Goal: Task Accomplishment & Management: Manage account settings

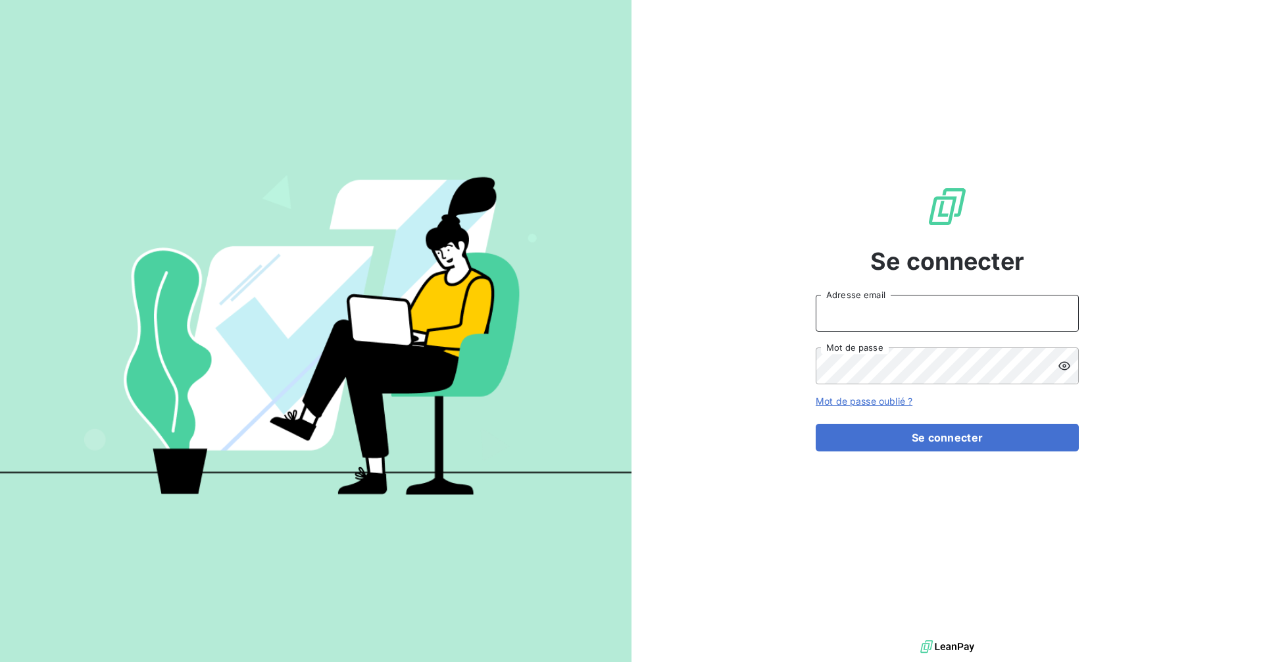
click at [902, 320] on input "Adresse email" at bounding box center [947, 313] width 263 height 37
type input "[EMAIL_ADDRESS][DOMAIN_NAME]"
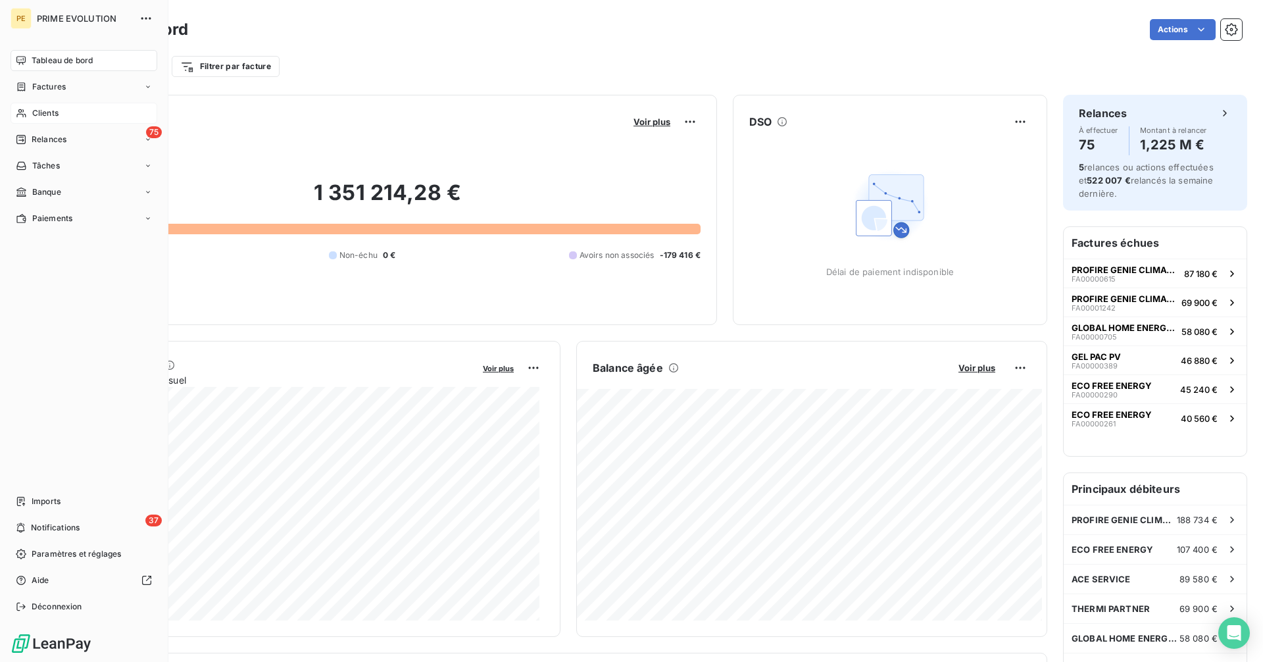
click at [55, 117] on span "Clients" at bounding box center [45, 113] width 26 height 12
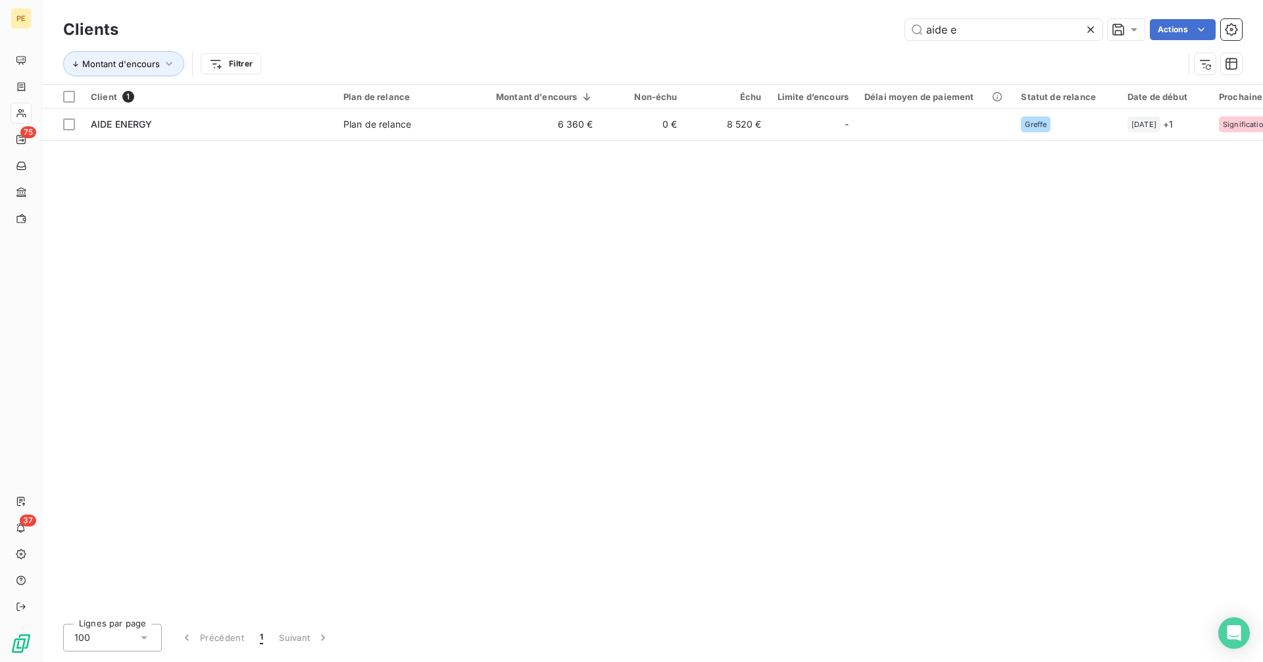
type input "aide e"
click at [730, 140] on table "Client 1 Plan de relance Montant d'encours Non-échu Échu Limite d’encours Délai…" at bounding box center [679, 113] width 1274 height 56
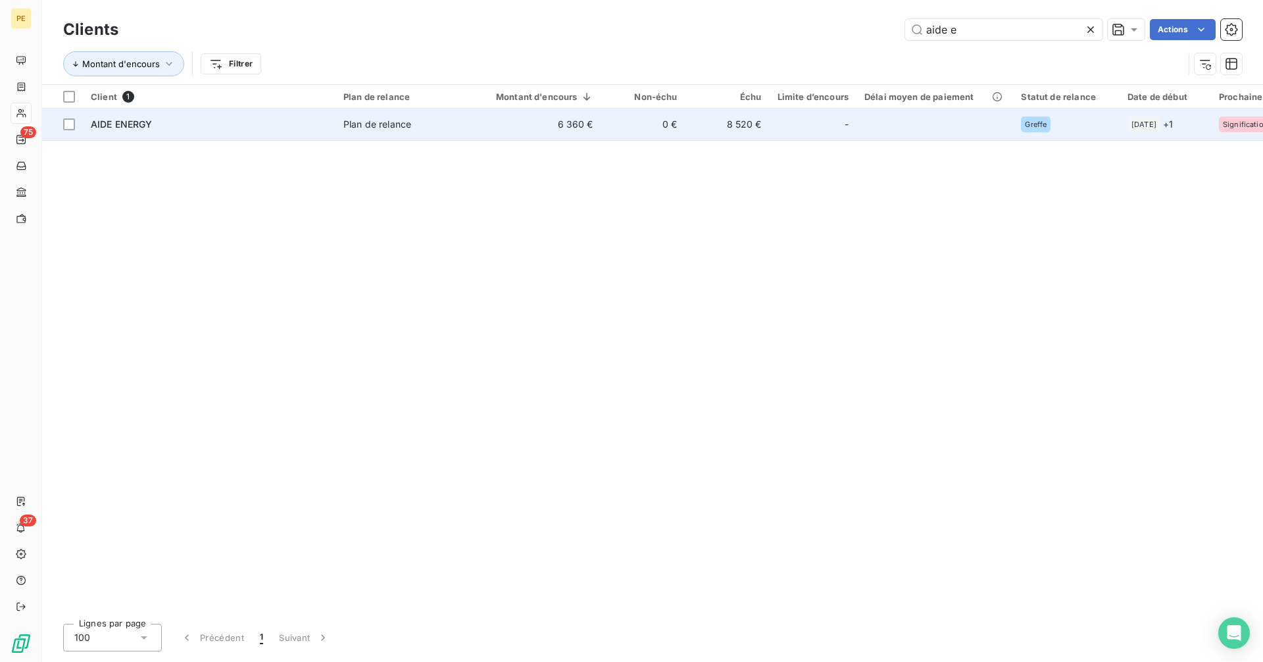
click at [731, 128] on td "8 520 €" at bounding box center [727, 125] width 84 height 32
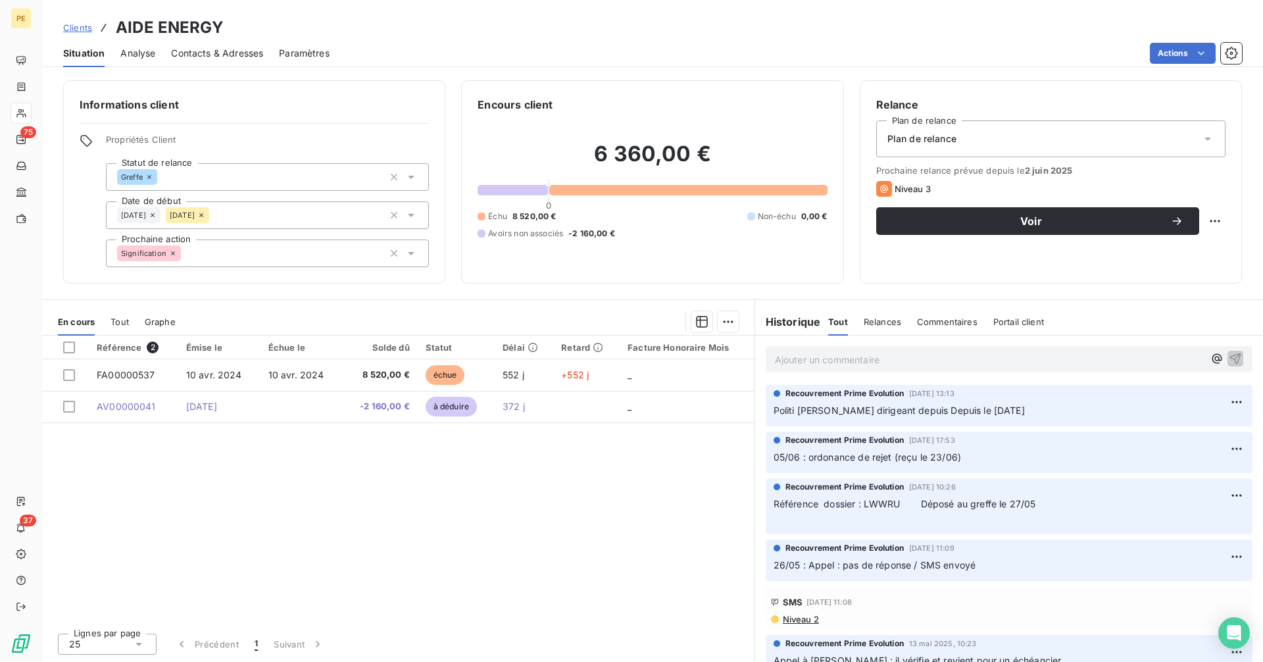
click at [240, 51] on span "Contacts & Adresses" at bounding box center [217, 53] width 92 height 13
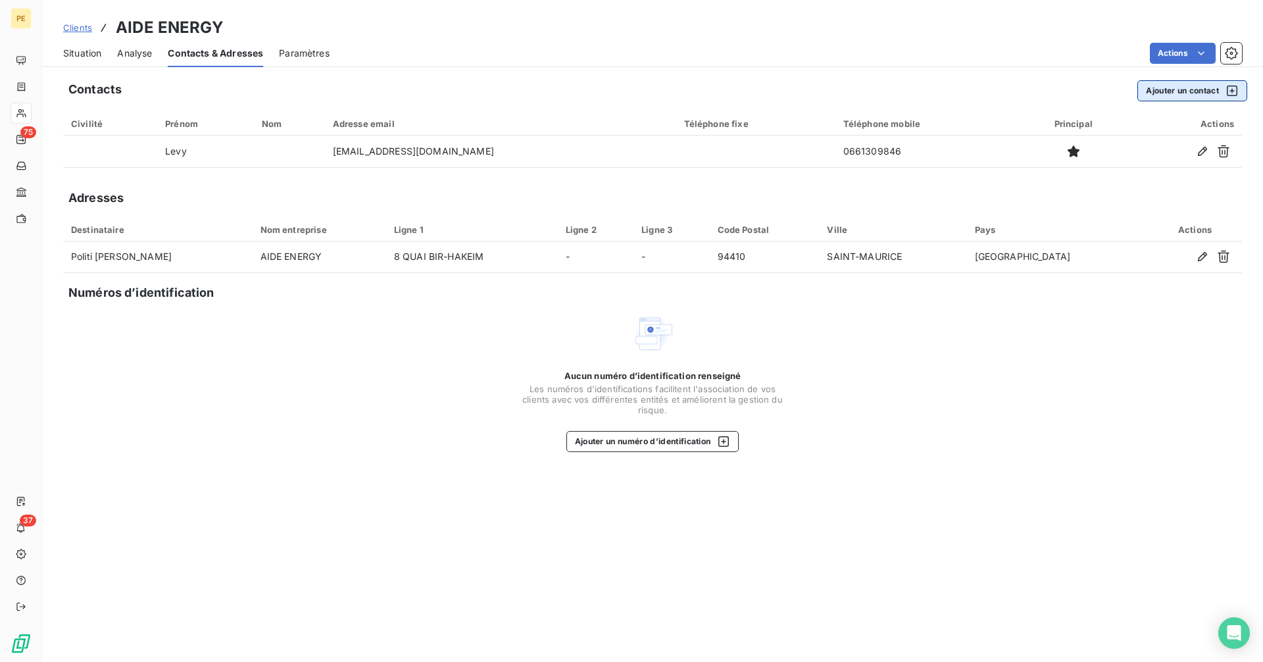
click at [1172, 95] on button "Ajouter un contact" at bounding box center [1192, 90] width 110 height 21
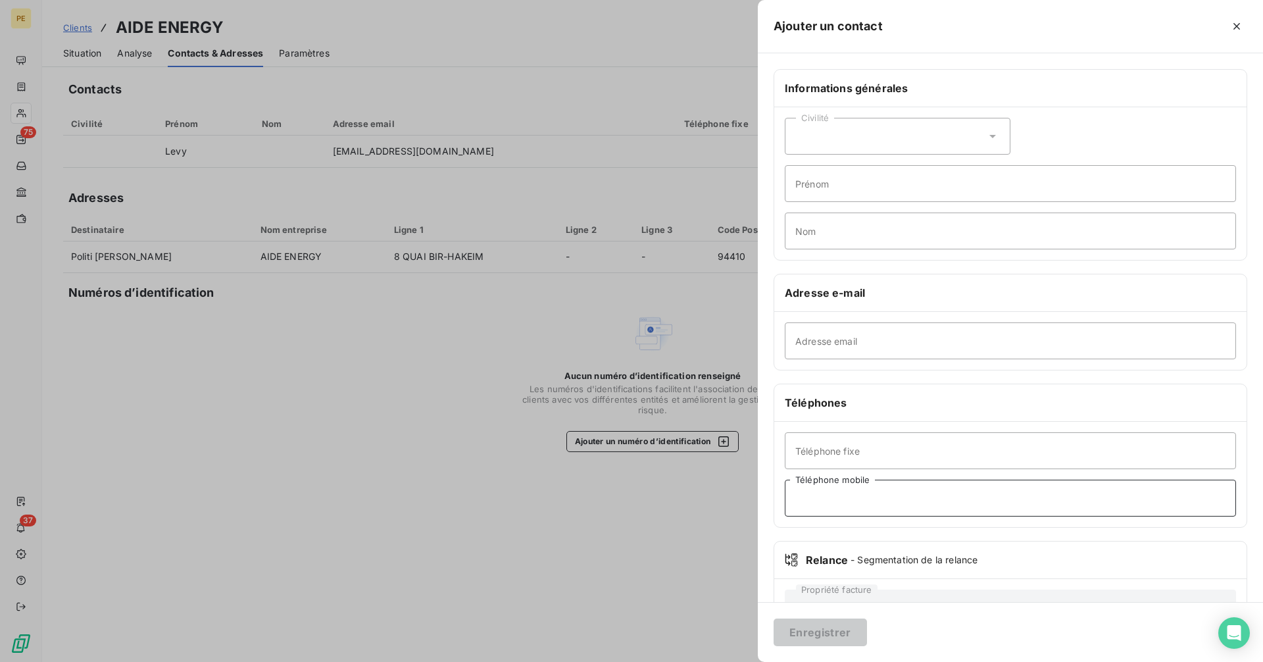
click at [860, 497] on input "Téléphone mobile" at bounding box center [1010, 498] width 451 height 37
paste input "[PHONE_NUMBER]"
type input "[PHONE_NUMBER]"
click at [873, 186] on input "Prénom" at bounding box center [1010, 183] width 451 height 37
paste input "[PHONE_NUMBER]"
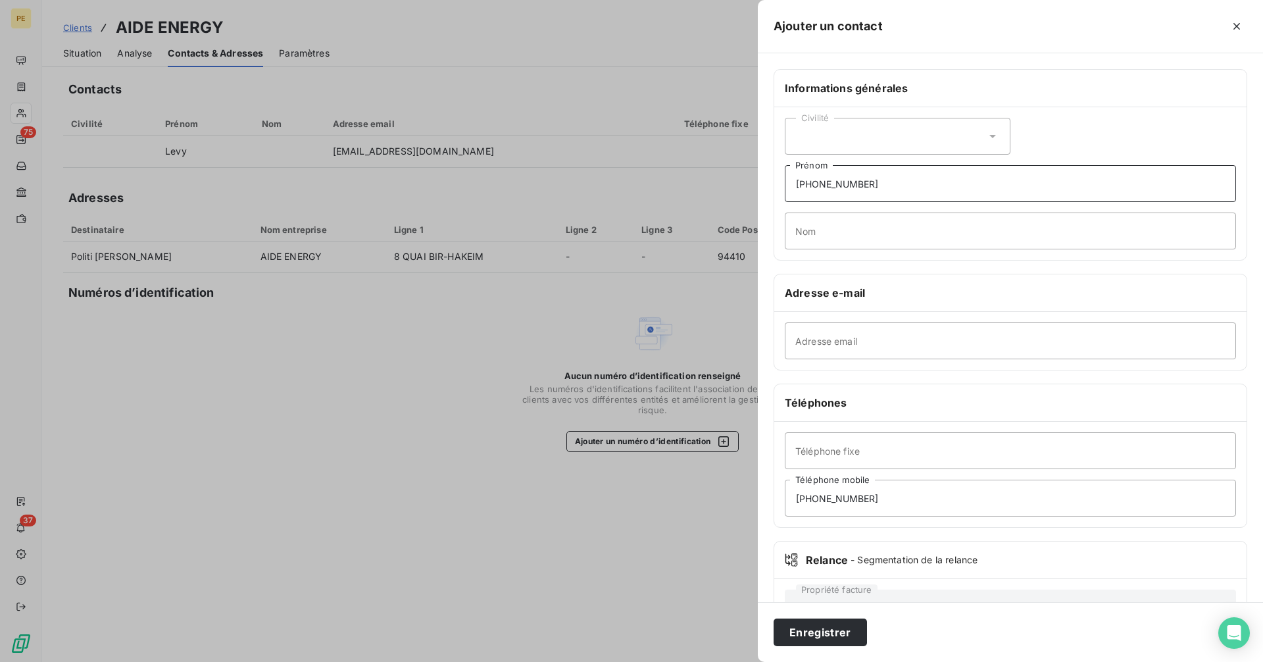
click at [883, 180] on input "[PHONE_NUMBER]" at bounding box center [1010, 183] width 451 height 37
click at [891, 189] on input "[PHONE_NUMBER]" at bounding box center [1010, 183] width 451 height 37
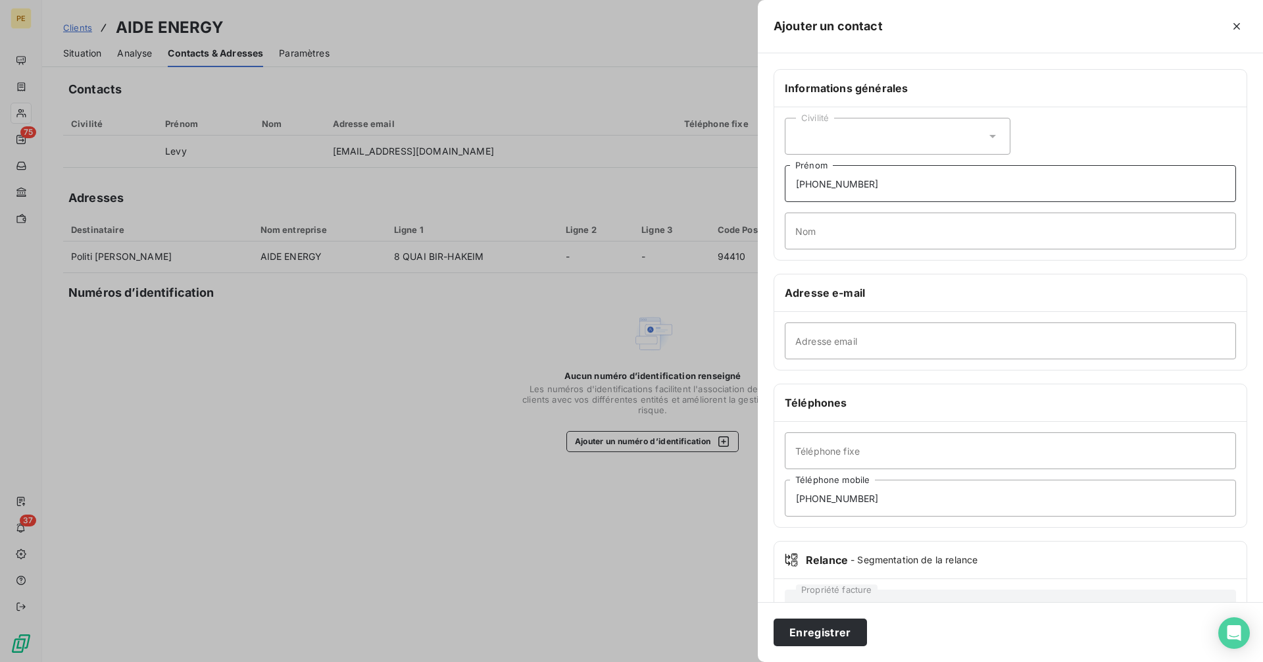
click at [891, 189] on input "[PHONE_NUMBER]" at bounding box center [1010, 183] width 451 height 37
paste input "A"
drag, startPoint x: 891, startPoint y: 189, endPoint x: 734, endPoint y: 177, distance: 157.1
click at [734, 661] on div "Ajouter un contact Informations générales Civilité [PHONE_NUMBER] Prénom Nom Ad…" at bounding box center [631, 662] width 1263 height 0
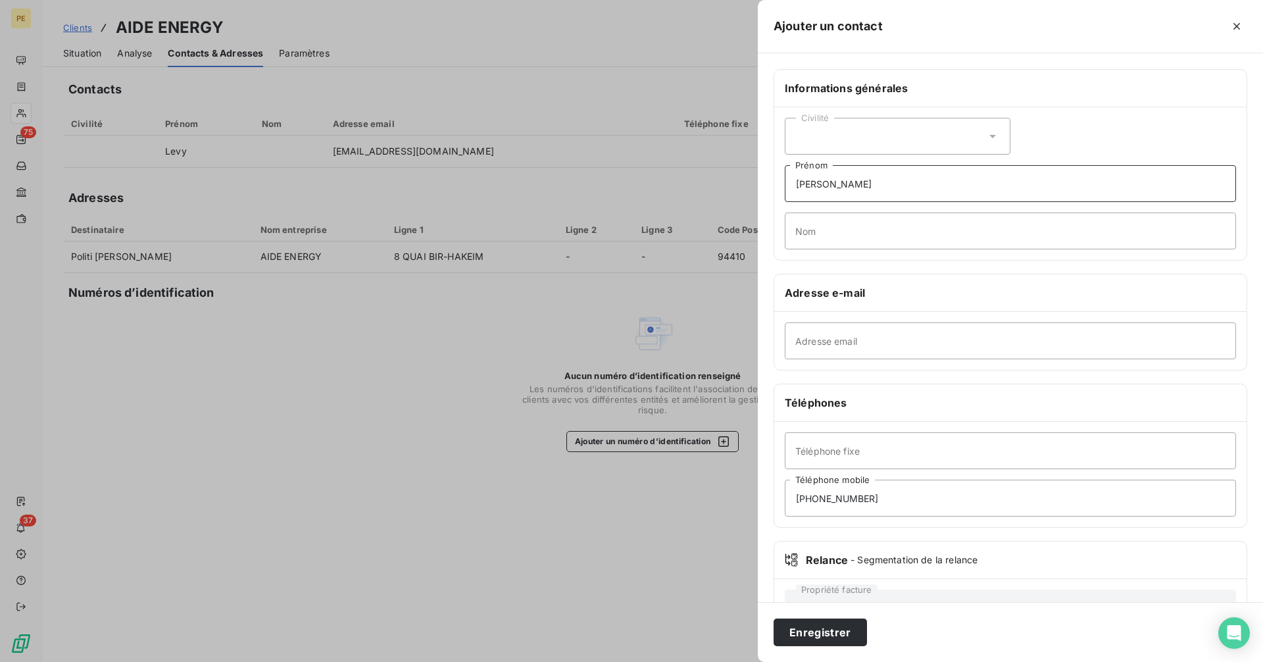
type input "[PERSON_NAME]"
click at [1028, 233] on input "Nom" at bounding box center [1010, 230] width 451 height 37
type input "POLITI"
click at [853, 628] on button "Enregistrer" at bounding box center [820, 632] width 93 height 28
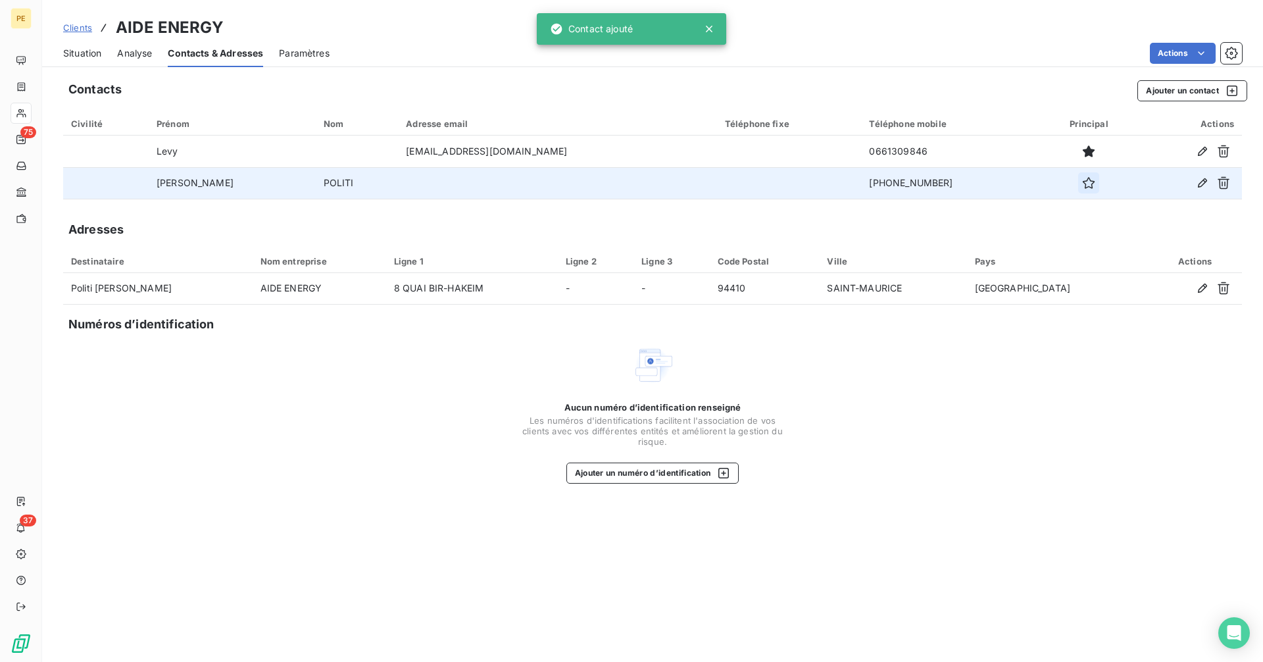
click at [1082, 186] on icon "button" at bounding box center [1088, 182] width 13 height 13
click at [84, 61] on div "Situation" at bounding box center [82, 53] width 38 height 28
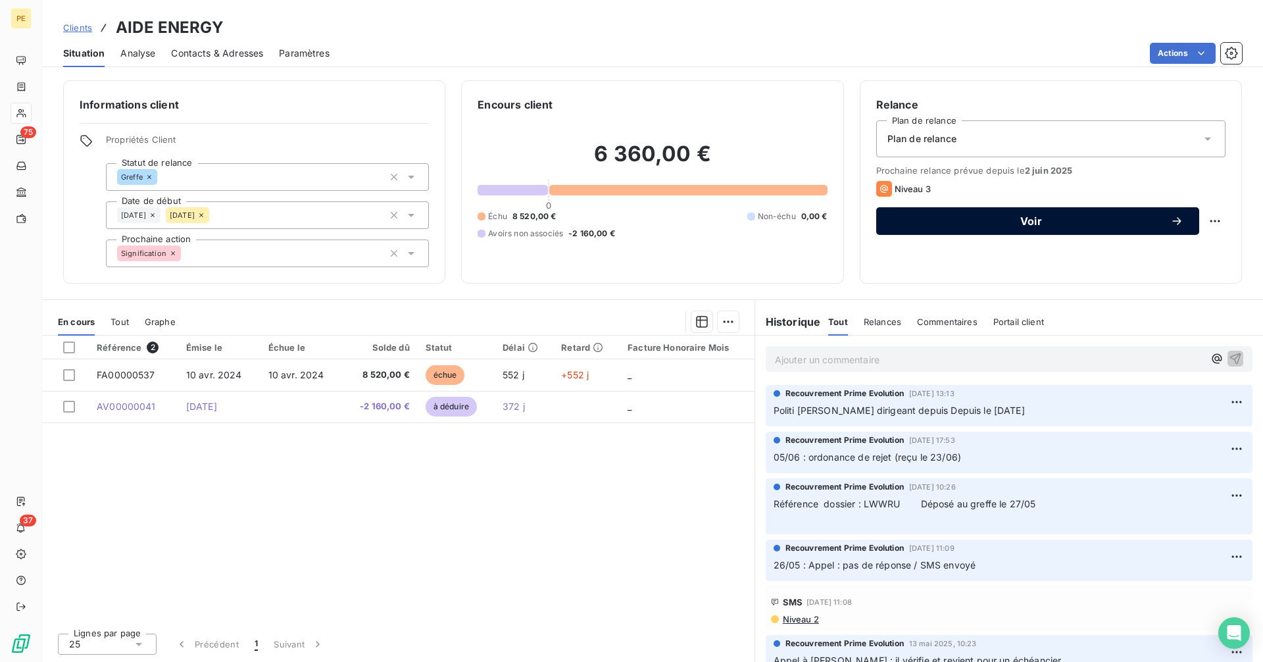
click at [999, 223] on span "Voir" at bounding box center [1031, 221] width 278 height 11
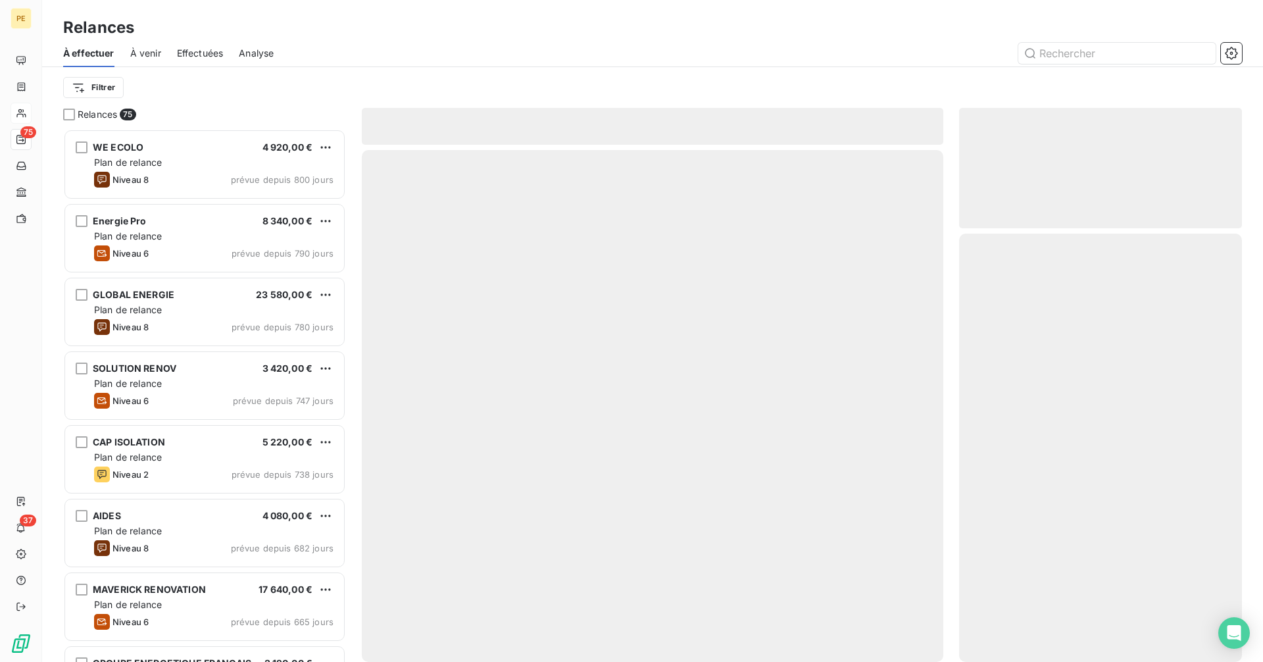
scroll to position [523, 273]
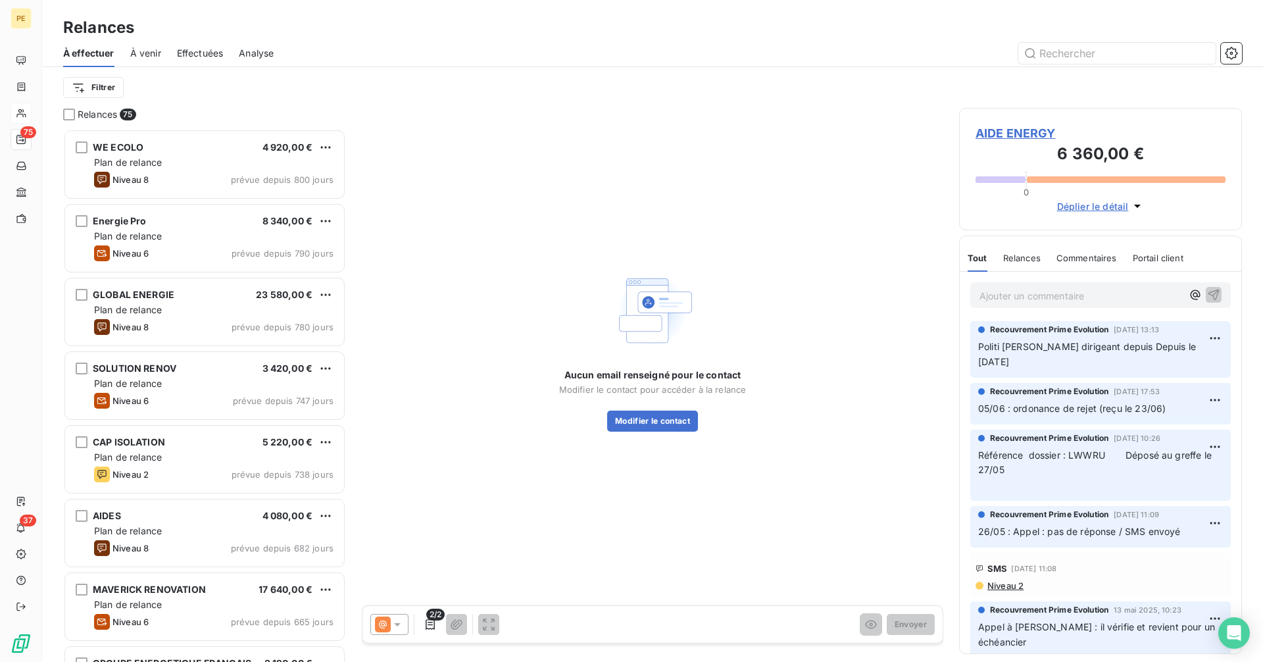
click at [380, 628] on icon at bounding box center [383, 624] width 16 height 16
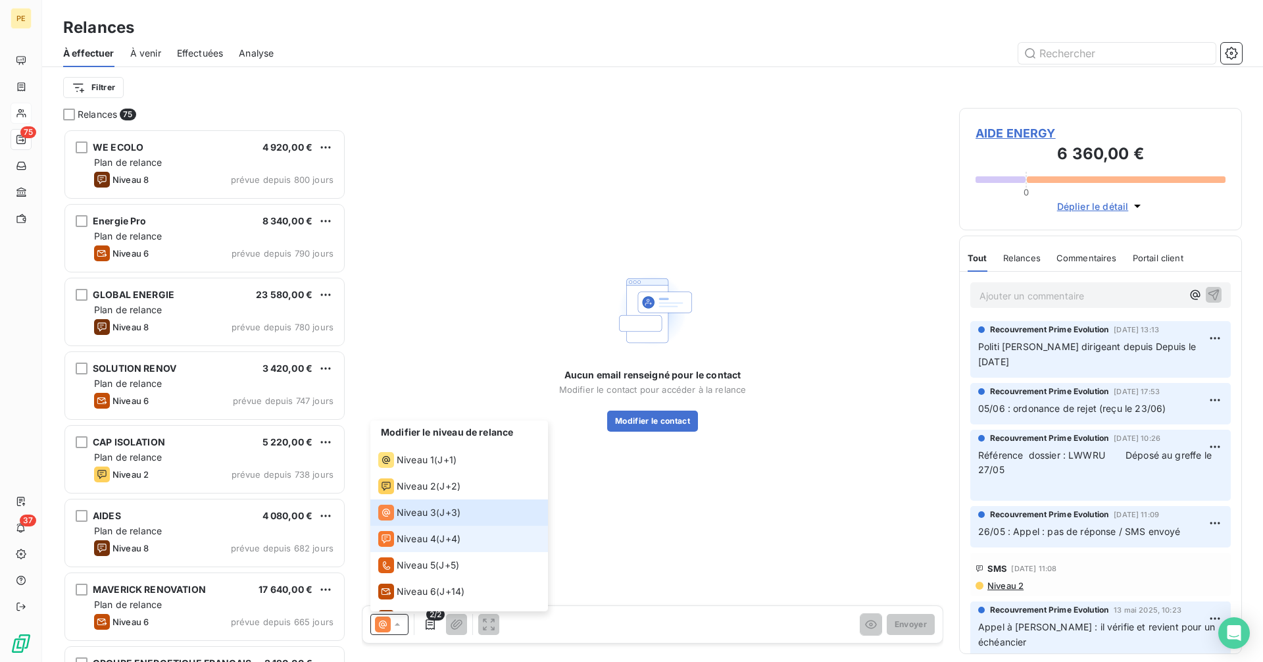
click at [428, 533] on span "Niveau 4" at bounding box center [416, 538] width 39 height 13
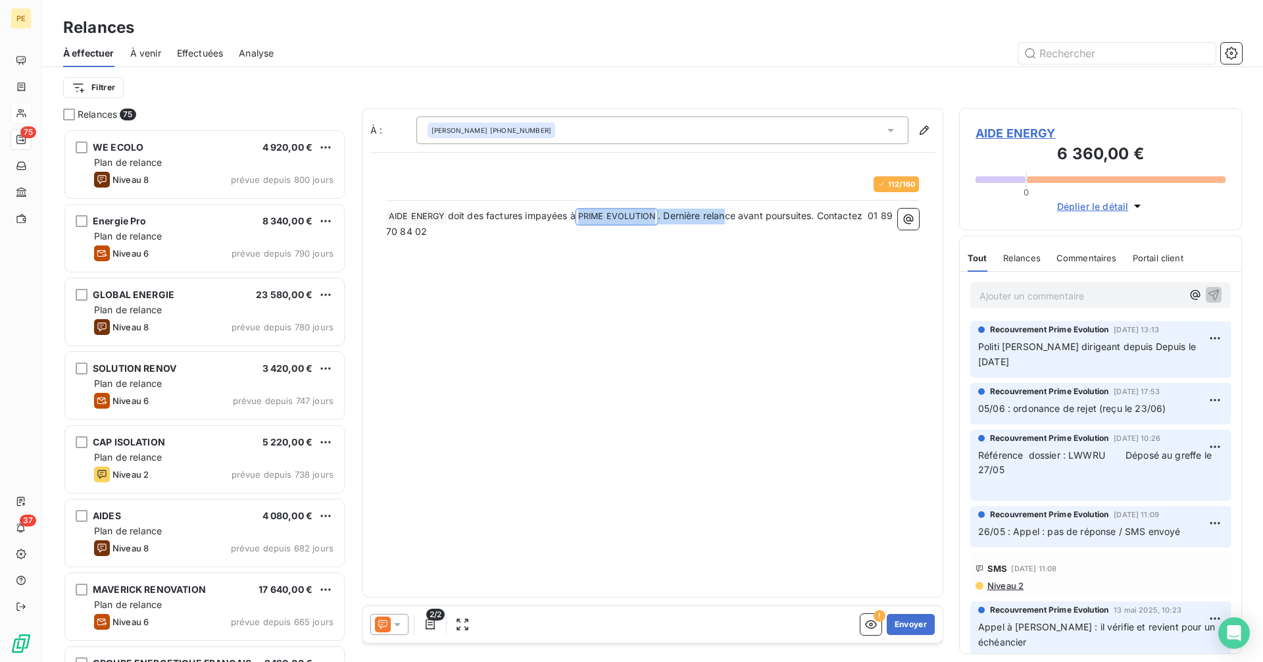
drag, startPoint x: 595, startPoint y: 217, endPoint x: 818, endPoint y: 226, distance: 222.5
click at [729, 224] on p "﻿ AIDE ENERGY ﻿ doit des factures impayées à PRIME EVOLUTION ﻿ . Dernière relan…" at bounding box center [652, 224] width 533 height 31
drag, startPoint x: 818, startPoint y: 226, endPoint x: 830, endPoint y: 227, distance: 11.9
click at [830, 227] on p "﻿ AIDE ENERGY ﻿ doit des factures impayées à PRIME EVOLUTION ﻿ . Dernière relan…" at bounding box center [652, 224] width 533 height 31
drag, startPoint x: 825, startPoint y: 295, endPoint x: 824, endPoint y: 307, distance: 12.5
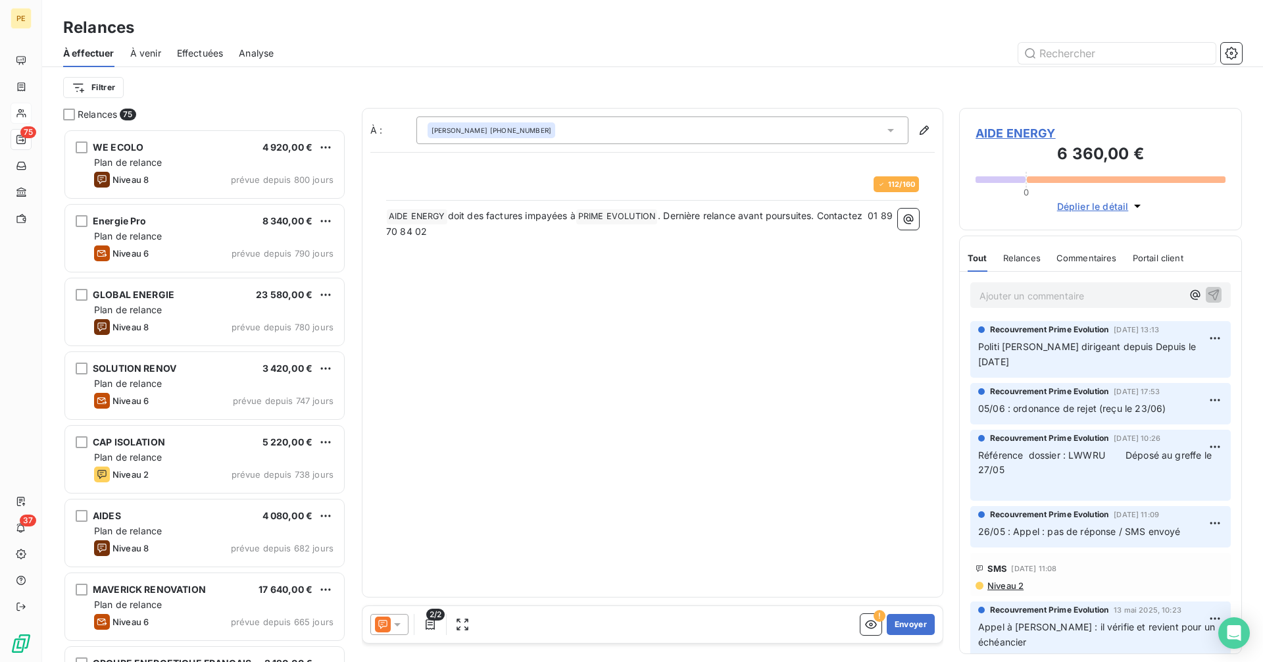
click at [825, 296] on div "﻿ AIDE ENERGY ﻿ doit des factures impayées à PRIME EVOLUTION ﻿ . Dernière relan…" at bounding box center [652, 275] width 533 height 132
click at [922, 628] on button "Envoyer" at bounding box center [911, 624] width 48 height 21
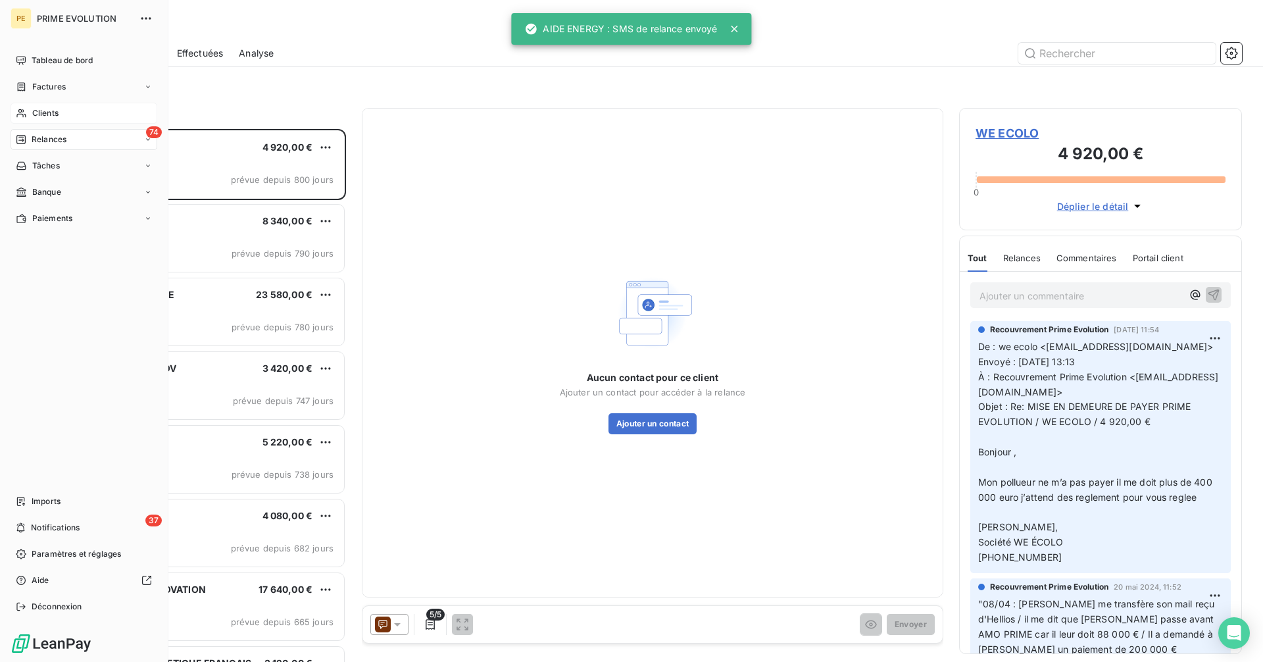
click at [46, 114] on span "Clients" at bounding box center [45, 113] width 26 height 12
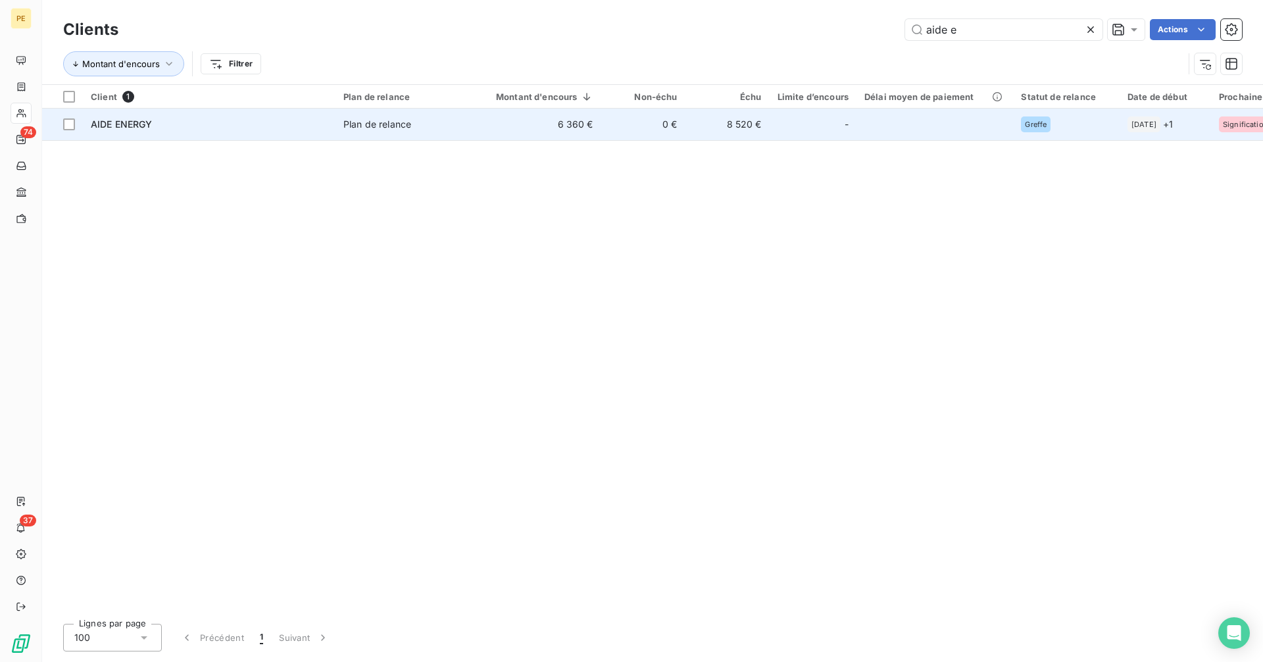
click at [361, 125] on div "Plan de relance" at bounding box center [377, 124] width 68 height 13
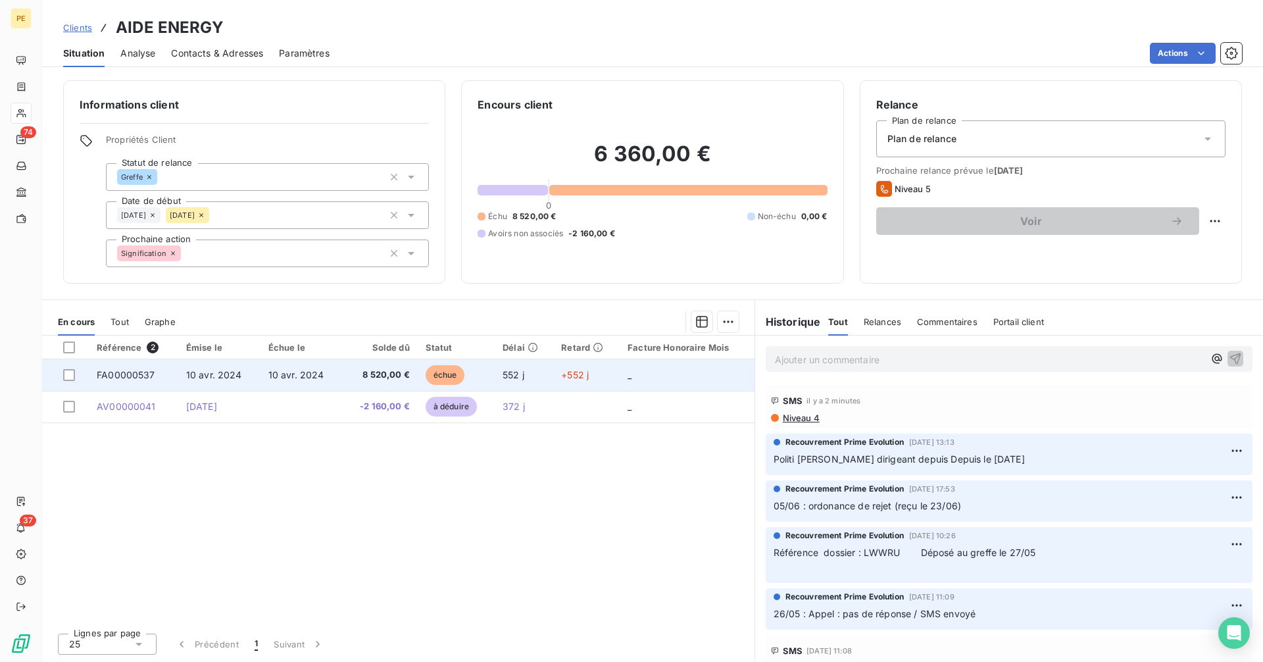
click at [376, 377] on span "8 520,00 €" at bounding box center [379, 374] width 59 height 13
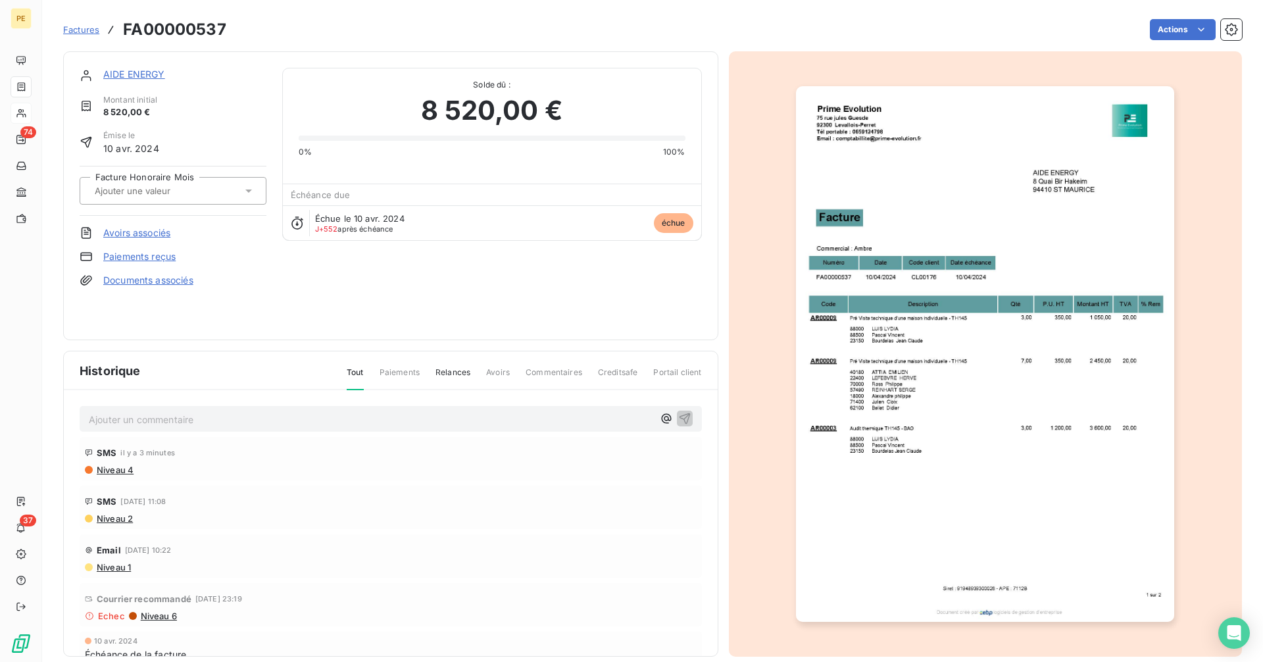
click at [936, 343] on img "button" at bounding box center [985, 353] width 378 height 535
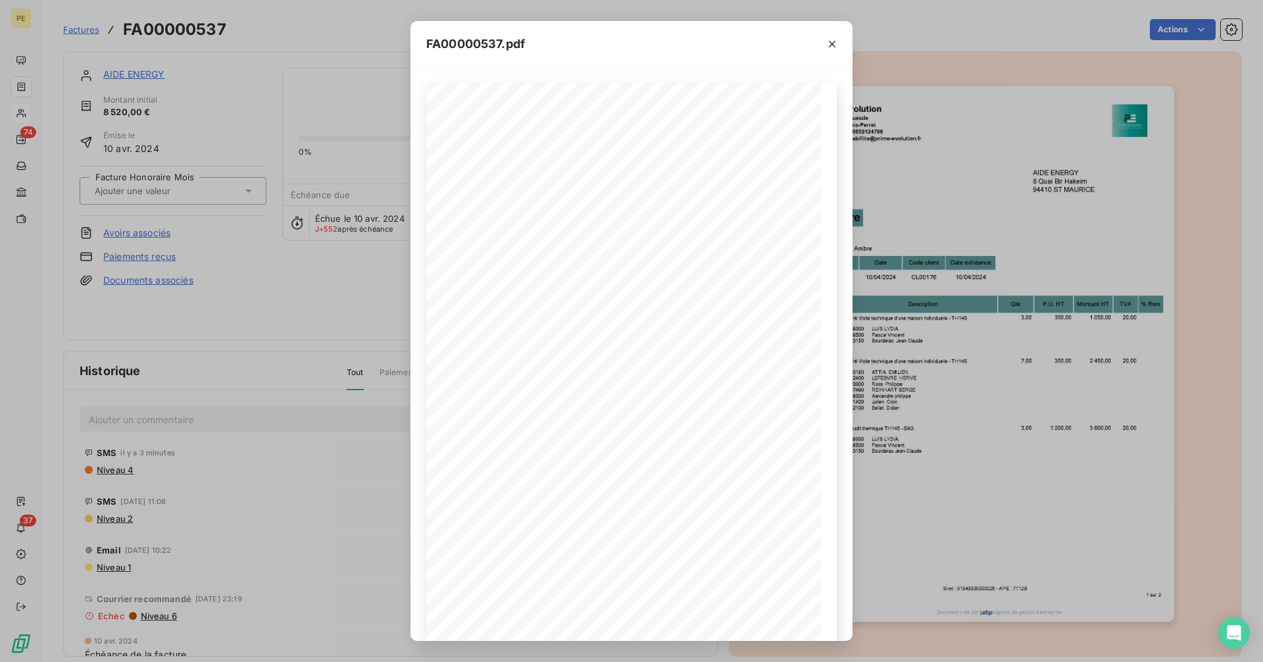
click at [241, 302] on div "FA00000537.pdf 0,00 € Siret : 91948939300026 - APE : 7112B 1 sur 2 AIDE ENERGY …" at bounding box center [631, 331] width 1263 height 662
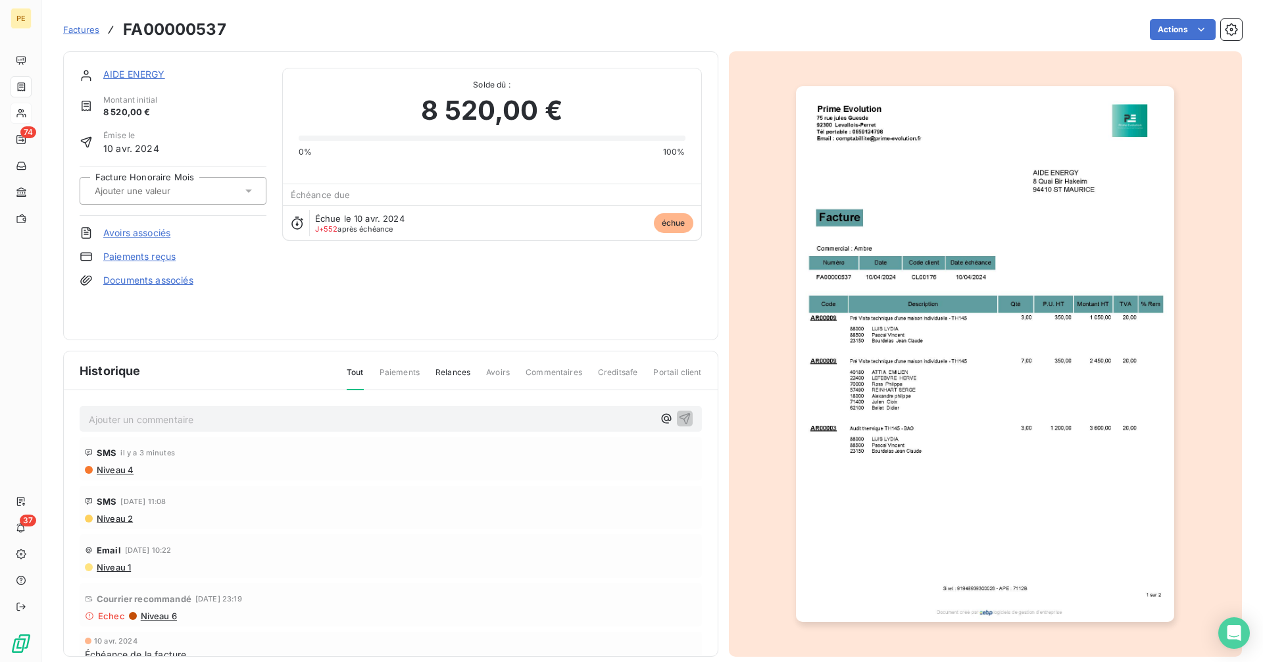
click at [935, 301] on img "button" at bounding box center [985, 353] width 378 height 535
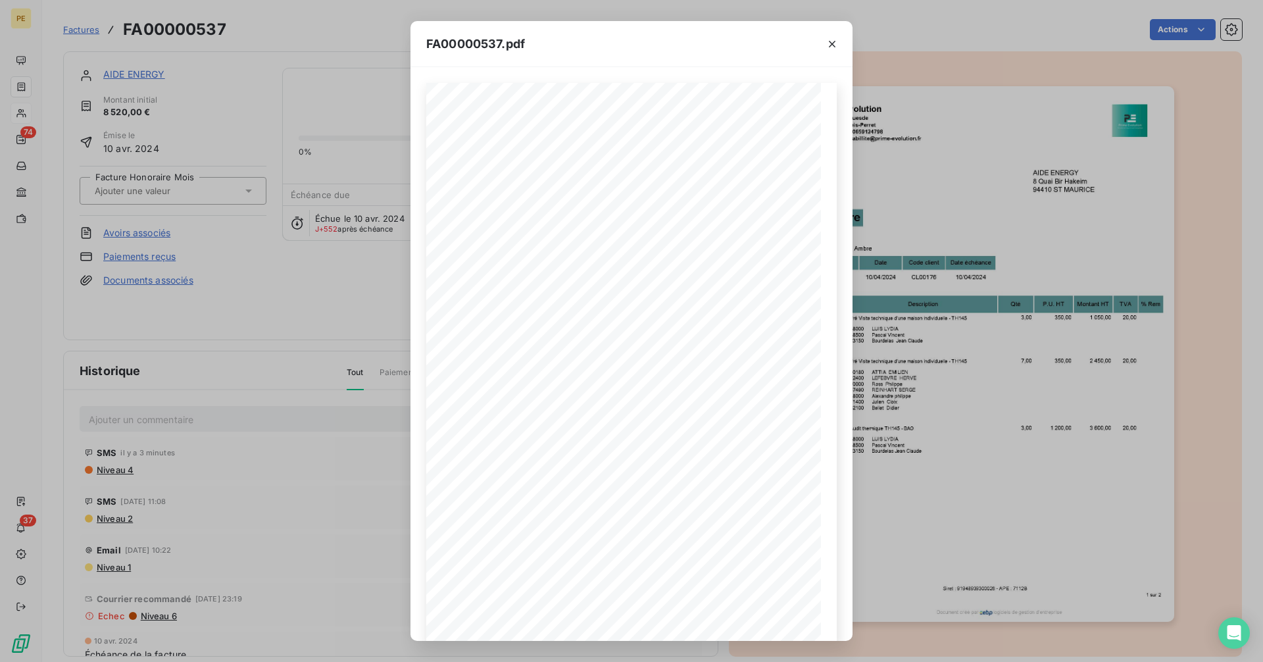
click at [362, 345] on div "FA00000537.pdf 0,00 € Siret : 91948939300026 - APE : 7112B 1 sur 2 AIDE ENERGY …" at bounding box center [631, 331] width 1263 height 662
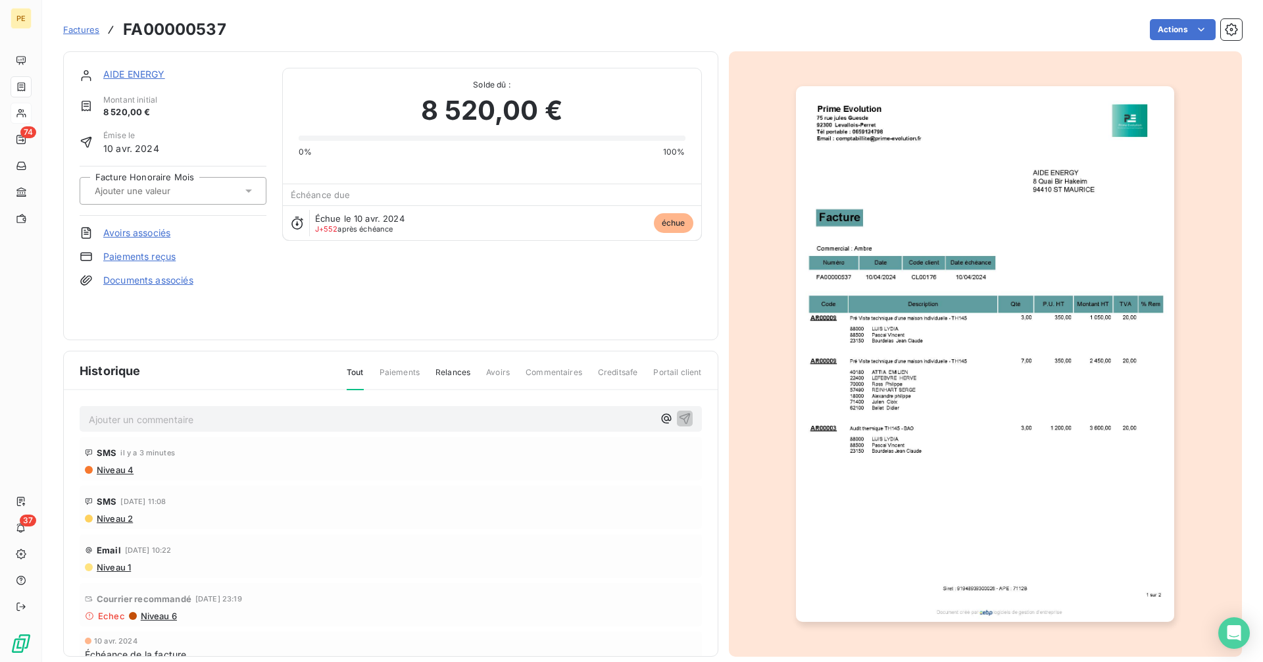
click at [151, 76] on link "AIDE ENERGY" at bounding box center [134, 73] width 62 height 11
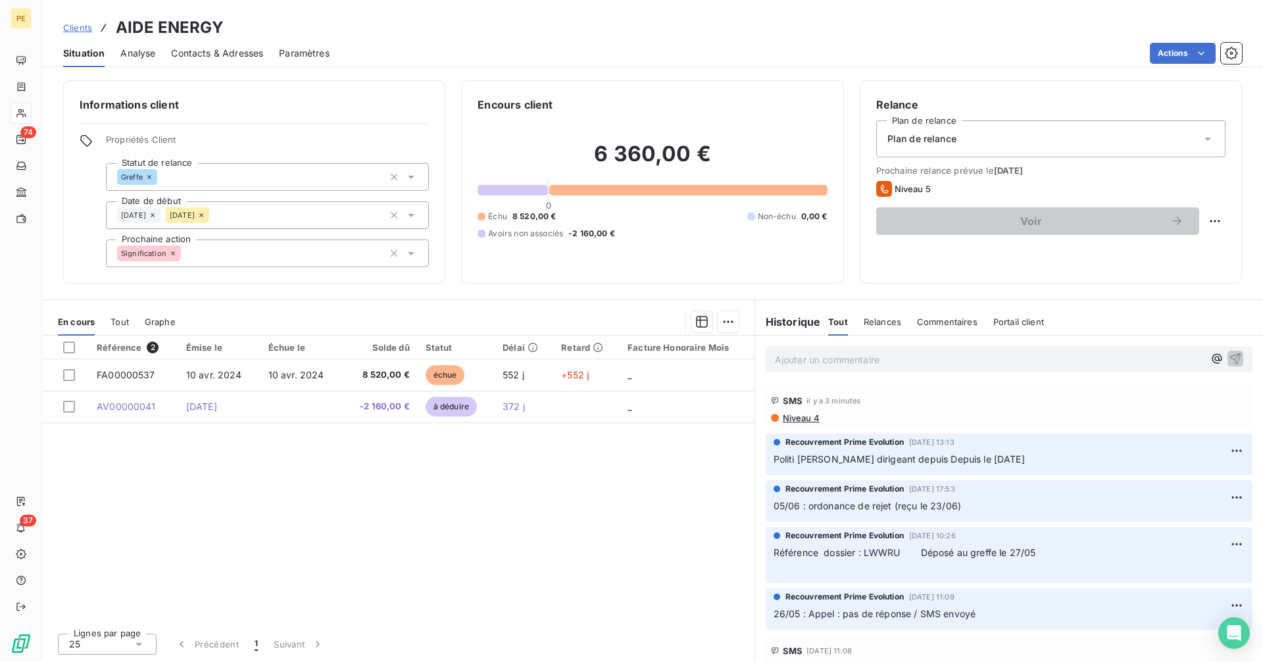
click at [210, 55] on span "Contacts & Adresses" at bounding box center [217, 53] width 92 height 13
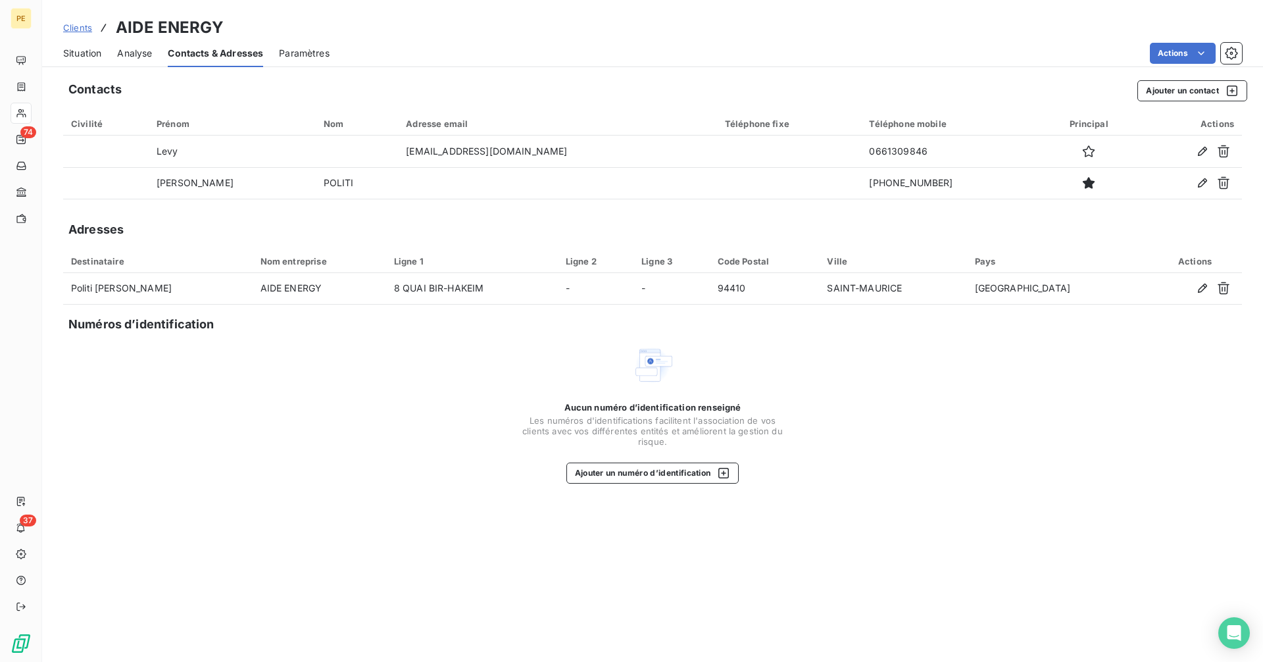
click at [76, 59] on span "Situation" at bounding box center [82, 53] width 38 height 13
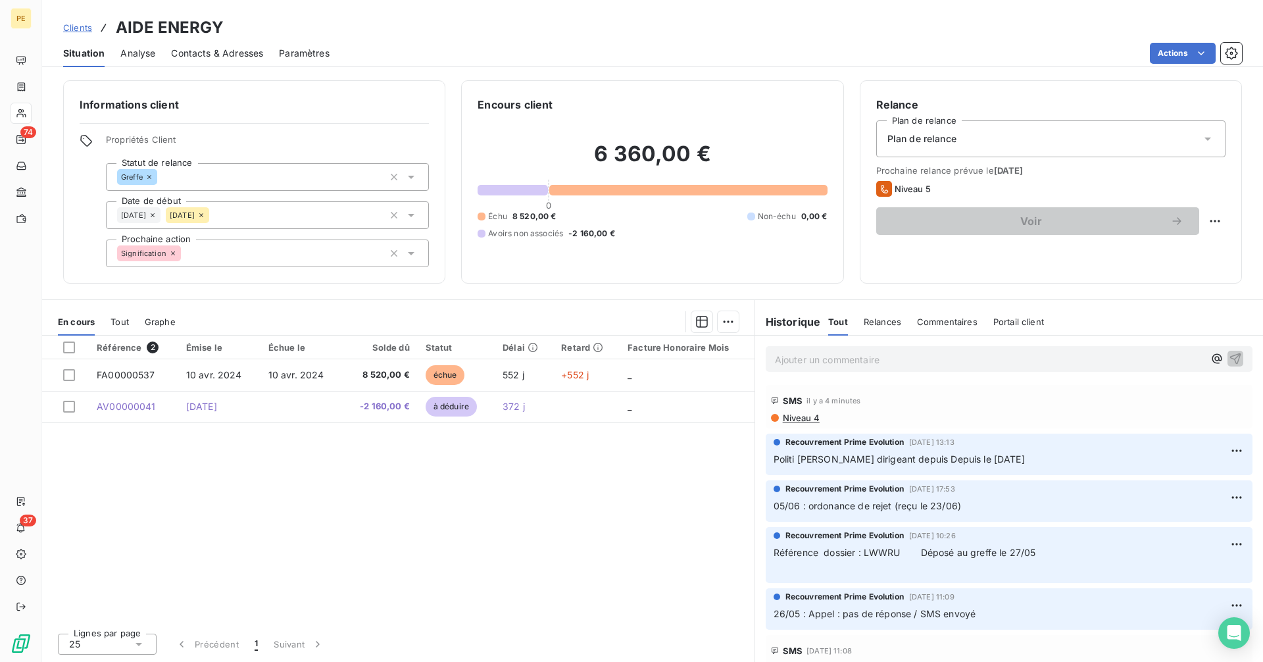
click at [227, 59] on span "Contacts & Adresses" at bounding box center [217, 53] width 92 height 13
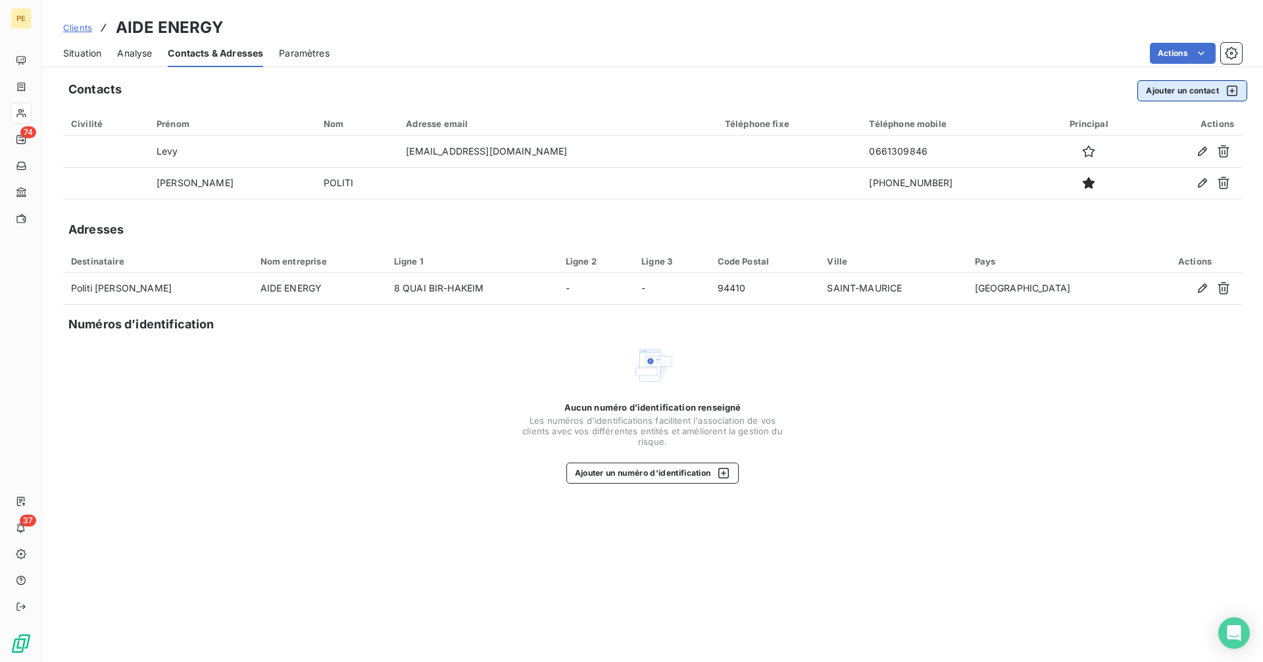
click at [1174, 86] on button "Ajouter un contact" at bounding box center [1192, 90] width 110 height 21
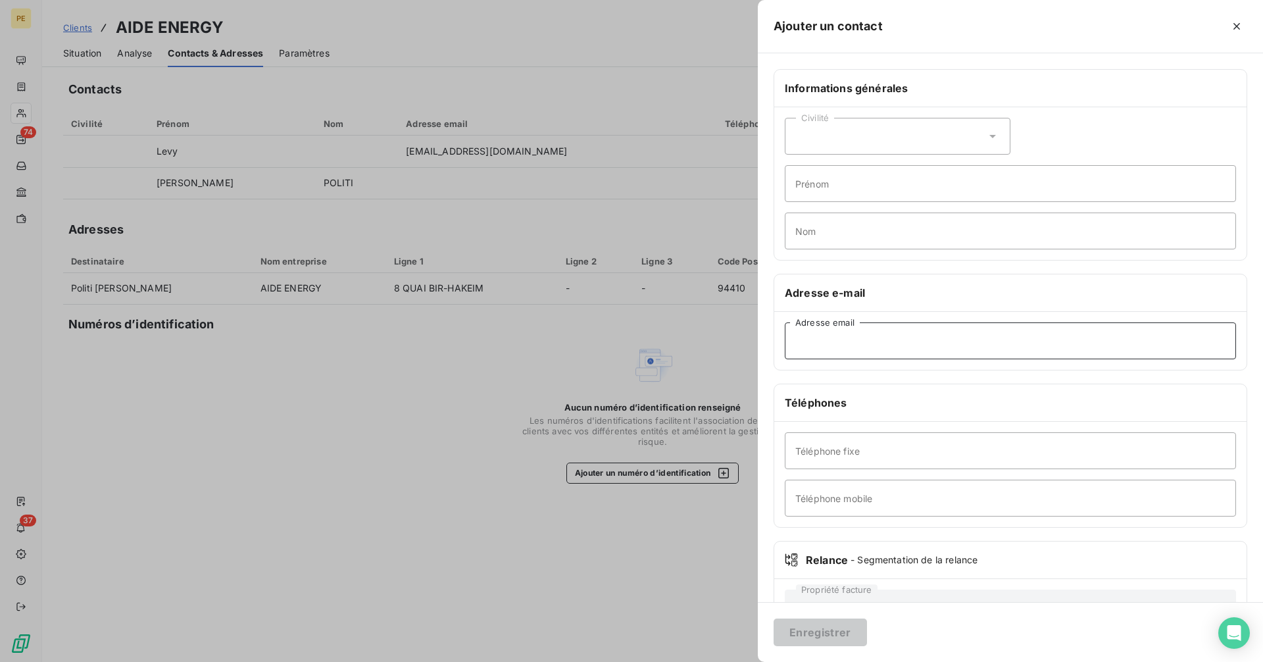
click at [855, 336] on input "Adresse email" at bounding box center [1010, 340] width 451 height 37
type input "[PERSON_NAME][EMAIL_ADDRESS][DOMAIN_NAME]"
click at [845, 637] on button "Enregistrer" at bounding box center [820, 632] width 93 height 28
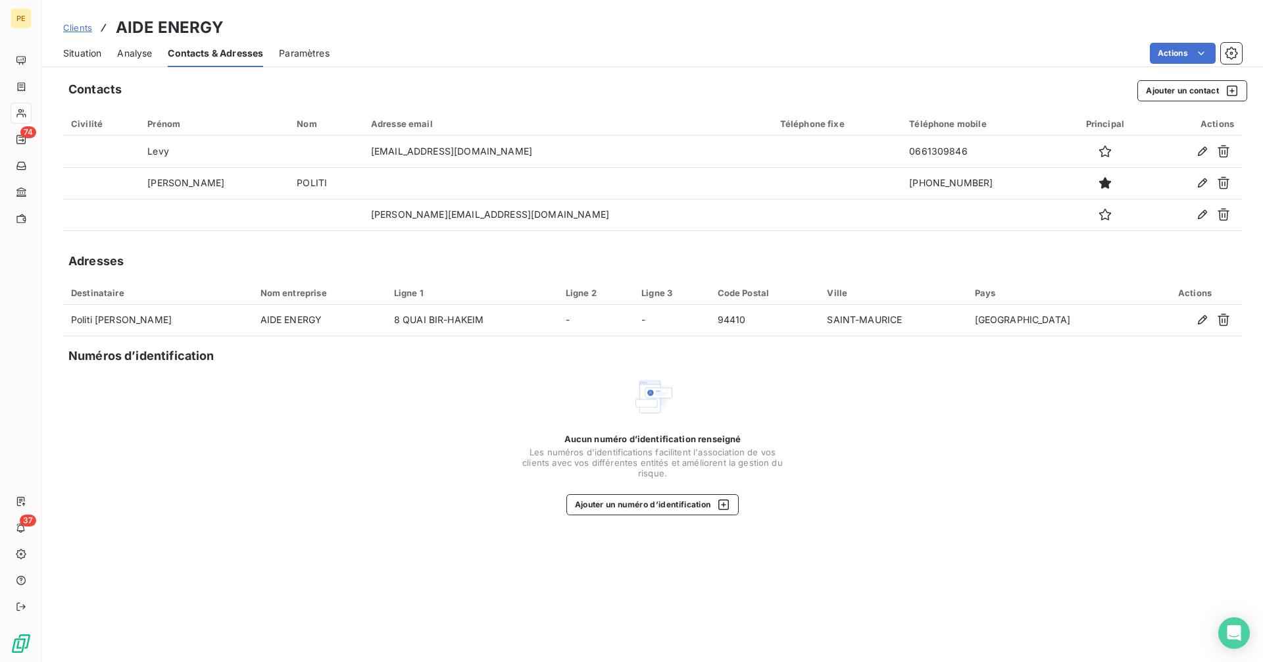
click at [91, 55] on span "Situation" at bounding box center [82, 53] width 38 height 13
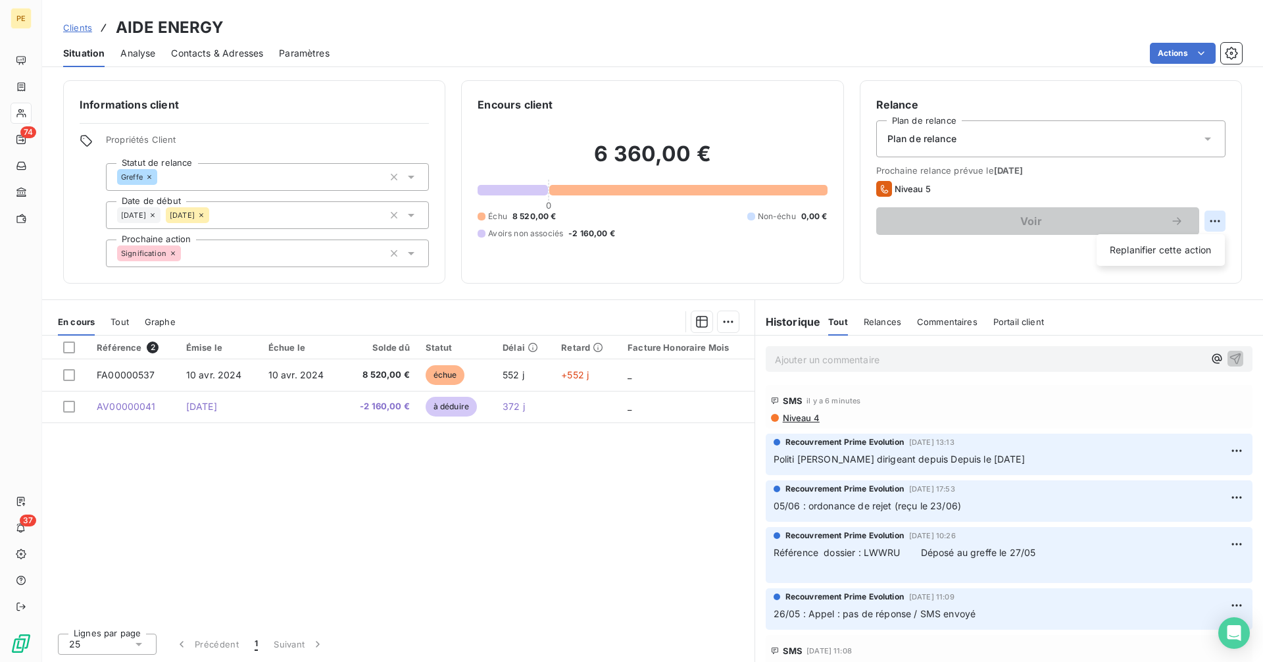
click at [1215, 220] on html "PE 74 37 Clients AIDE ENERGY Situation Analyse Contacts & Adresses Paramètres A…" at bounding box center [631, 331] width 1263 height 662
click at [1128, 253] on div "Replanifier cette action" at bounding box center [1161, 249] width 118 height 21
select select "9"
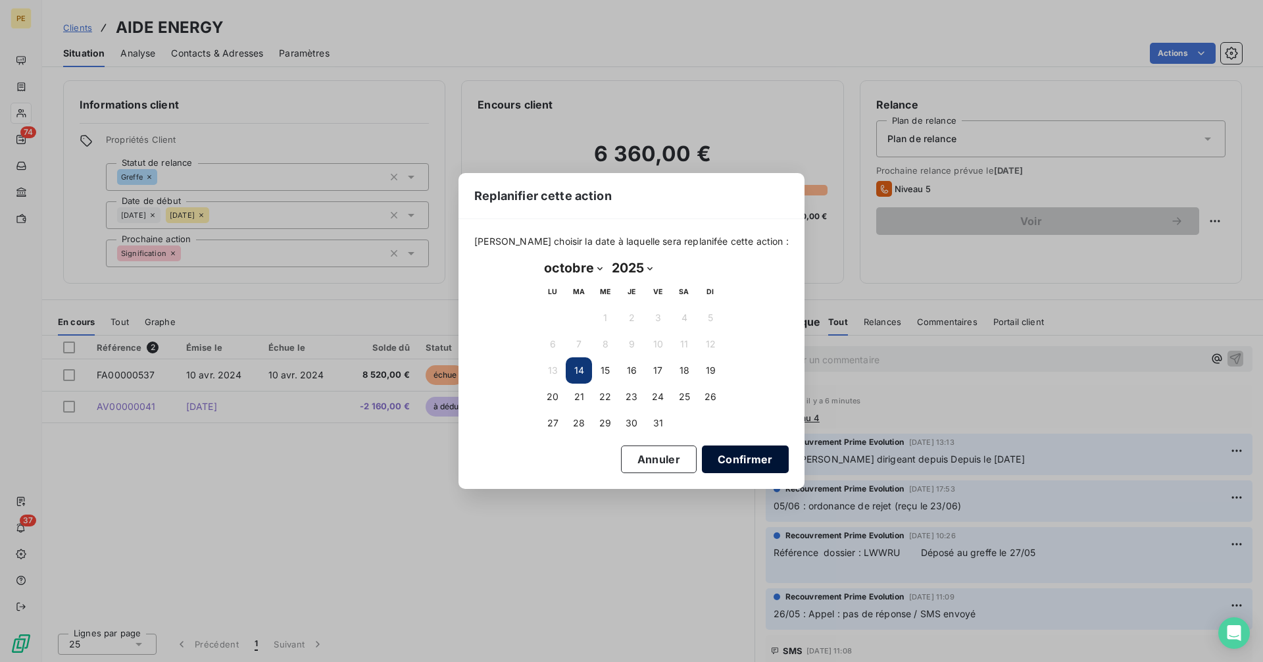
click at [705, 455] on button "Confirmer" at bounding box center [745, 459] width 87 height 28
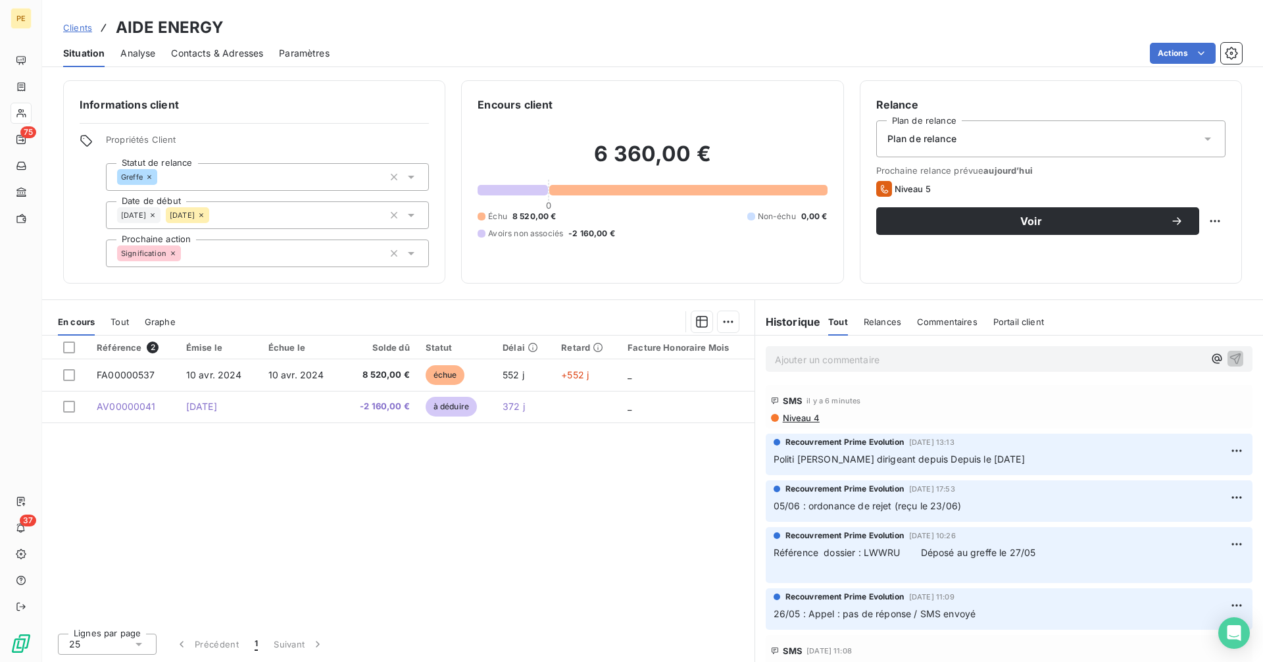
click at [1016, 145] on div "Plan de relance" at bounding box center [1050, 138] width 349 height 37
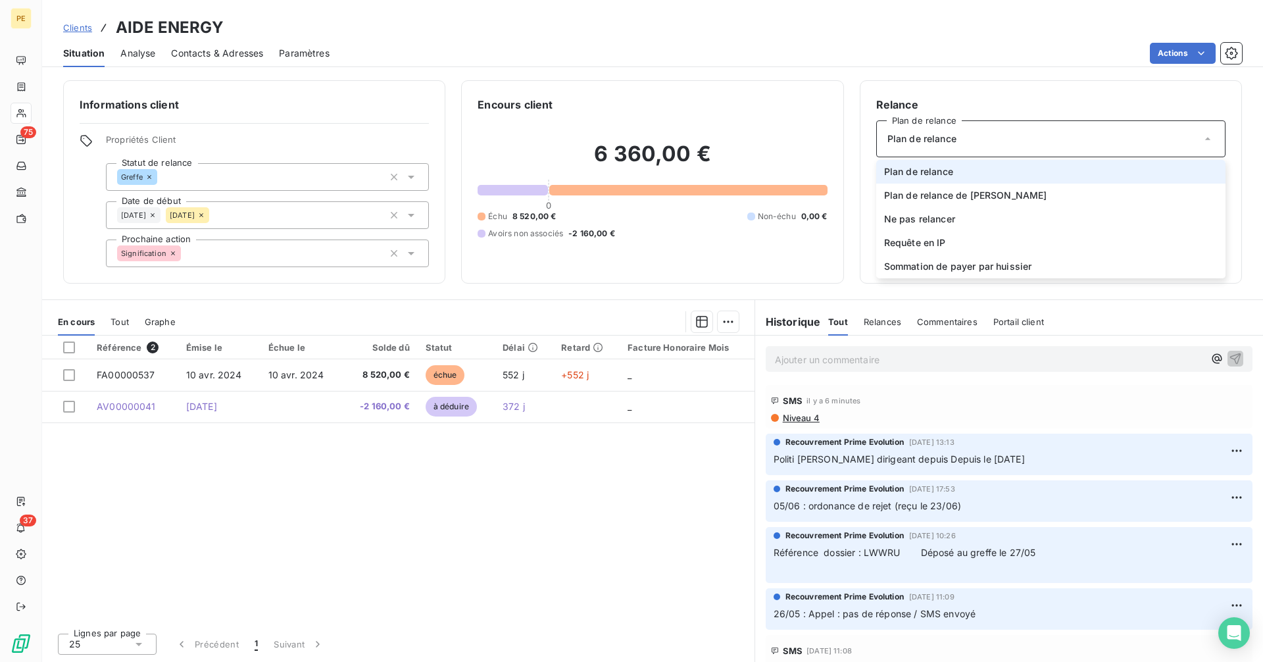
click at [1011, 144] on div "Plan de relance" at bounding box center [1050, 138] width 349 height 37
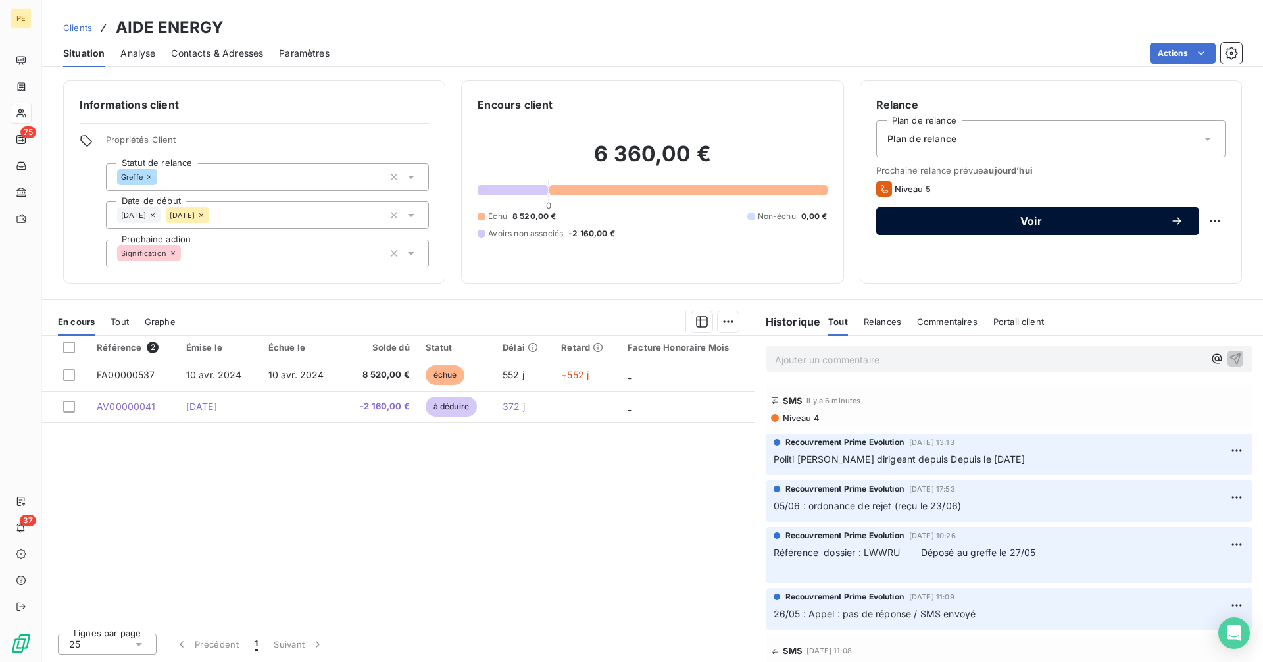
click at [1001, 218] on span "Voir" at bounding box center [1031, 221] width 278 height 11
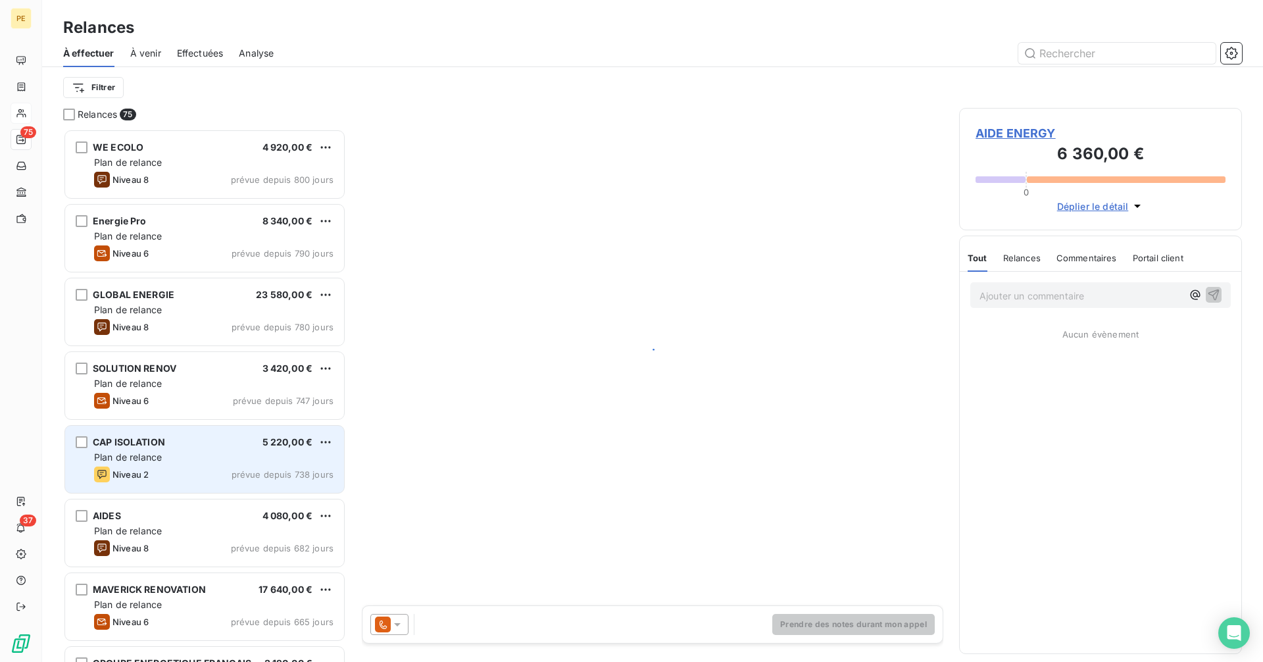
scroll to position [523, 273]
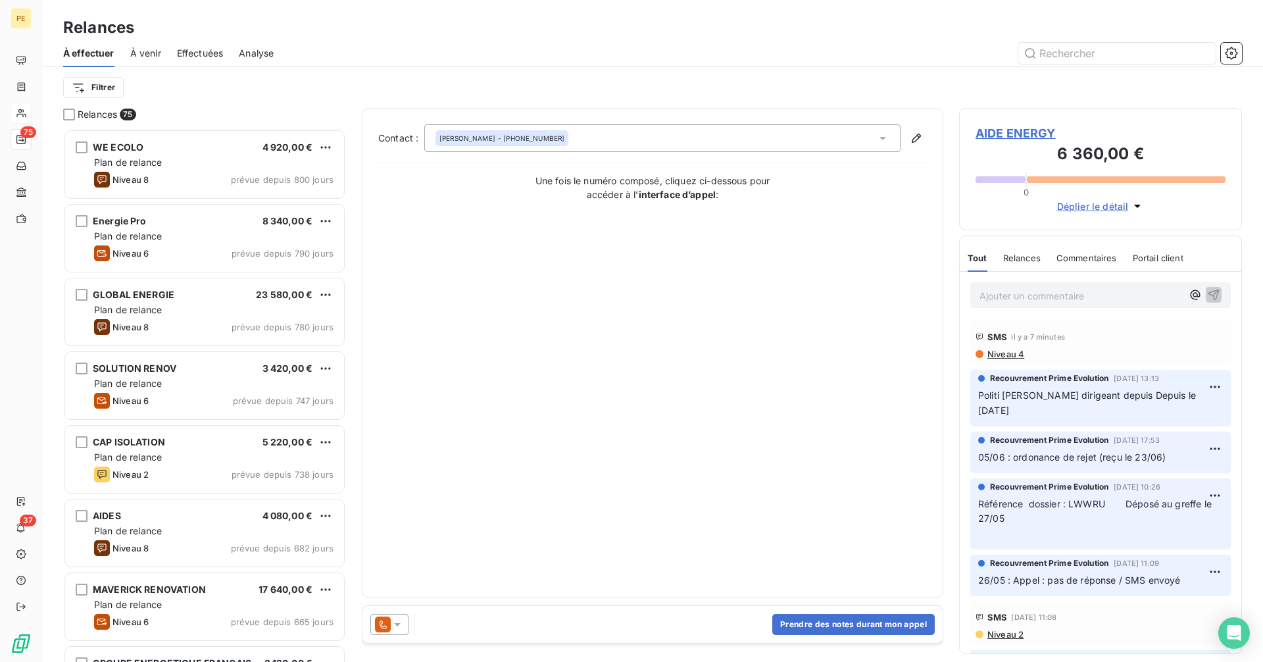
click at [393, 628] on icon at bounding box center [397, 624] width 13 height 13
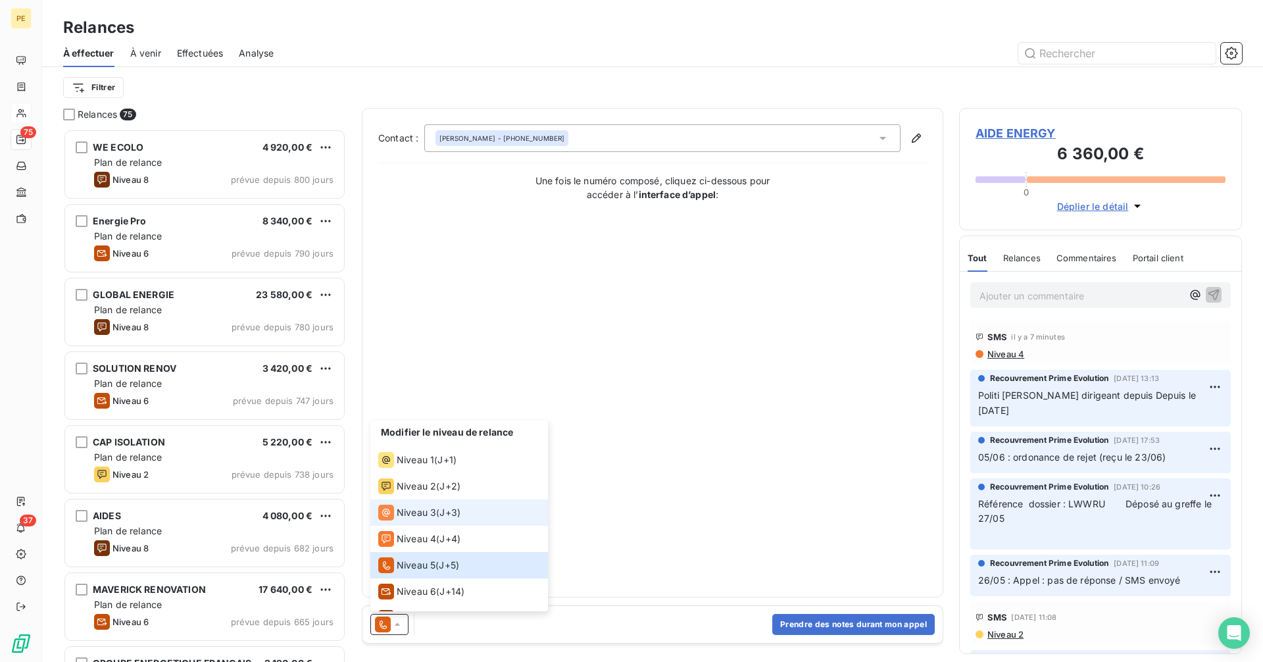
click at [434, 510] on span "Niveau 3" at bounding box center [416, 512] width 39 height 13
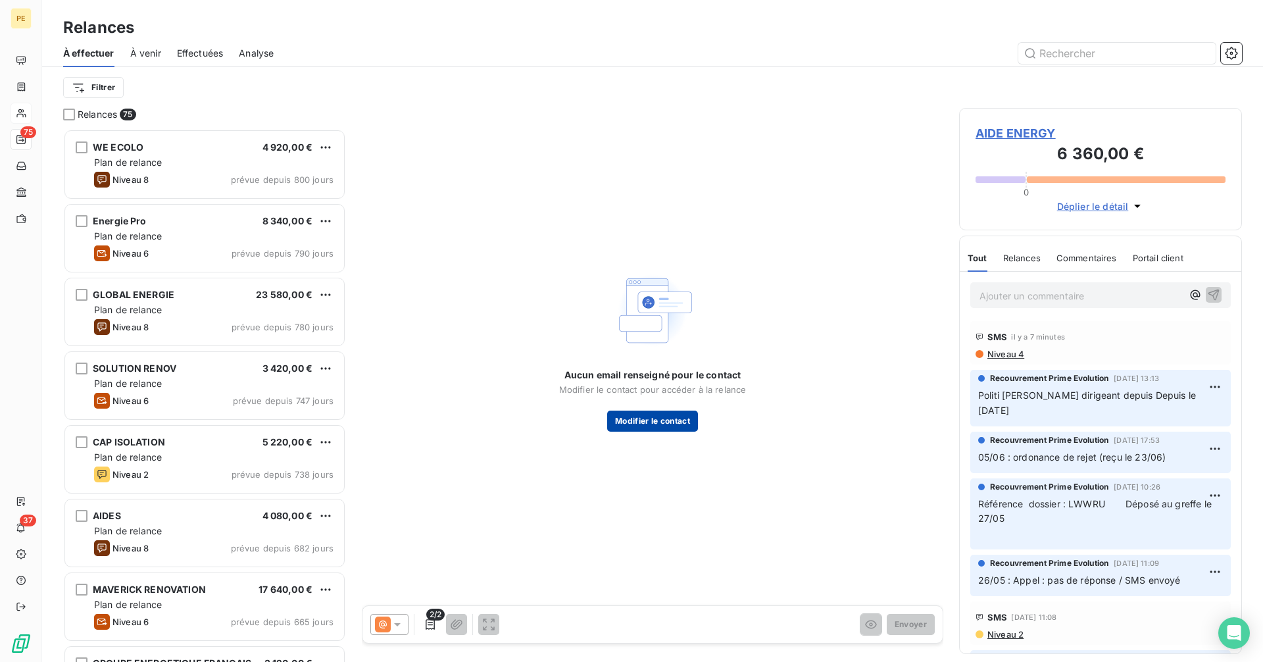
click at [693, 418] on button "Modifier le contact" at bounding box center [652, 421] width 91 height 21
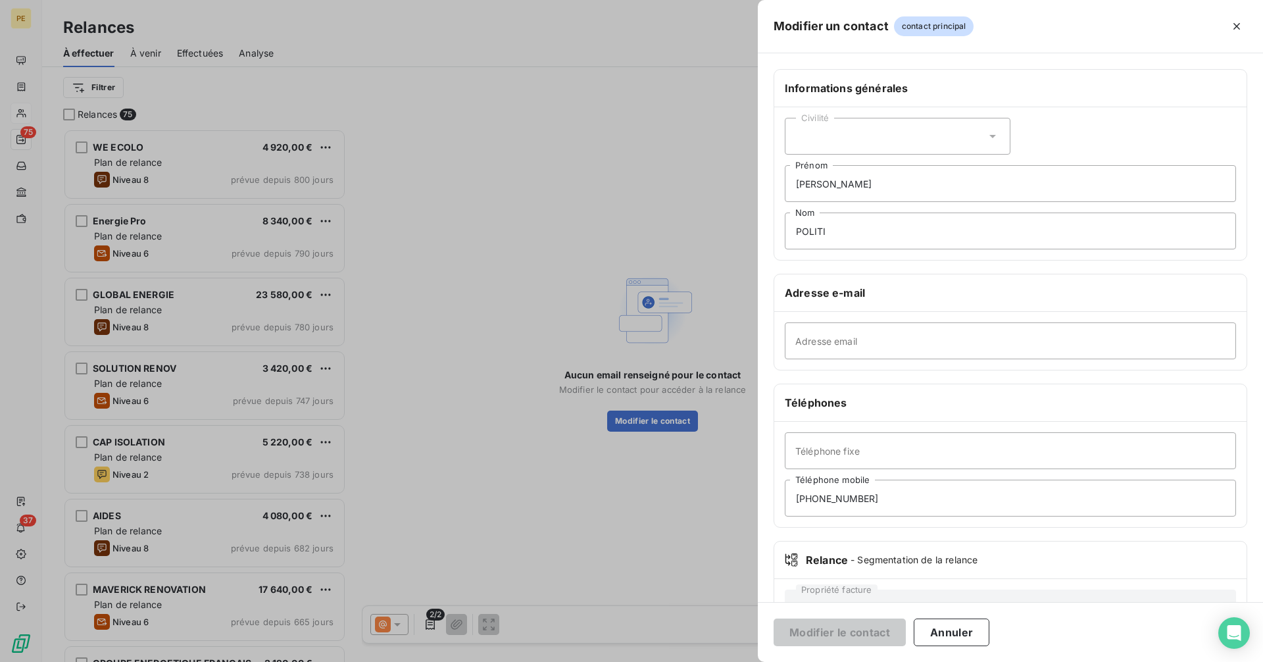
click at [630, 309] on div at bounding box center [631, 331] width 1263 height 662
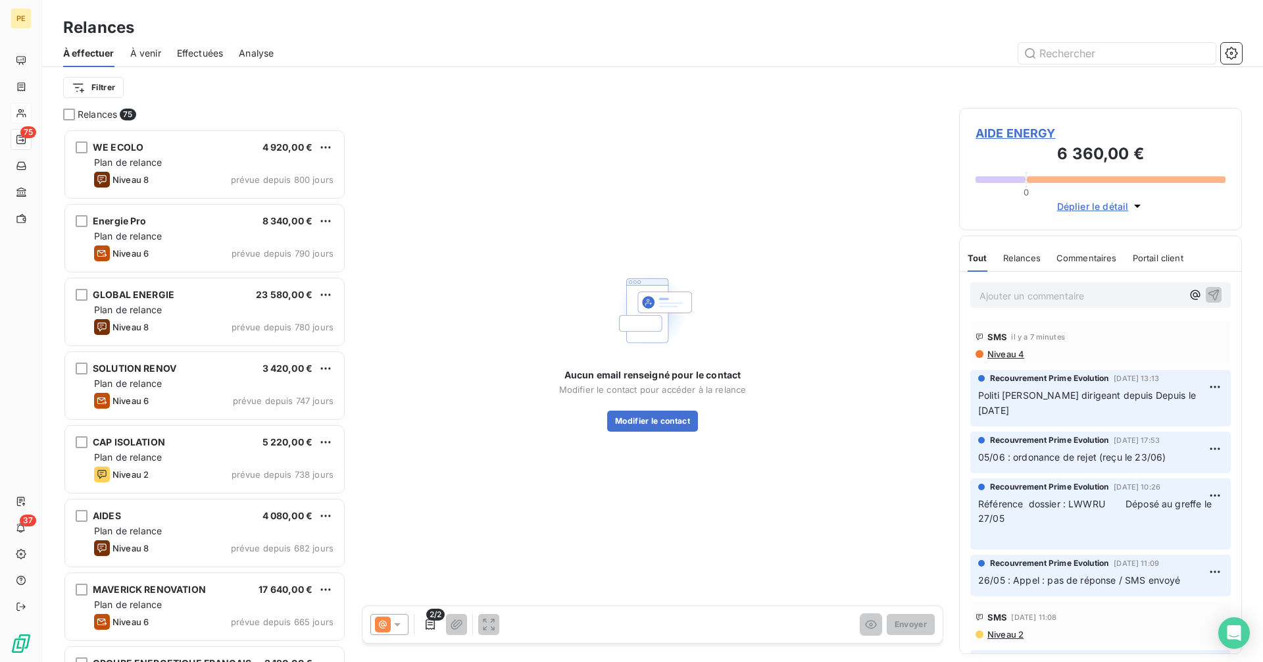
click at [991, 140] on span "AIDE ENERGY" at bounding box center [1101, 133] width 250 height 18
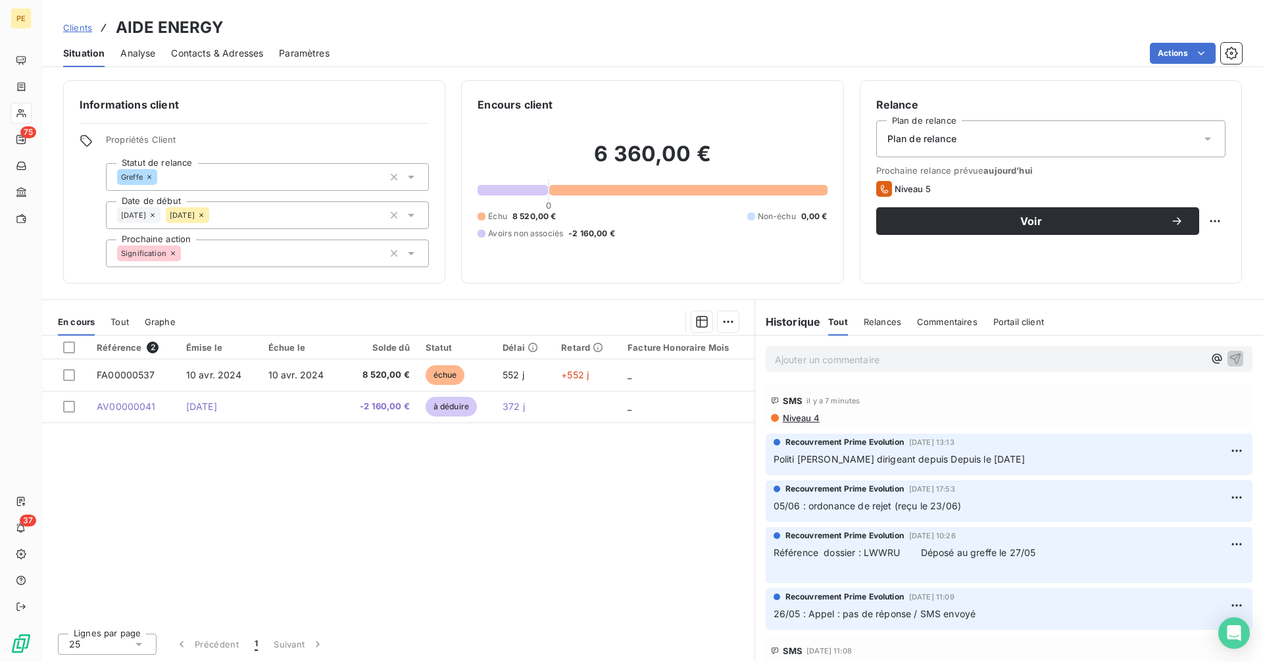
click at [205, 51] on span "Contacts & Adresses" at bounding box center [217, 53] width 92 height 13
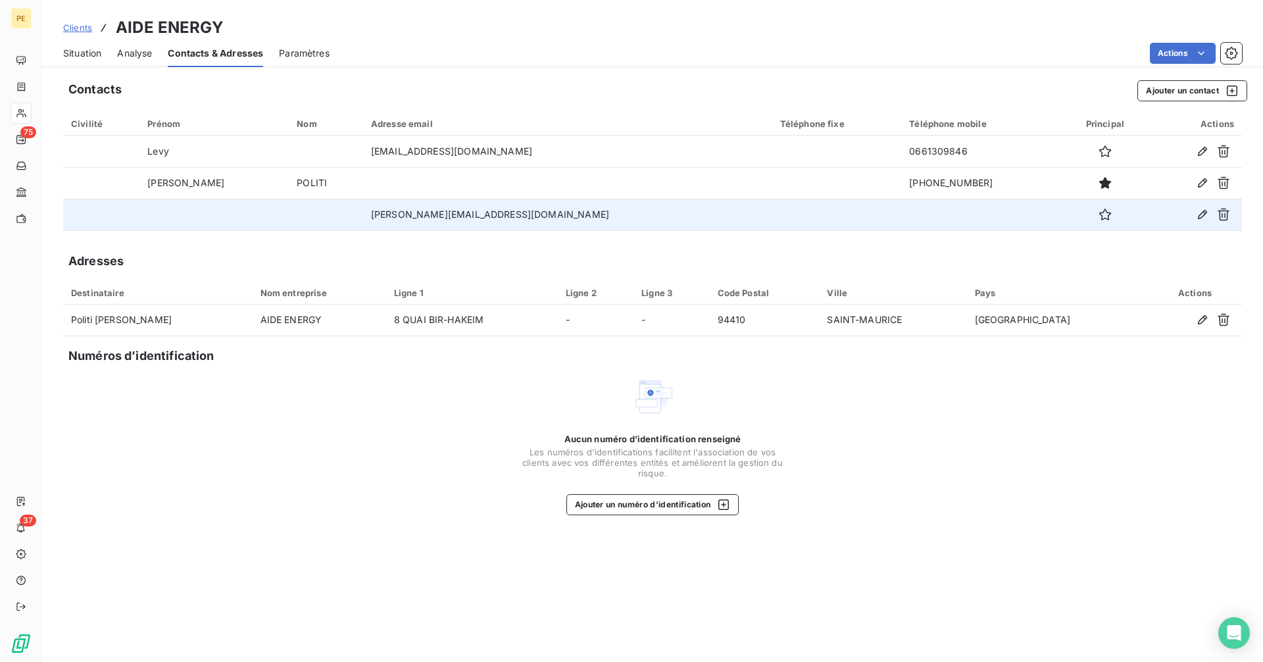
click at [452, 211] on td "[PERSON_NAME][EMAIL_ADDRESS][DOMAIN_NAME]" at bounding box center [567, 215] width 409 height 32
copy td "[PERSON_NAME][EMAIL_ADDRESS][DOMAIN_NAME]"
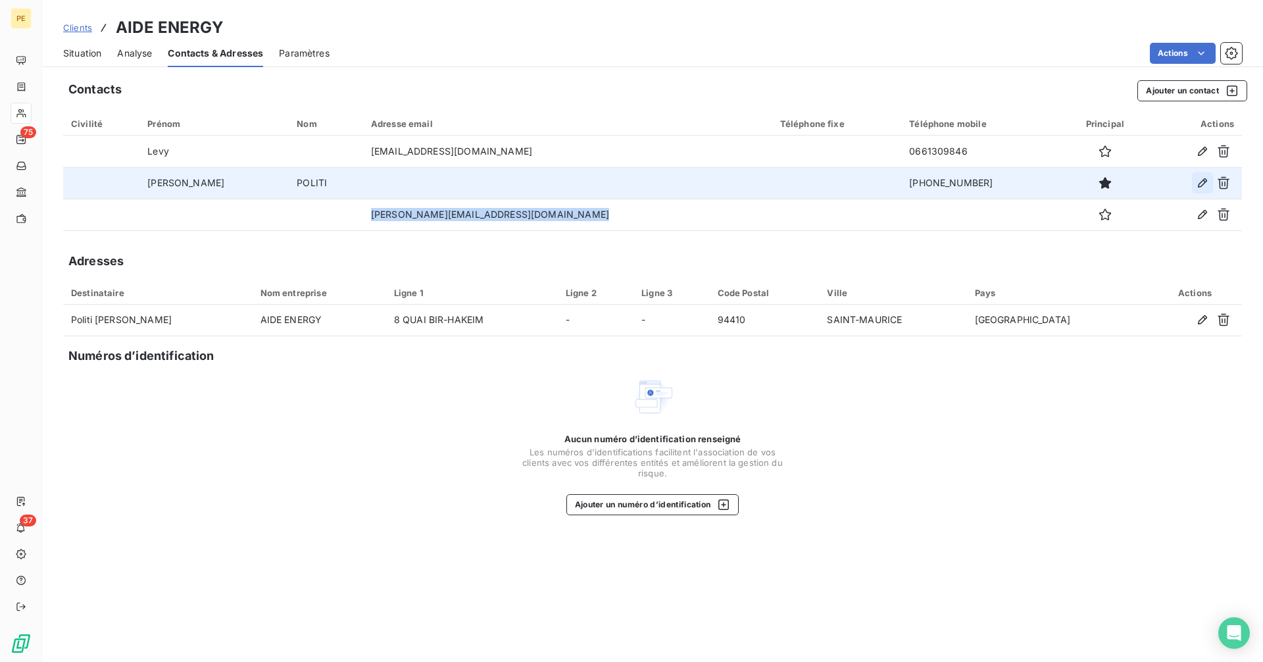
click at [1201, 187] on icon "button" at bounding box center [1202, 182] width 13 height 13
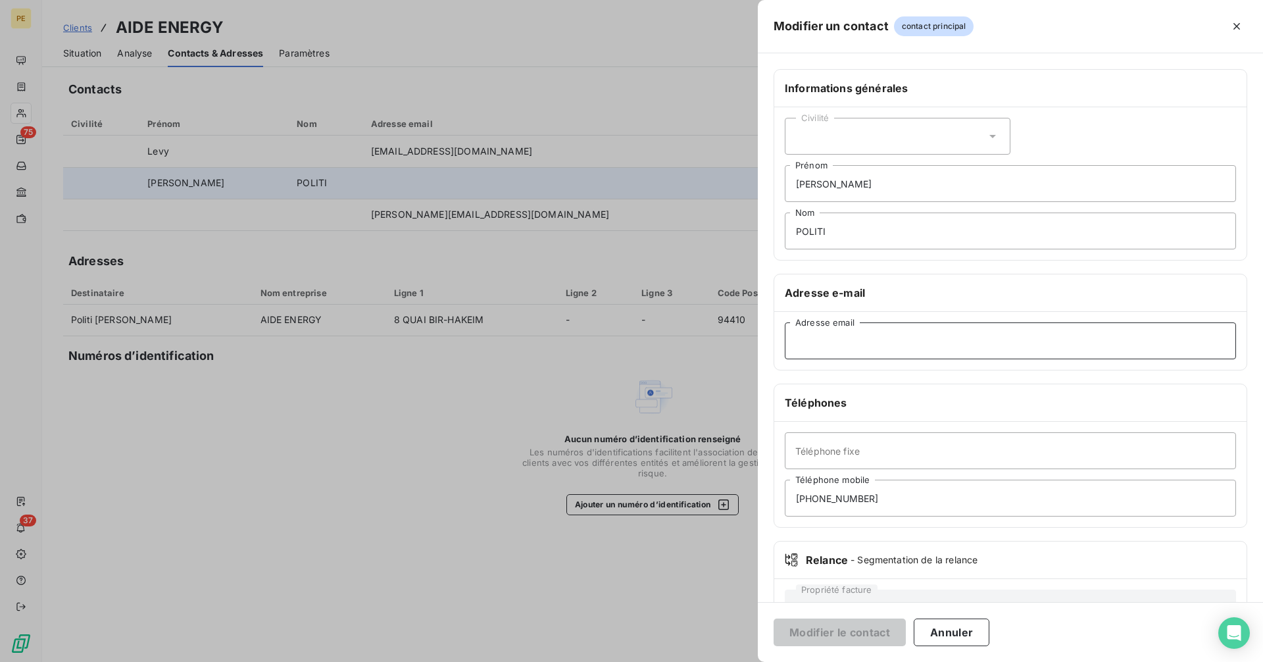
click at [878, 343] on input "Adresse email" at bounding box center [1010, 340] width 451 height 37
paste input "[PERSON_NAME][EMAIL_ADDRESS][DOMAIN_NAME]"
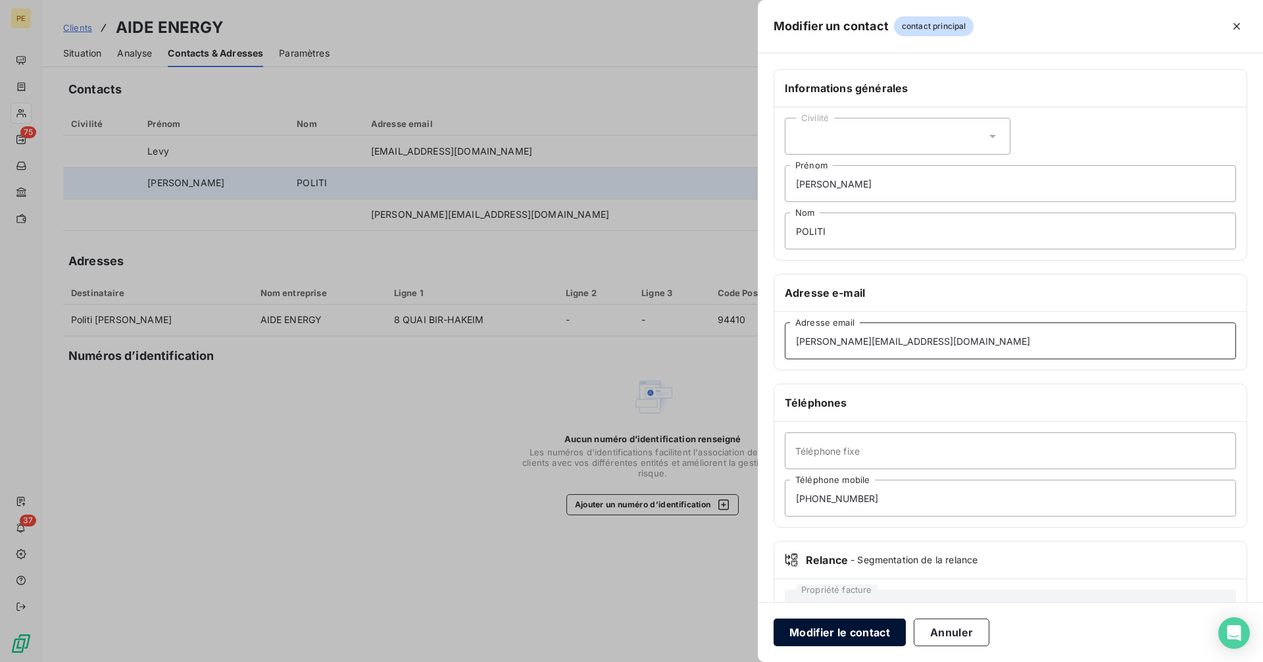
type input "[PERSON_NAME][EMAIL_ADDRESS][DOMAIN_NAME]"
click at [857, 628] on button "Modifier le contact" at bounding box center [840, 632] width 132 height 28
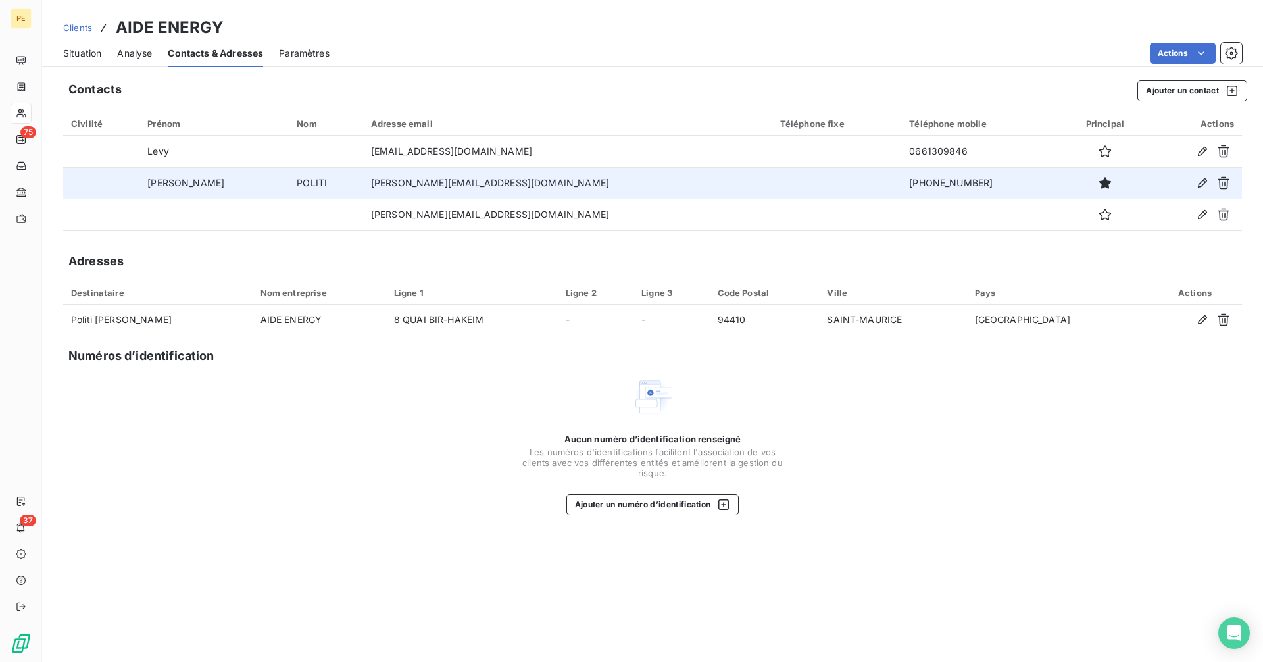
click at [89, 55] on span "Situation" at bounding box center [82, 53] width 38 height 13
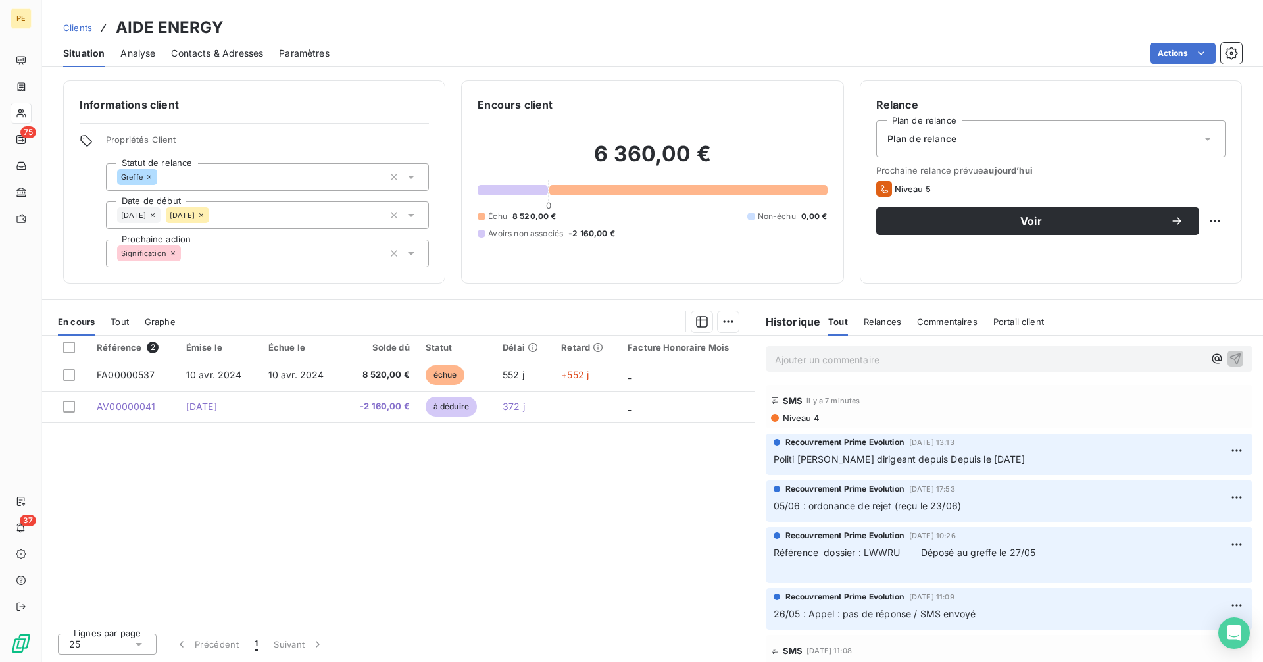
click at [921, 351] on div "Ajouter un commentaire ﻿" at bounding box center [989, 359] width 429 height 18
click at [912, 362] on p "Ajouter un commentaire ﻿" at bounding box center [989, 359] width 429 height 16
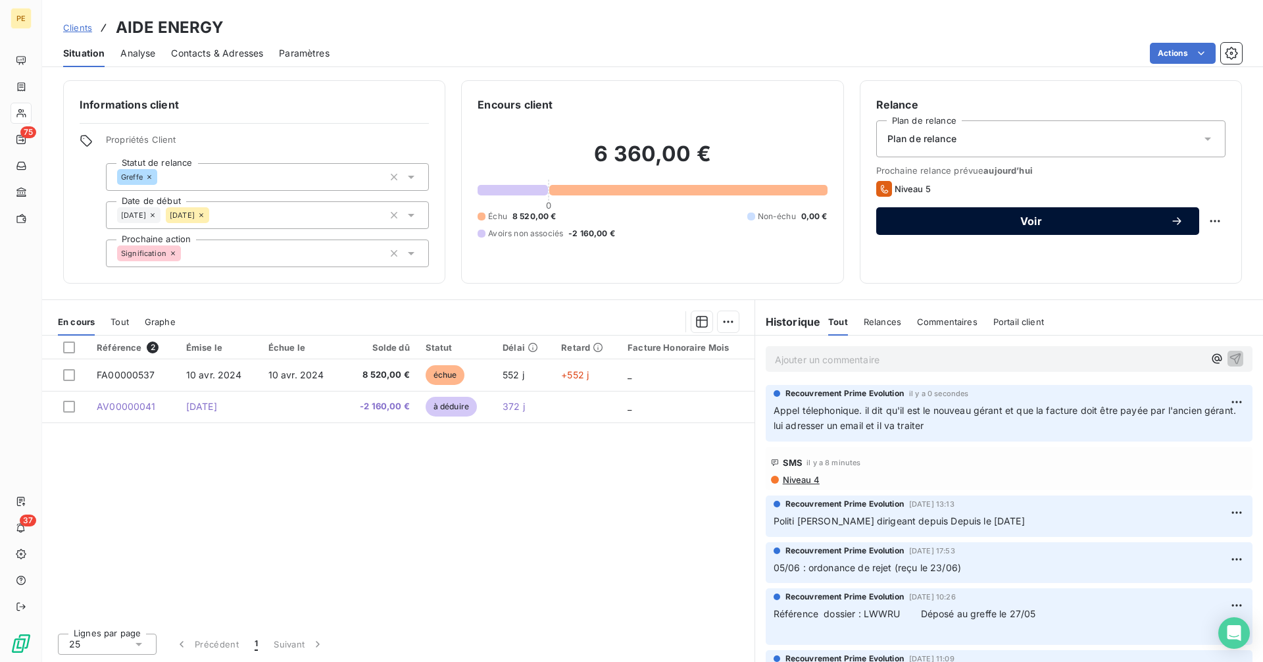
click at [982, 222] on span "Voir" at bounding box center [1031, 221] width 278 height 11
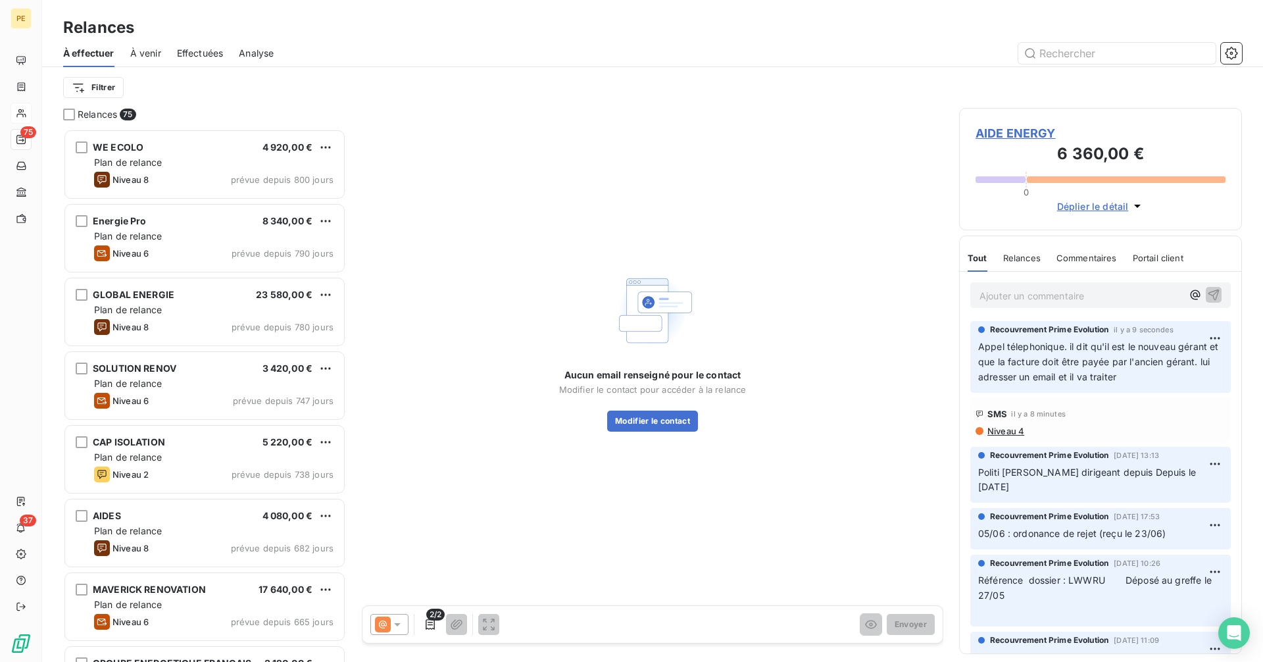
scroll to position [523, 273]
click at [385, 618] on icon at bounding box center [383, 624] width 16 height 16
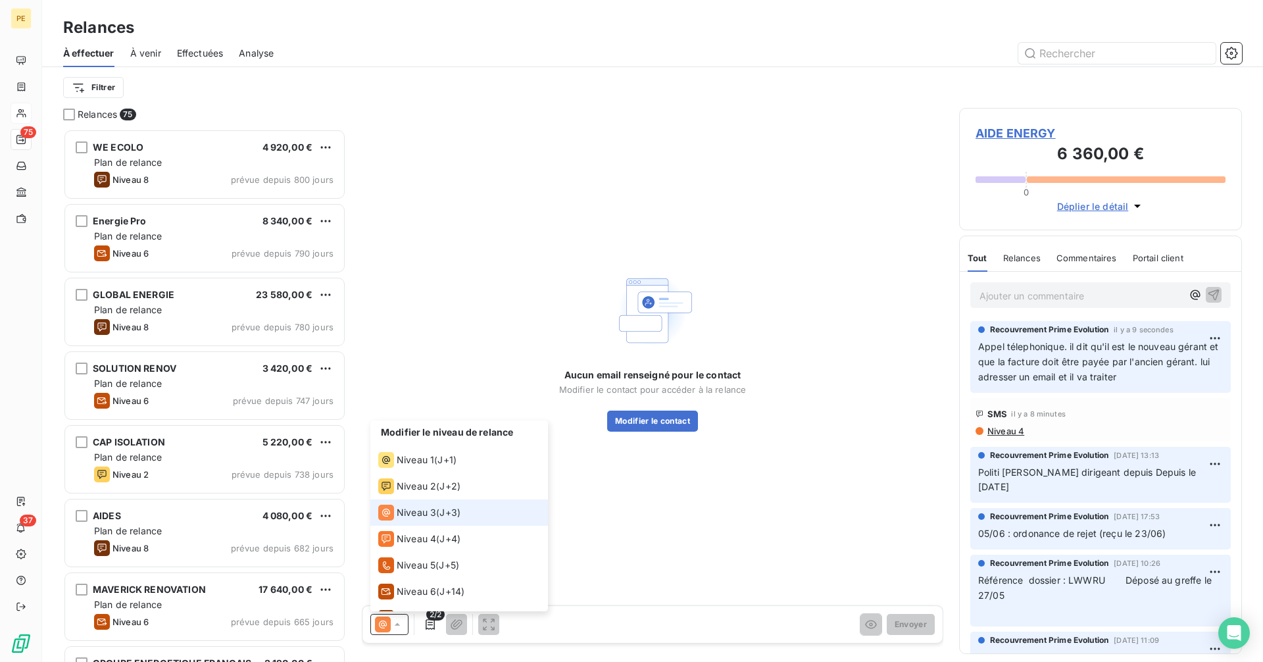
click at [432, 512] on span "Niveau 3" at bounding box center [416, 512] width 39 height 13
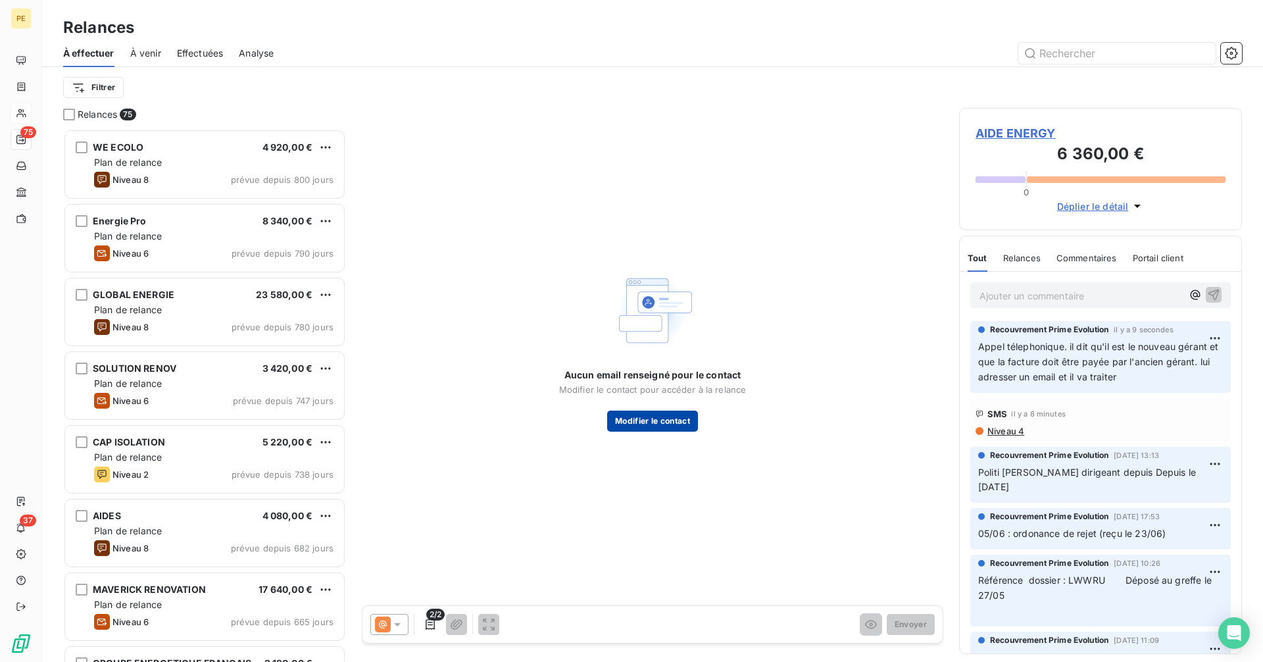
click at [655, 417] on button "Modifier le contact" at bounding box center [652, 421] width 91 height 21
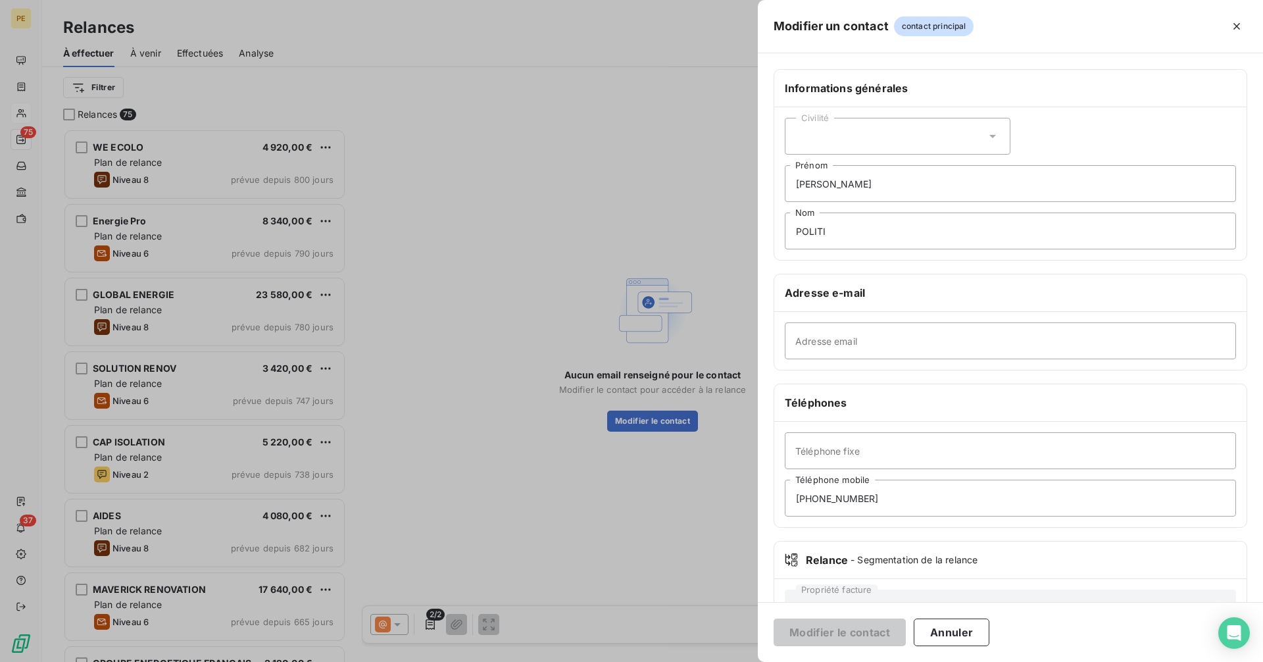
click at [688, 345] on div at bounding box center [631, 331] width 1263 height 662
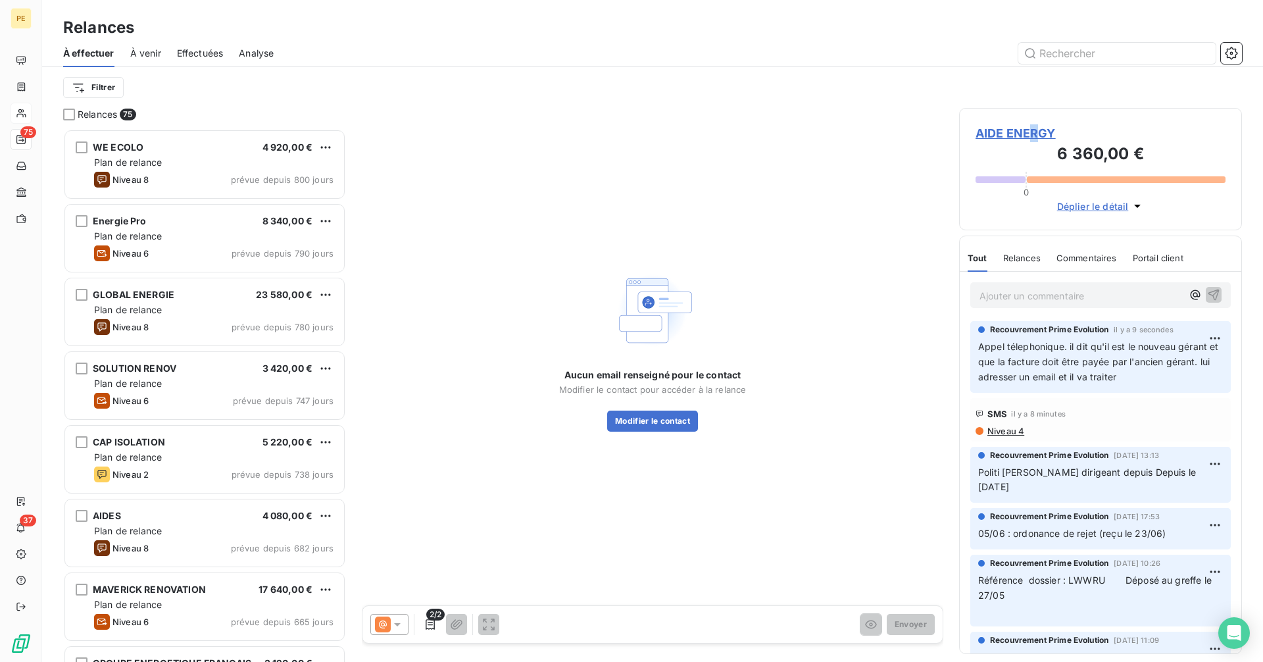
click at [1033, 141] on span "AIDE ENERGY" at bounding box center [1101, 133] width 250 height 18
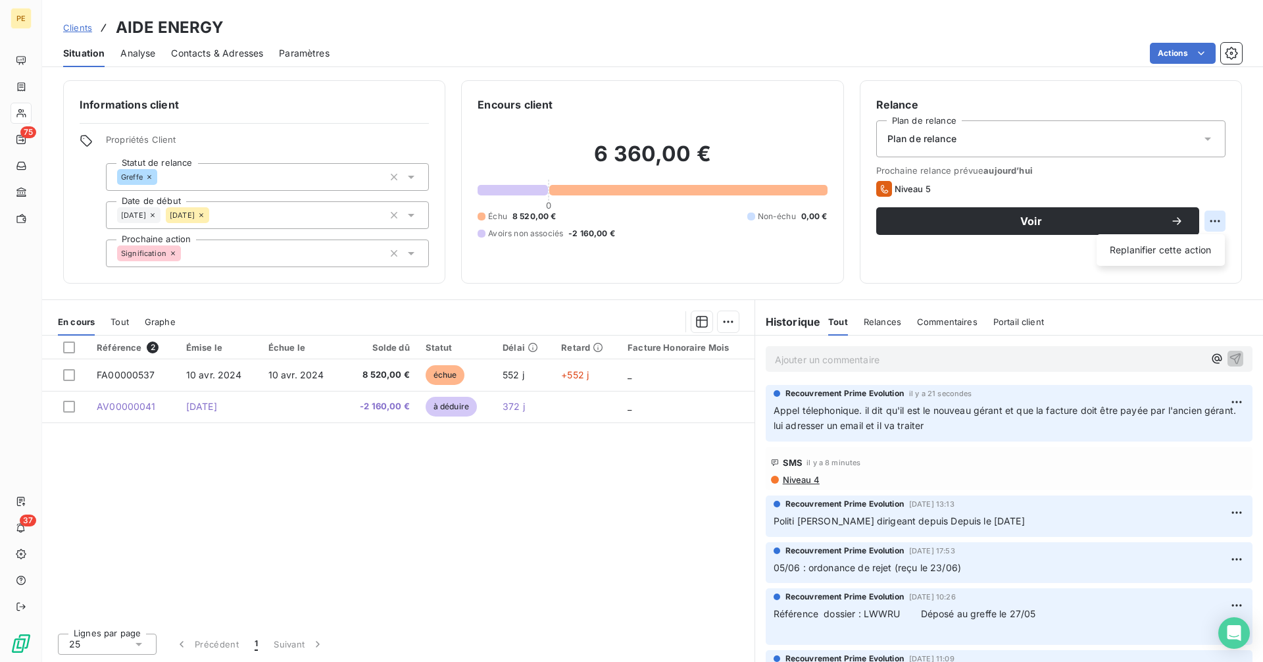
click at [1220, 219] on html "PE 75 37 Clients AIDE ENERGY Situation Analyse Contacts & Adresses Paramètres A…" at bounding box center [631, 331] width 1263 height 662
click at [1171, 246] on div "Replanifier cette action" at bounding box center [1161, 249] width 118 height 21
select select "9"
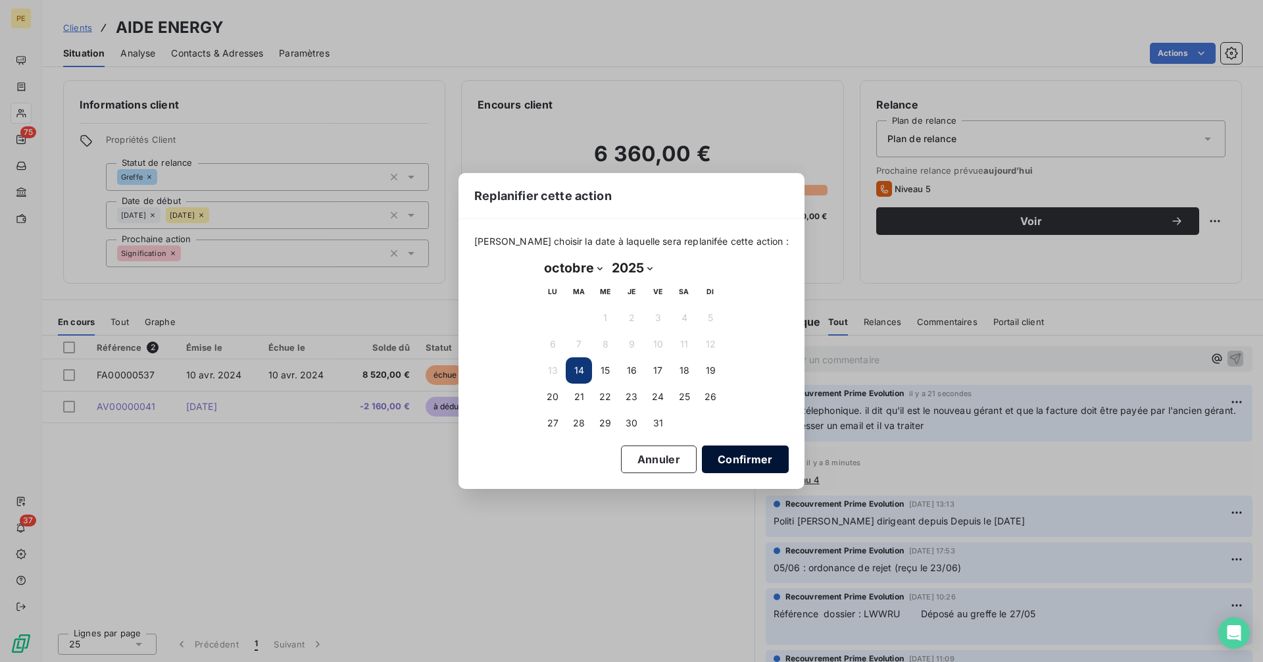
click at [750, 459] on button "Confirmer" at bounding box center [745, 459] width 87 height 28
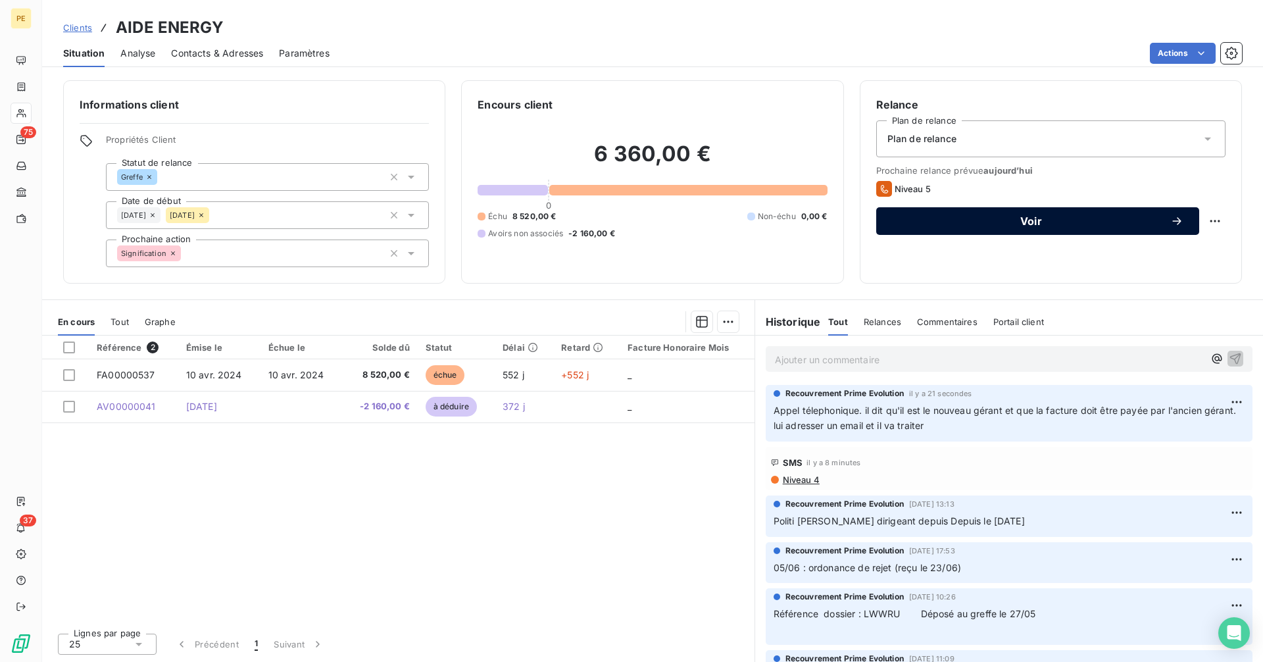
click at [1024, 224] on span "Voir" at bounding box center [1031, 221] width 278 height 11
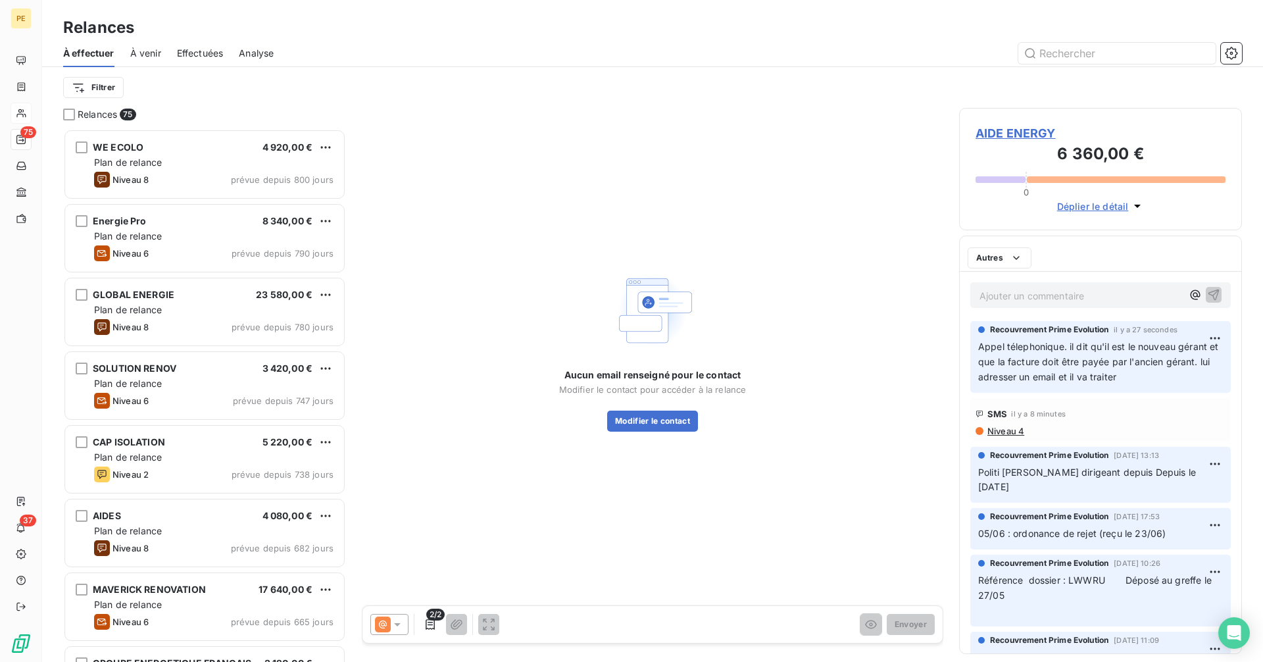
scroll to position [523, 273]
click at [394, 624] on icon at bounding box center [397, 624] width 13 height 13
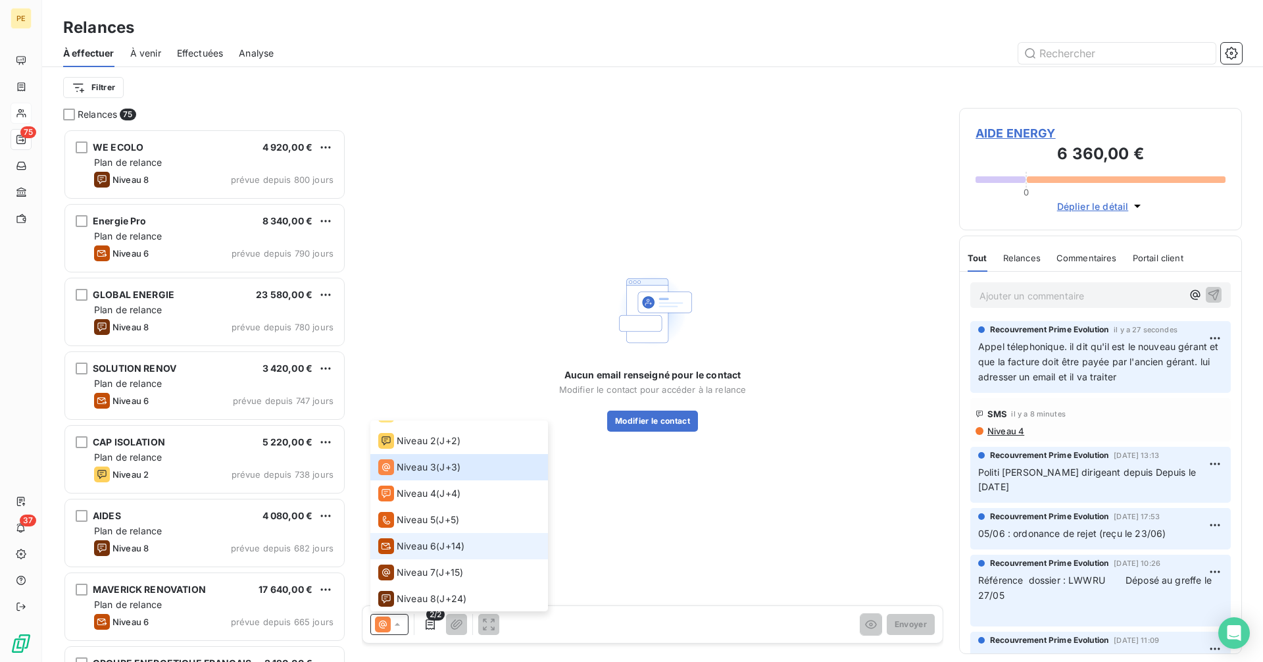
scroll to position [46, 0]
click at [455, 570] on span "J+15 )" at bounding box center [451, 571] width 24 height 13
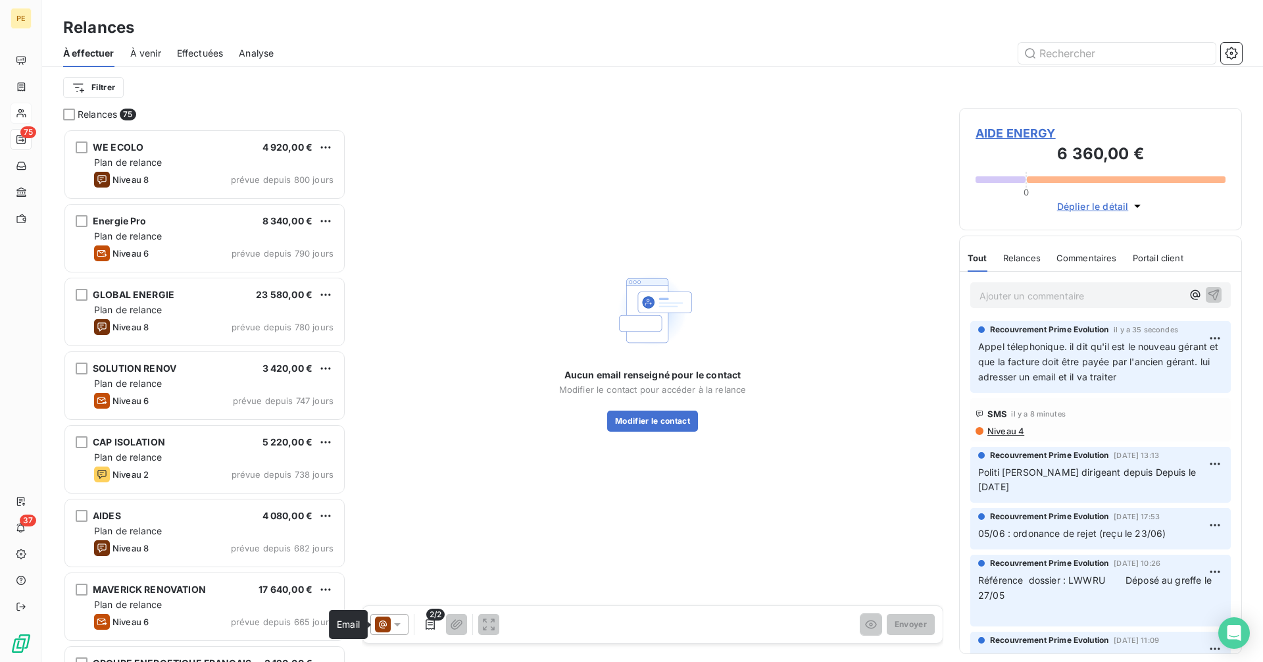
click at [389, 618] on icon at bounding box center [383, 624] width 16 height 16
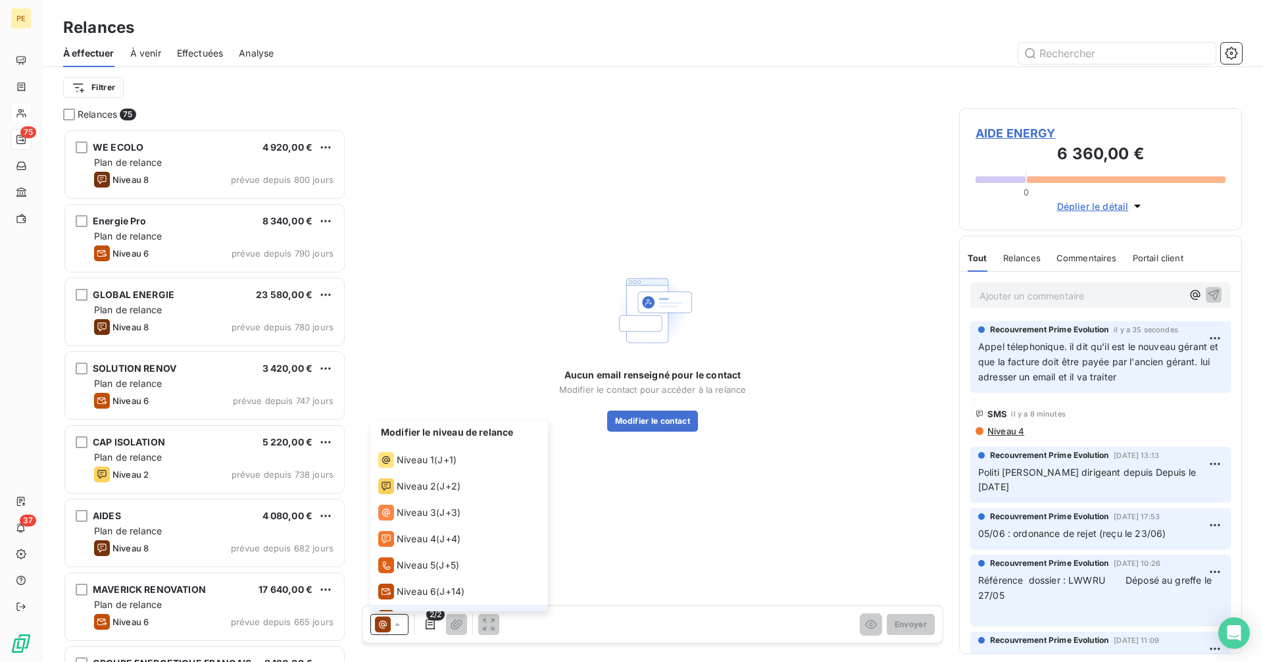
scroll to position [20, 0]
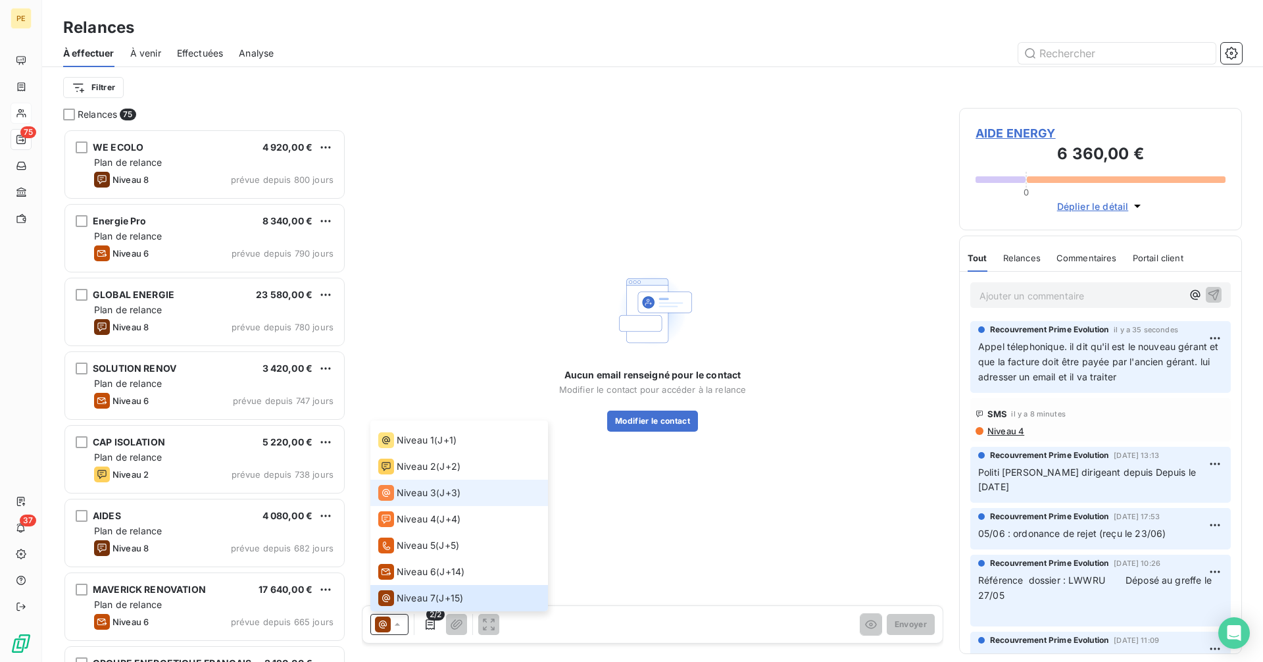
click at [422, 491] on span "Niveau 3" at bounding box center [416, 492] width 39 height 13
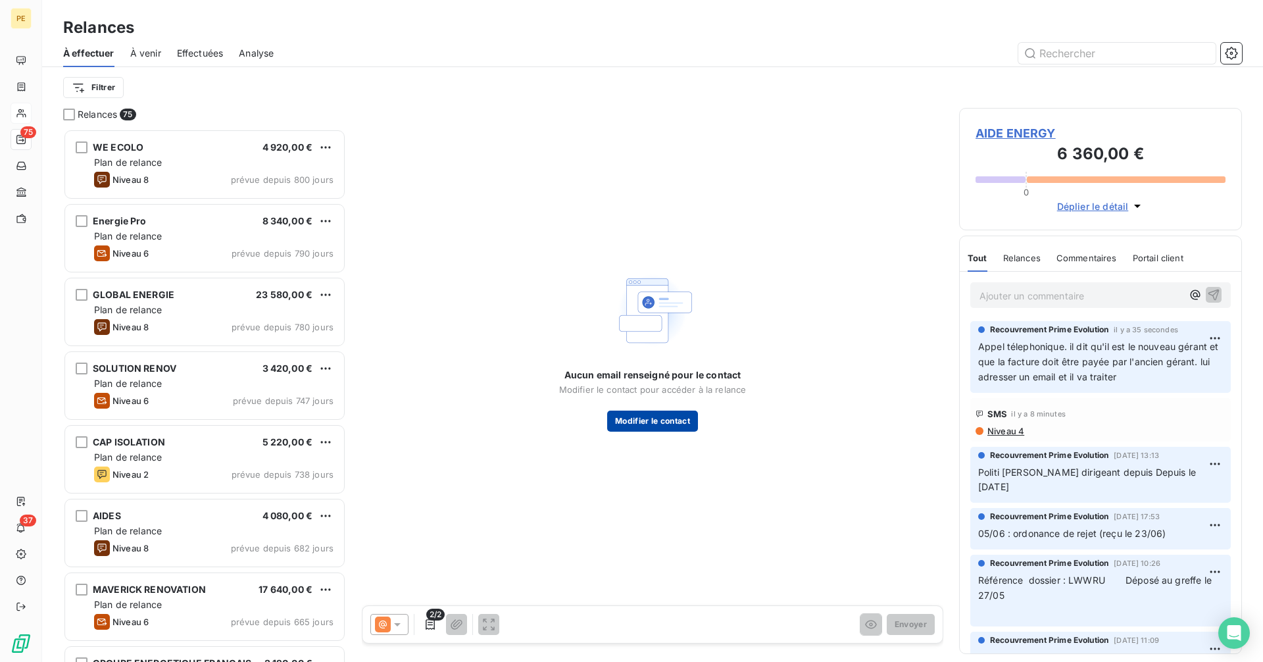
click at [698, 425] on button "Modifier le contact" at bounding box center [652, 421] width 91 height 21
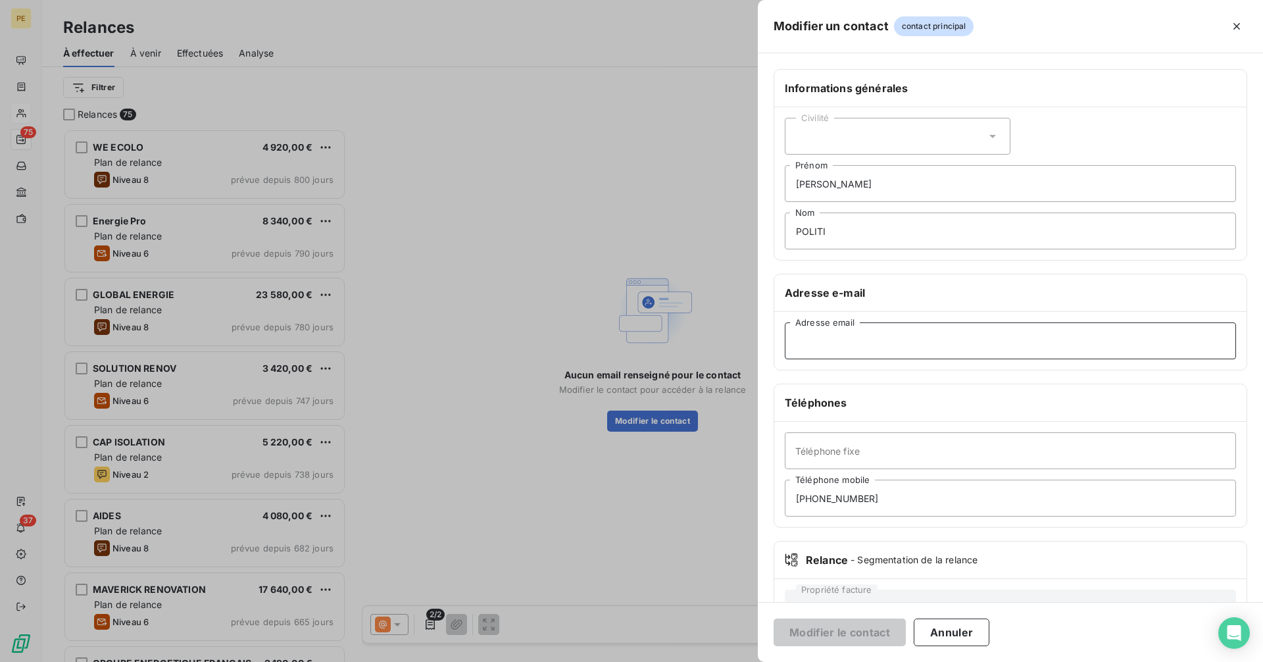
click at [909, 355] on input "Adresse email" at bounding box center [1010, 340] width 451 height 37
paste input "[PERSON_NAME][EMAIL_ADDRESS][DOMAIN_NAME]"
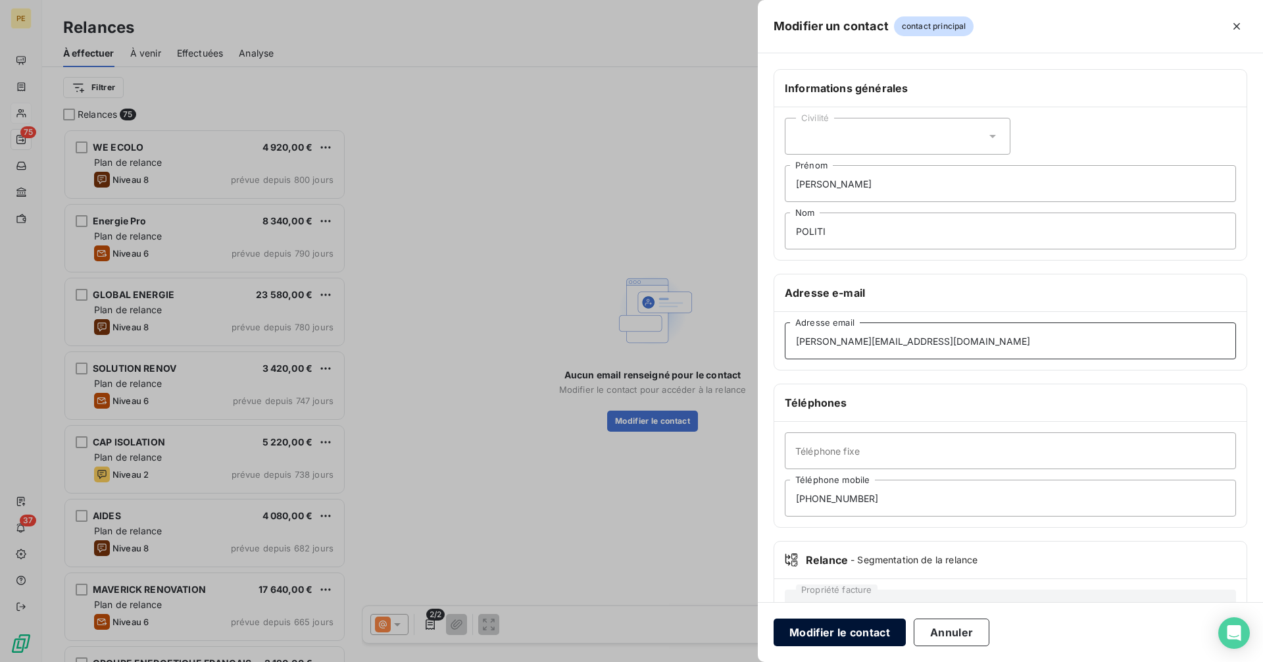
type input "[PERSON_NAME][EMAIL_ADDRESS][DOMAIN_NAME]"
click at [839, 634] on button "Modifier le contact" at bounding box center [840, 632] width 132 height 28
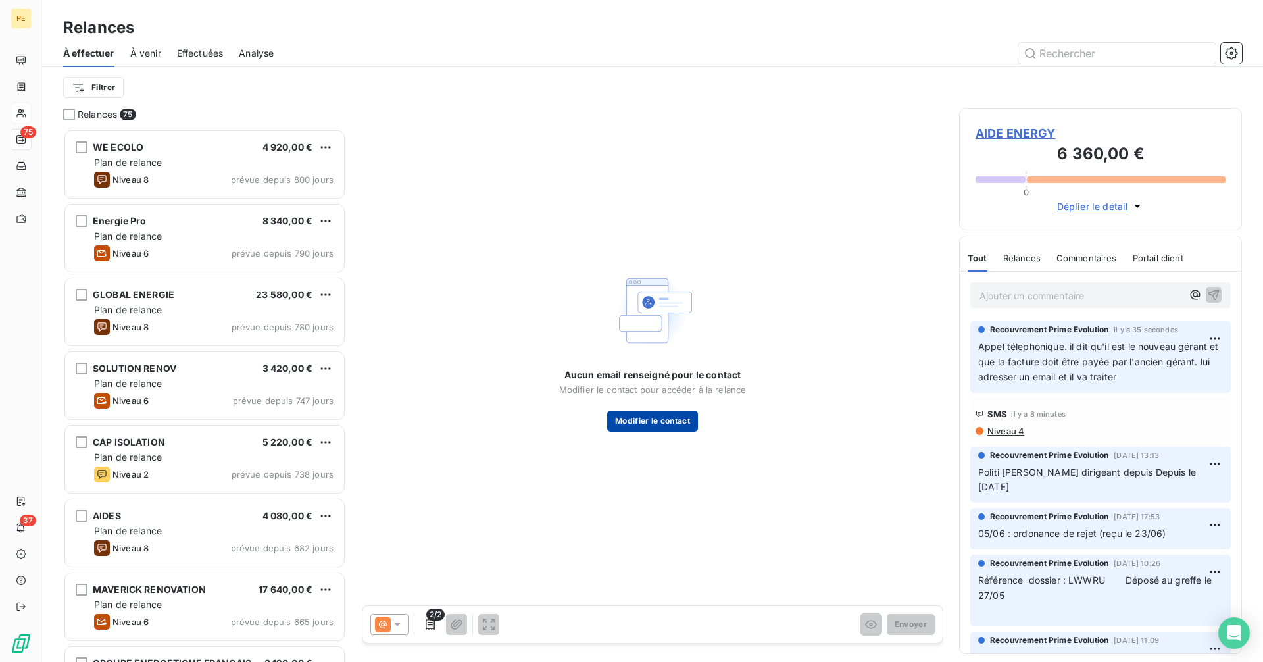
click at [672, 422] on button "Modifier le contact" at bounding box center [652, 421] width 91 height 21
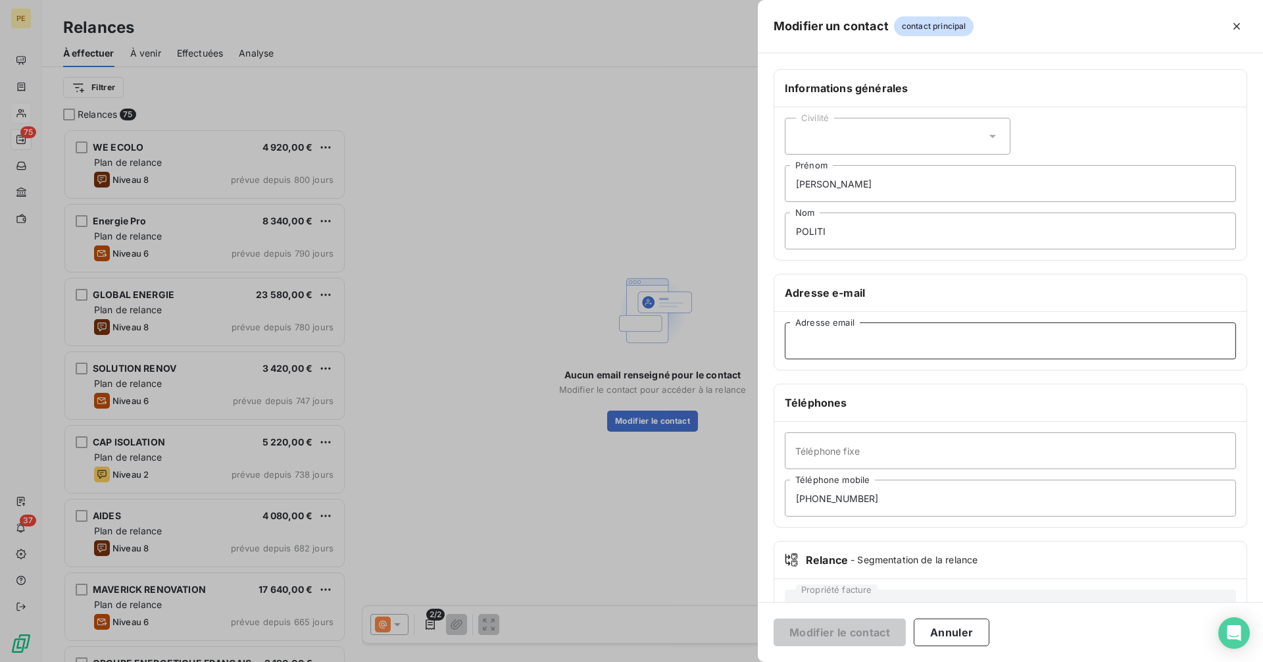
click at [853, 344] on input "Adresse email" at bounding box center [1010, 340] width 451 height 37
paste input "[PERSON_NAME][EMAIL_ADDRESS][DOMAIN_NAME]"
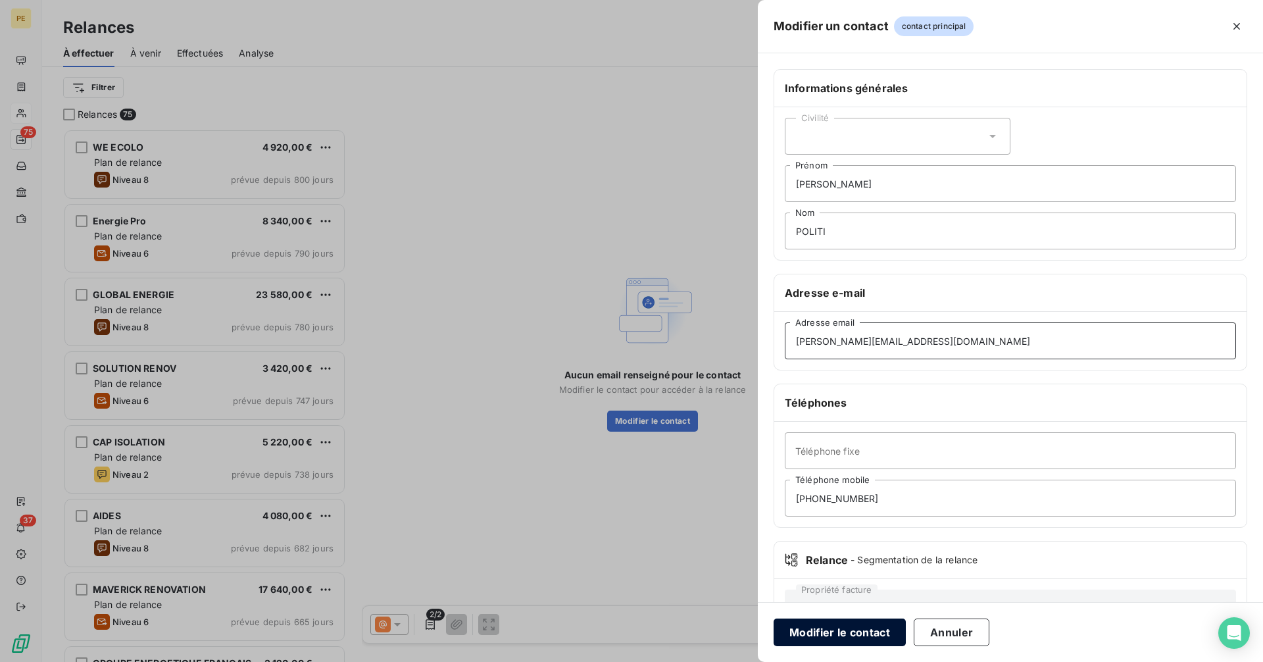
type input "[PERSON_NAME][EMAIL_ADDRESS][DOMAIN_NAME]"
click at [847, 626] on button "Modifier le contact" at bounding box center [840, 632] width 132 height 28
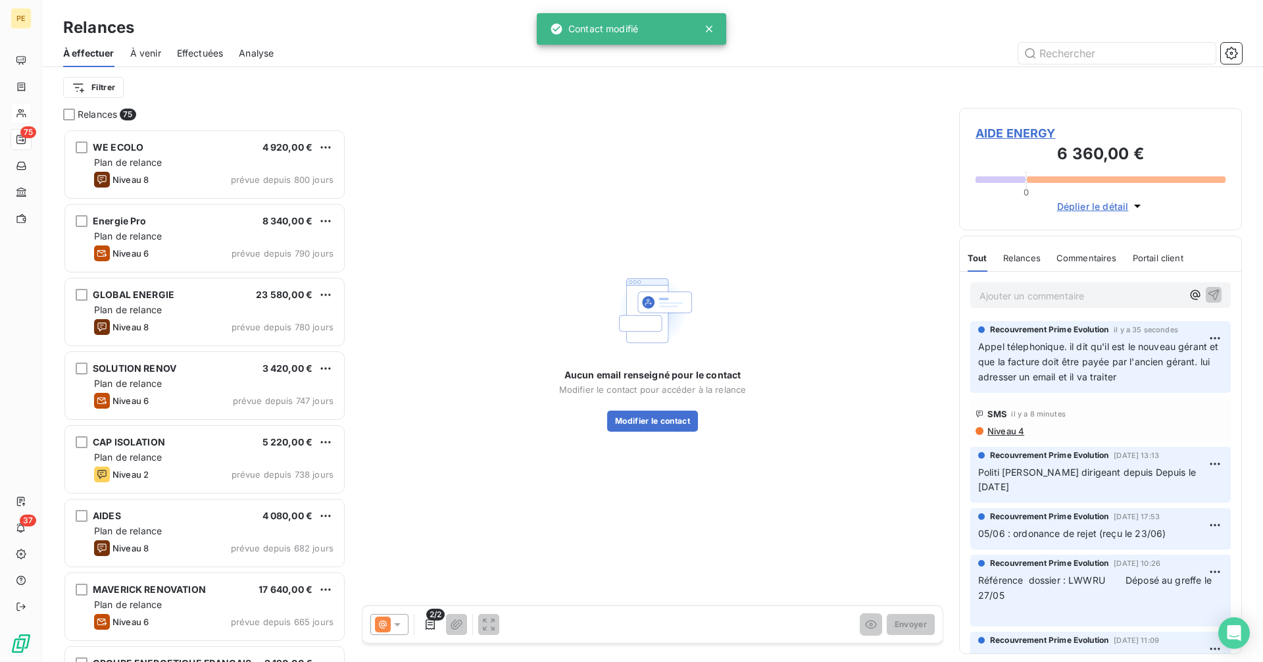
click at [396, 616] on div at bounding box center [389, 624] width 38 height 21
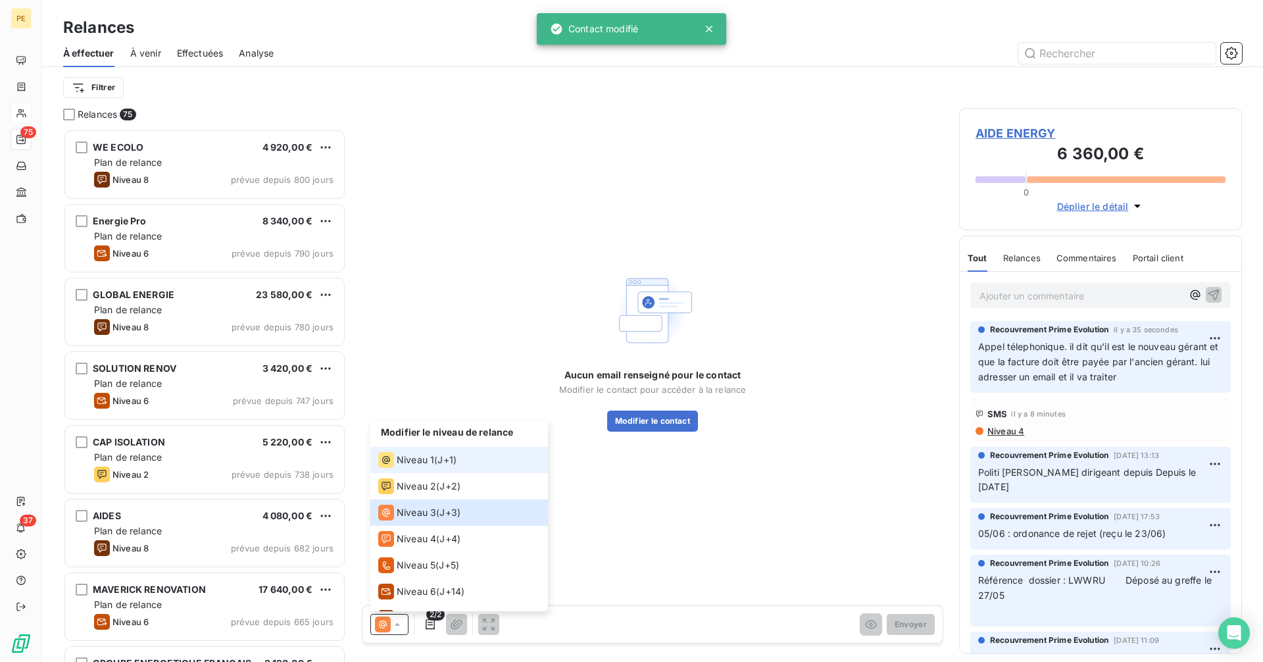
click at [423, 453] on div "Niveau 1" at bounding box center [406, 460] width 56 height 16
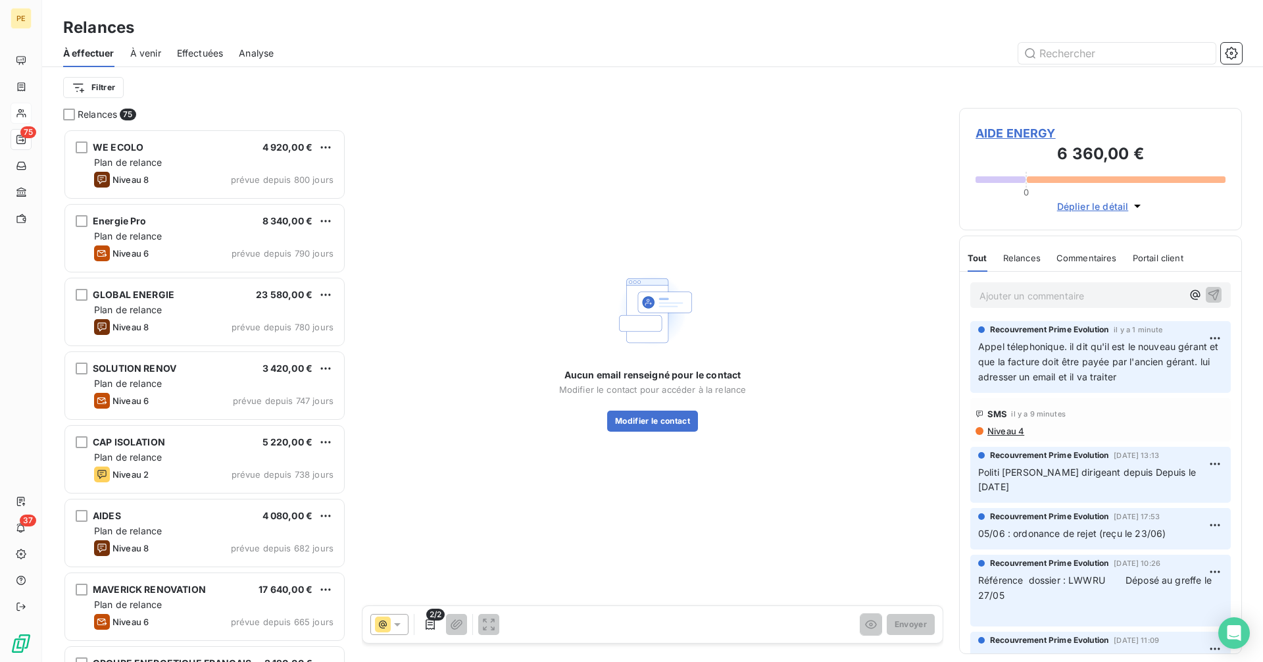
click at [384, 630] on icon at bounding box center [383, 624] width 16 height 16
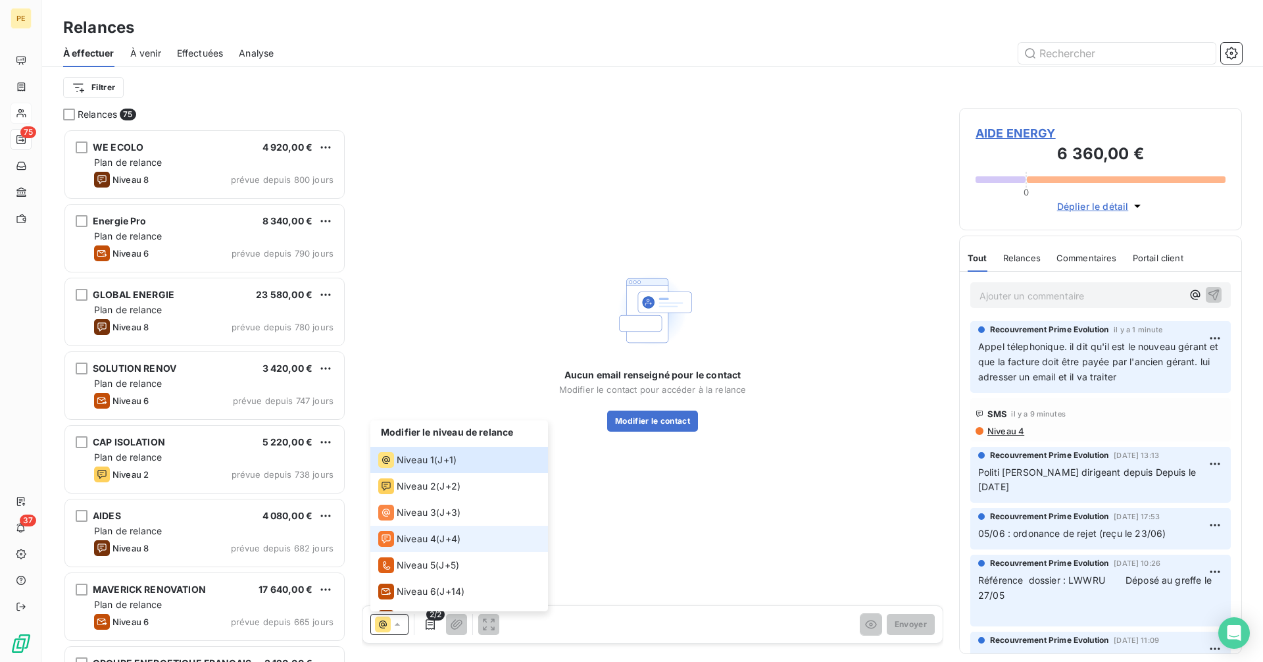
click at [407, 539] on span "Niveau 4" at bounding box center [416, 538] width 39 height 13
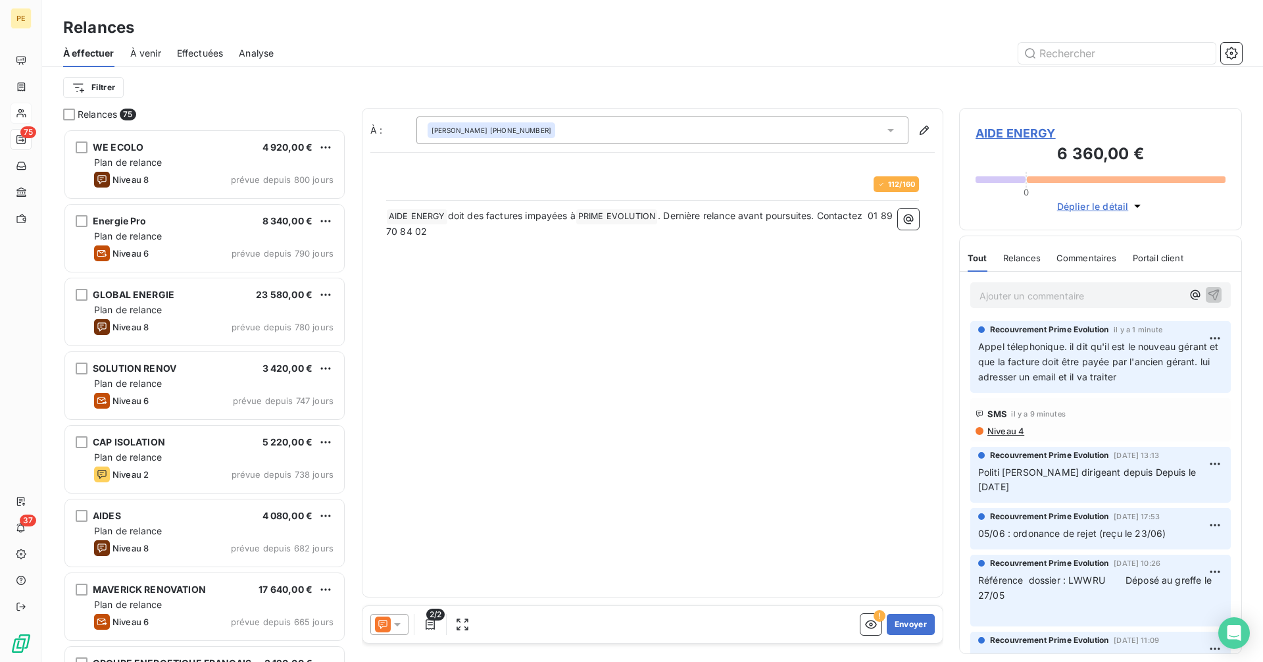
click at [392, 621] on icon at bounding box center [397, 624] width 13 height 13
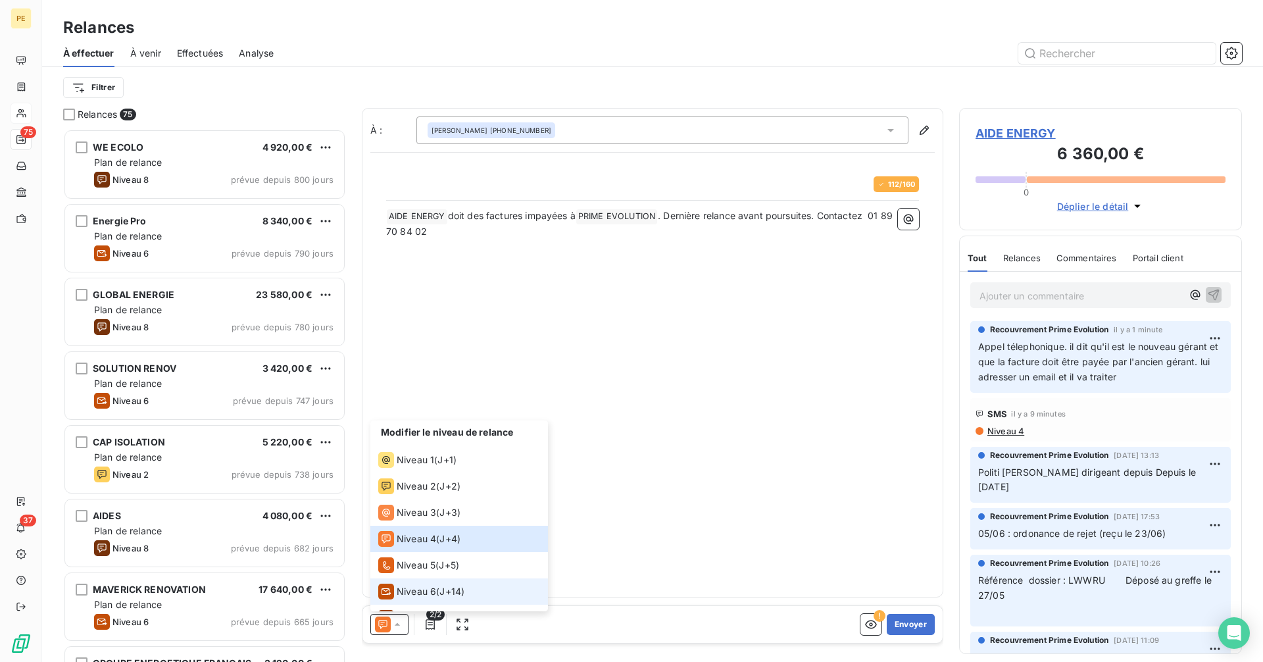
click at [403, 593] on span "Niveau 6" at bounding box center [416, 591] width 39 height 13
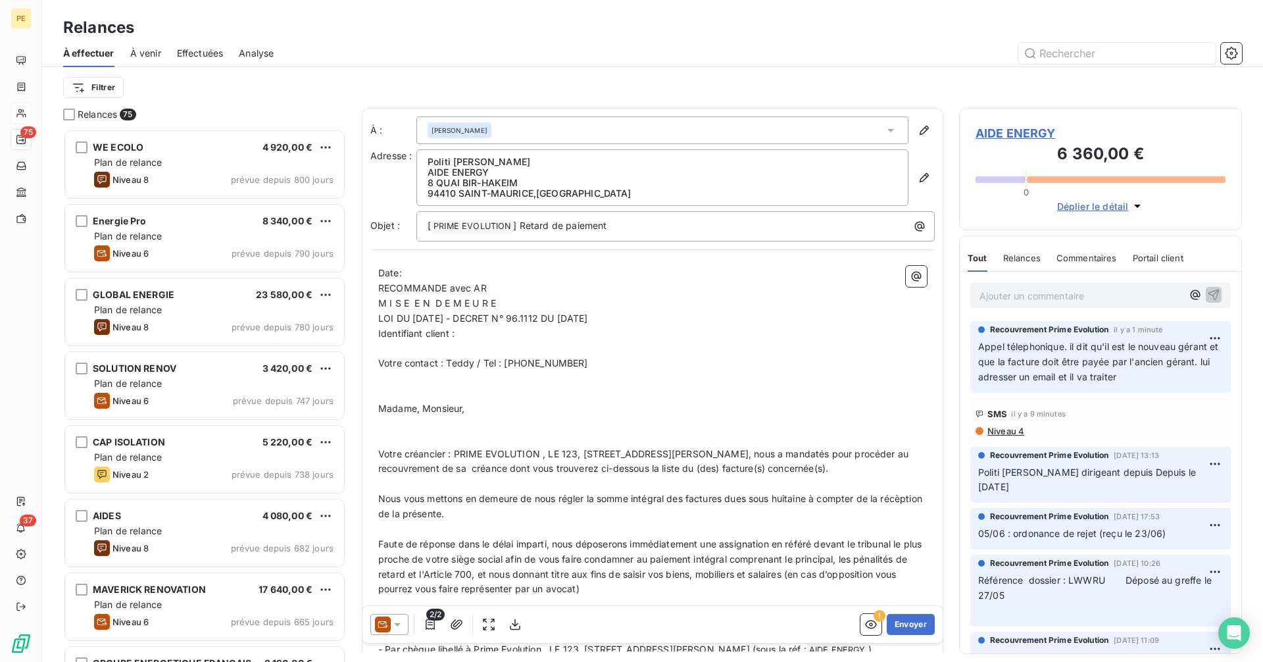
click at [387, 627] on icon at bounding box center [383, 624] width 16 height 16
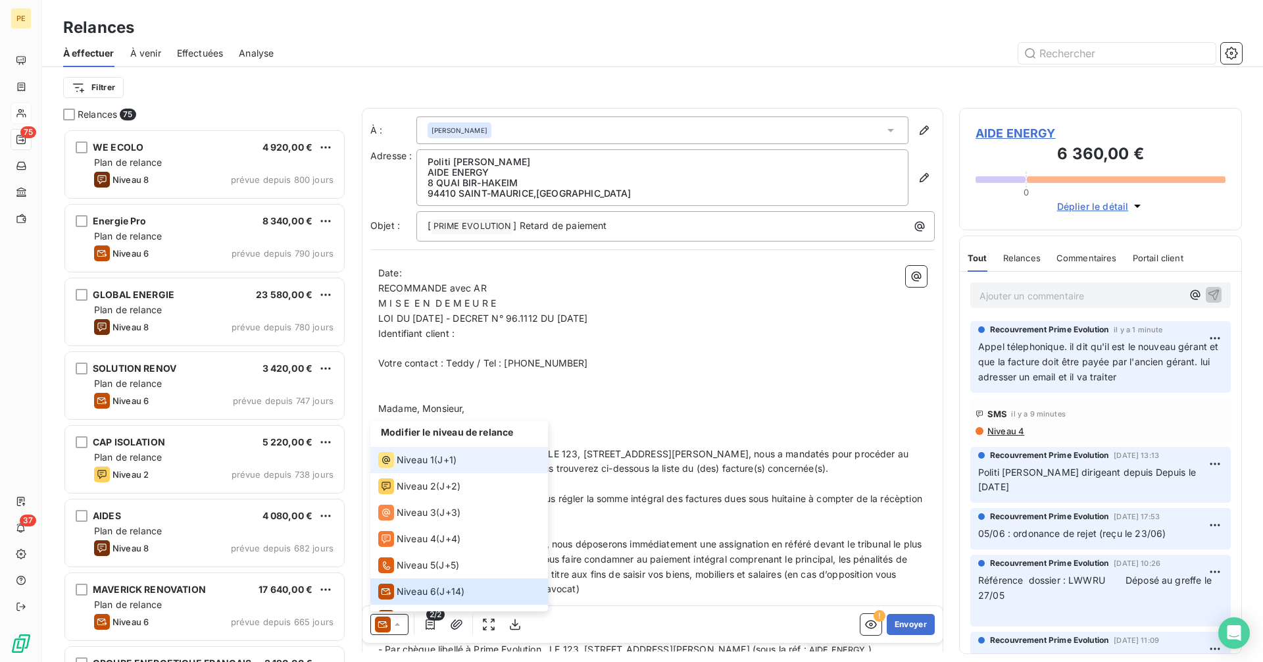
click at [430, 461] on span "Niveau 1" at bounding box center [415, 459] width 37 height 13
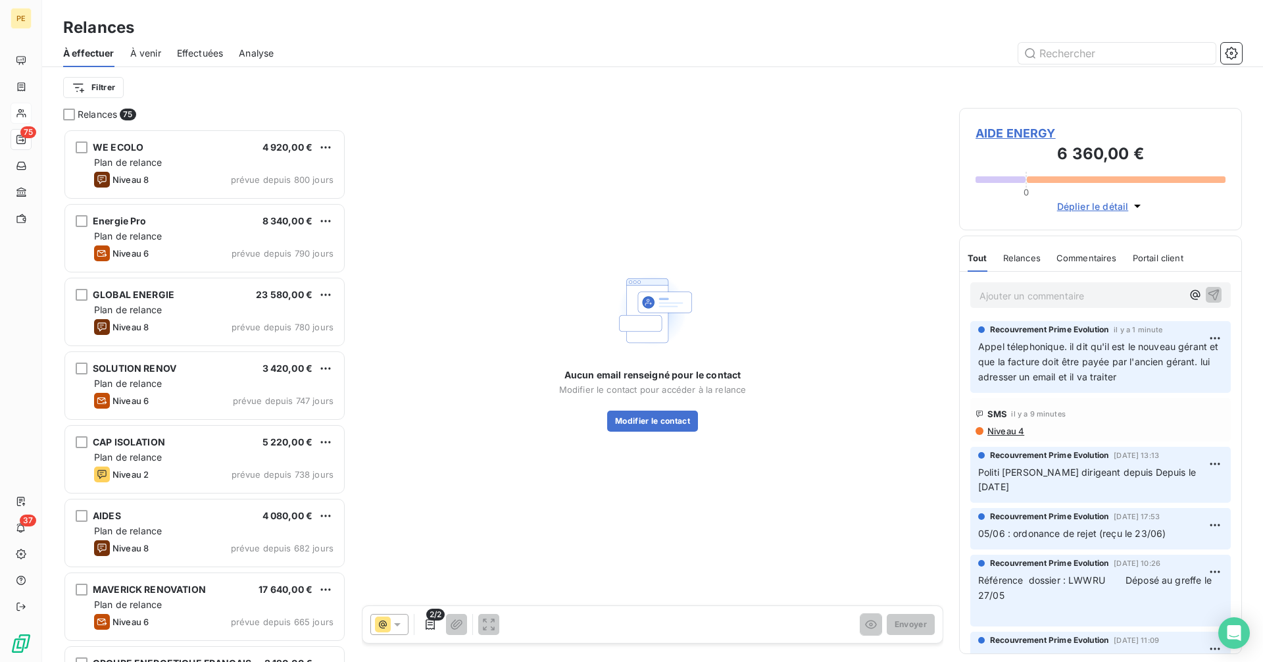
click at [1034, 139] on span "AIDE ENERGY" at bounding box center [1101, 133] width 250 height 18
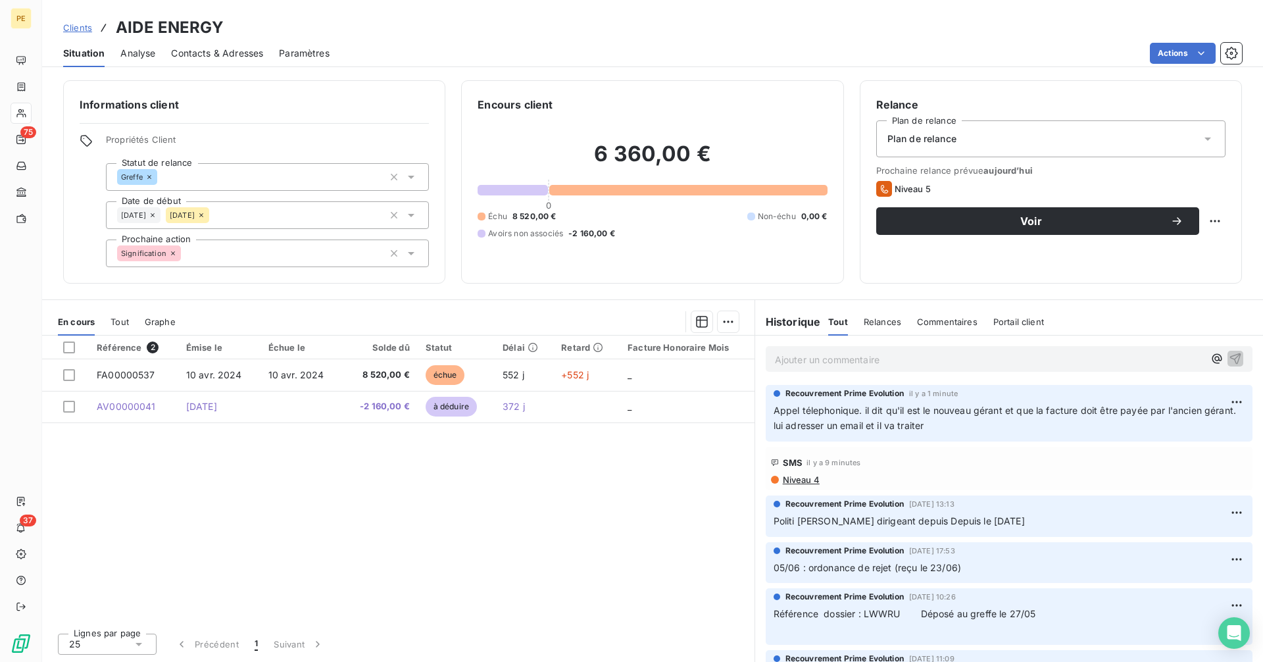
click at [230, 59] on span "Contacts & Adresses" at bounding box center [217, 53] width 92 height 13
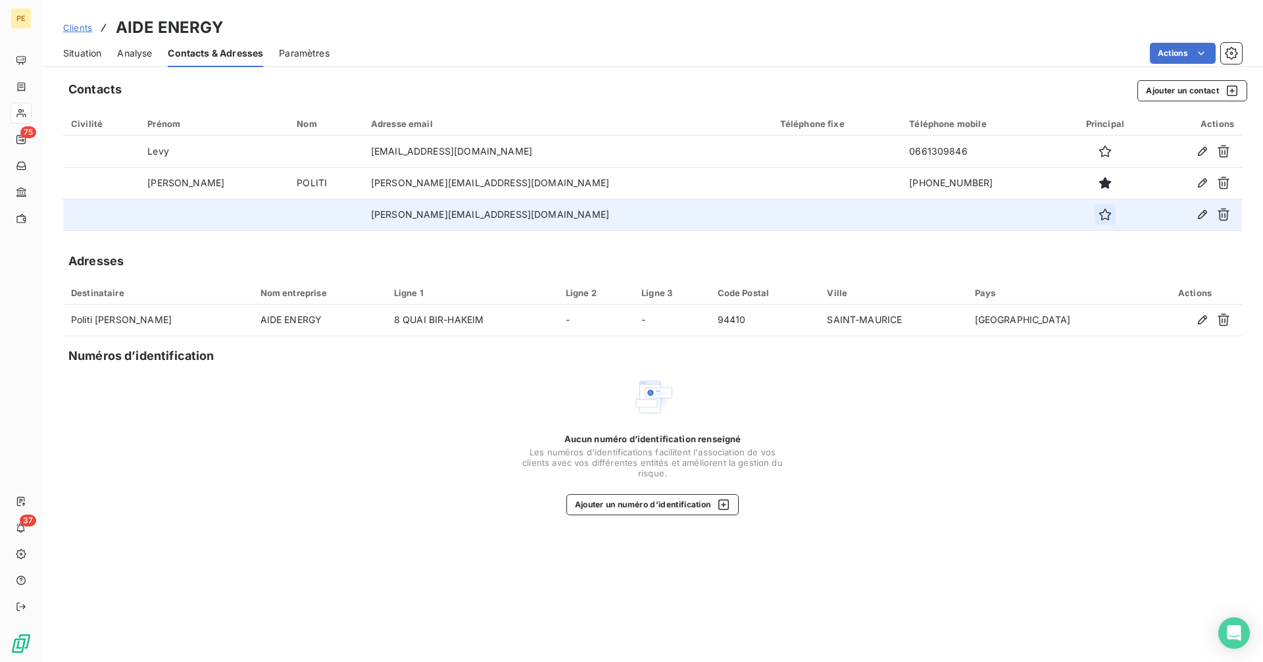
click at [1099, 212] on icon "button" at bounding box center [1105, 215] width 12 height 12
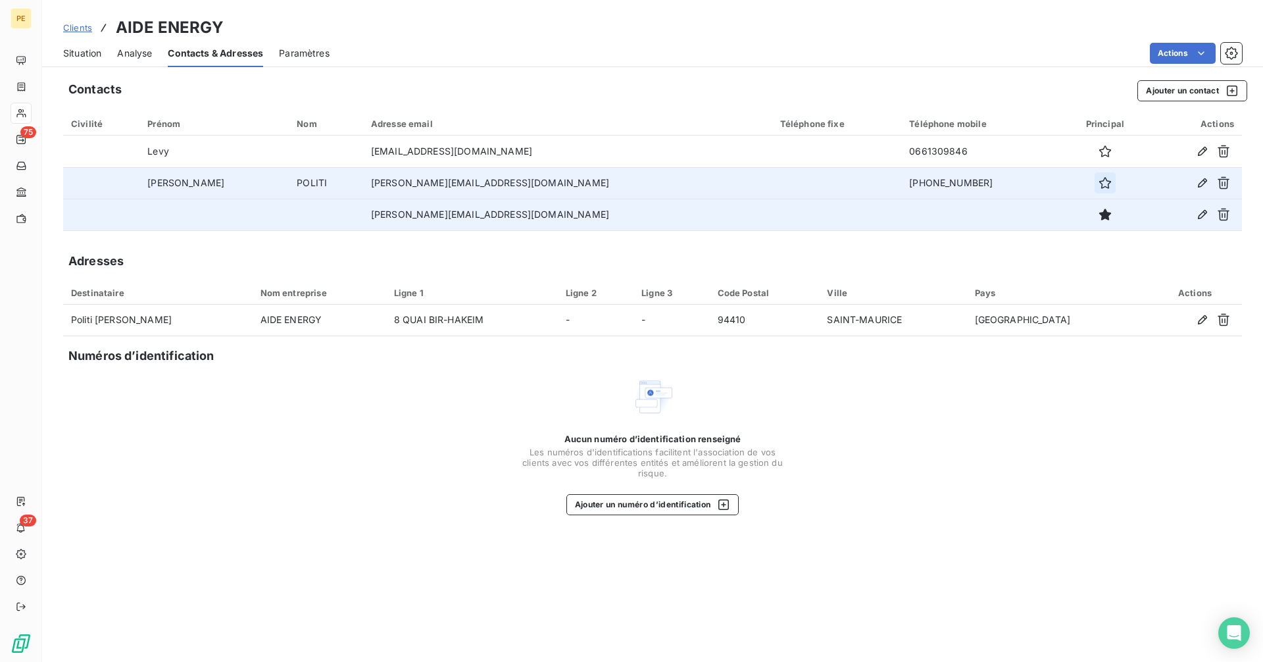
click at [1099, 186] on icon "button" at bounding box center [1105, 182] width 13 height 13
click at [66, 55] on span "Situation" at bounding box center [82, 53] width 38 height 13
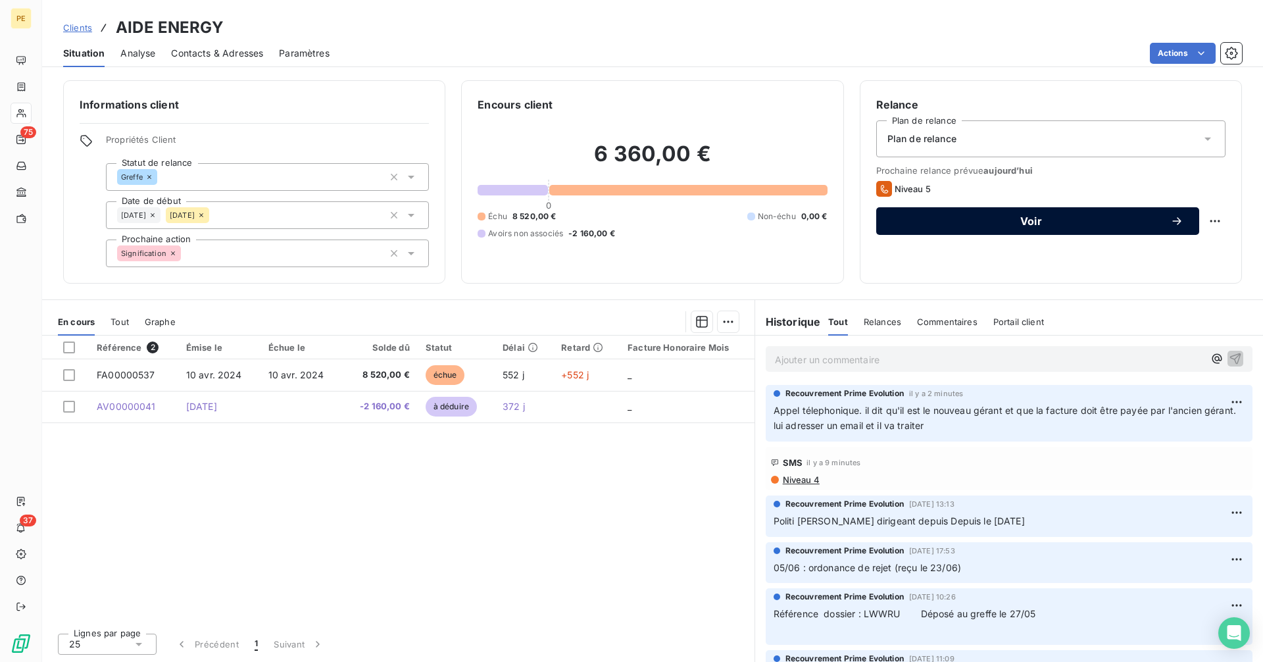
click at [970, 224] on span "Voir" at bounding box center [1031, 221] width 278 height 11
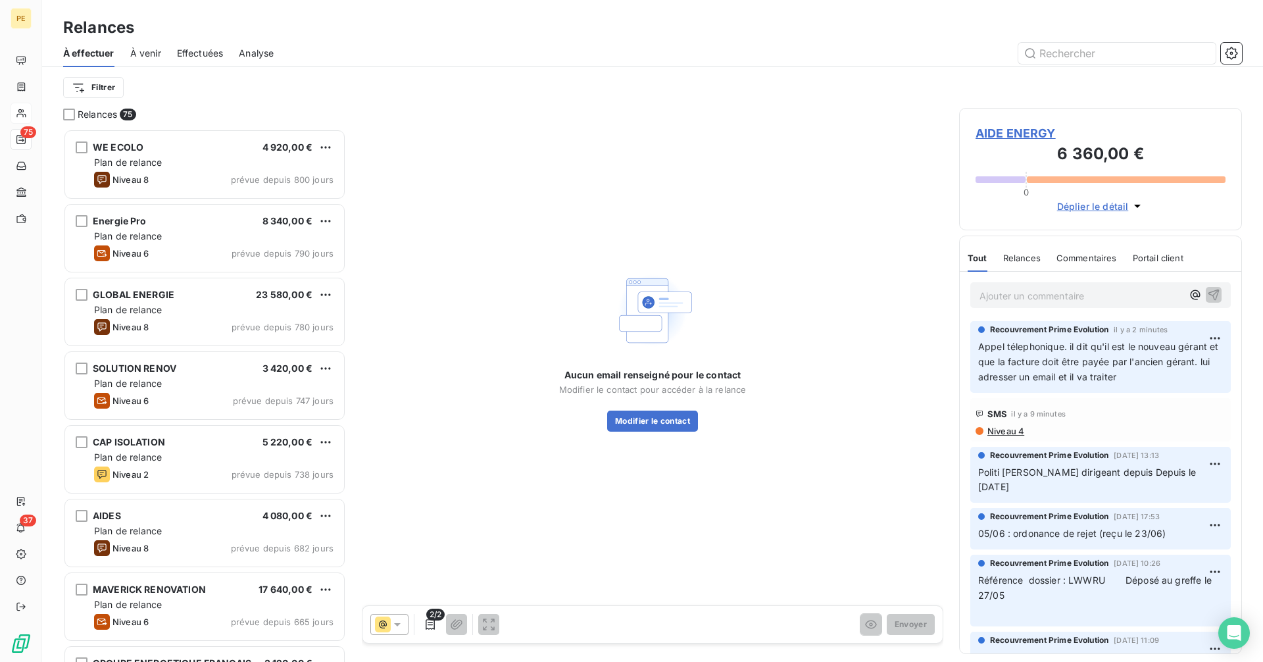
scroll to position [523, 273]
click at [395, 625] on icon at bounding box center [397, 624] width 13 height 13
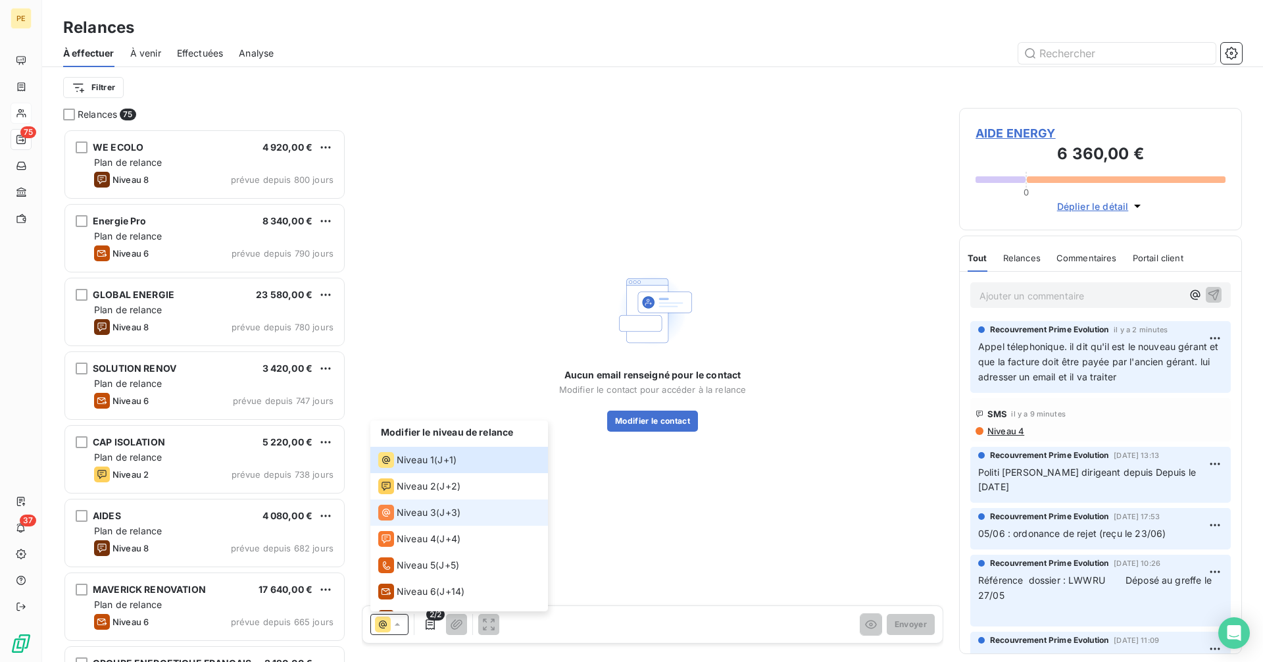
click at [403, 514] on span "Niveau 3" at bounding box center [416, 512] width 39 height 13
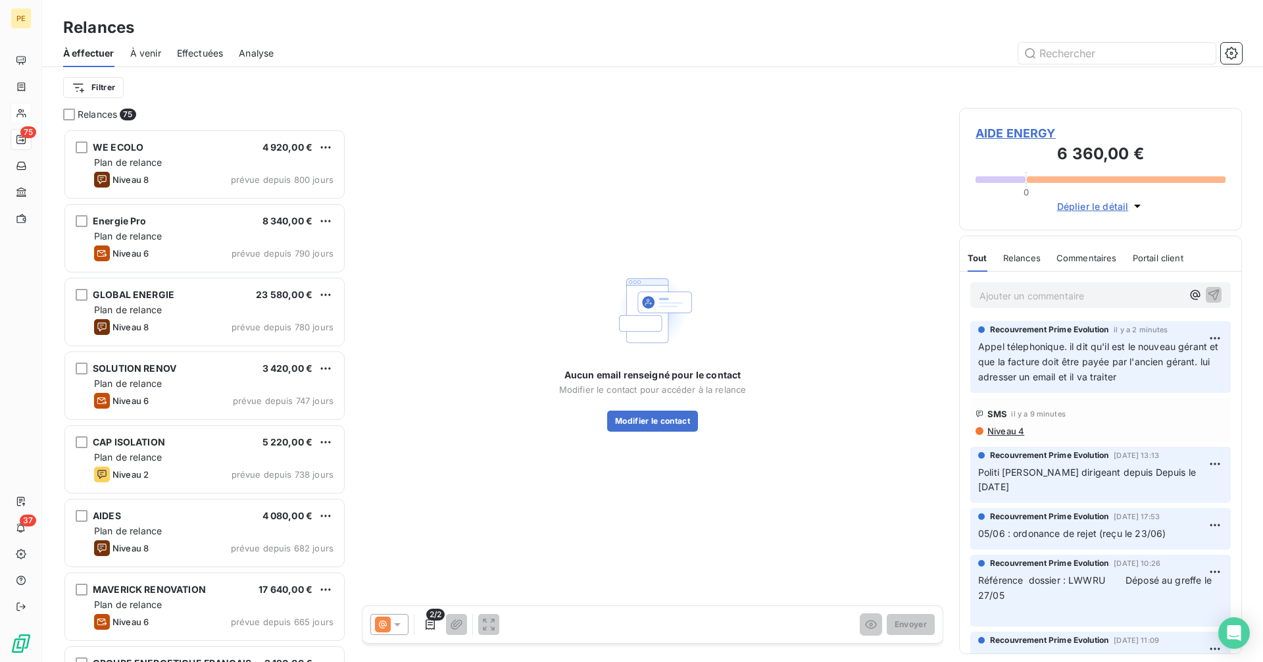
click at [1023, 136] on span "AIDE ENERGY" at bounding box center [1101, 133] width 250 height 18
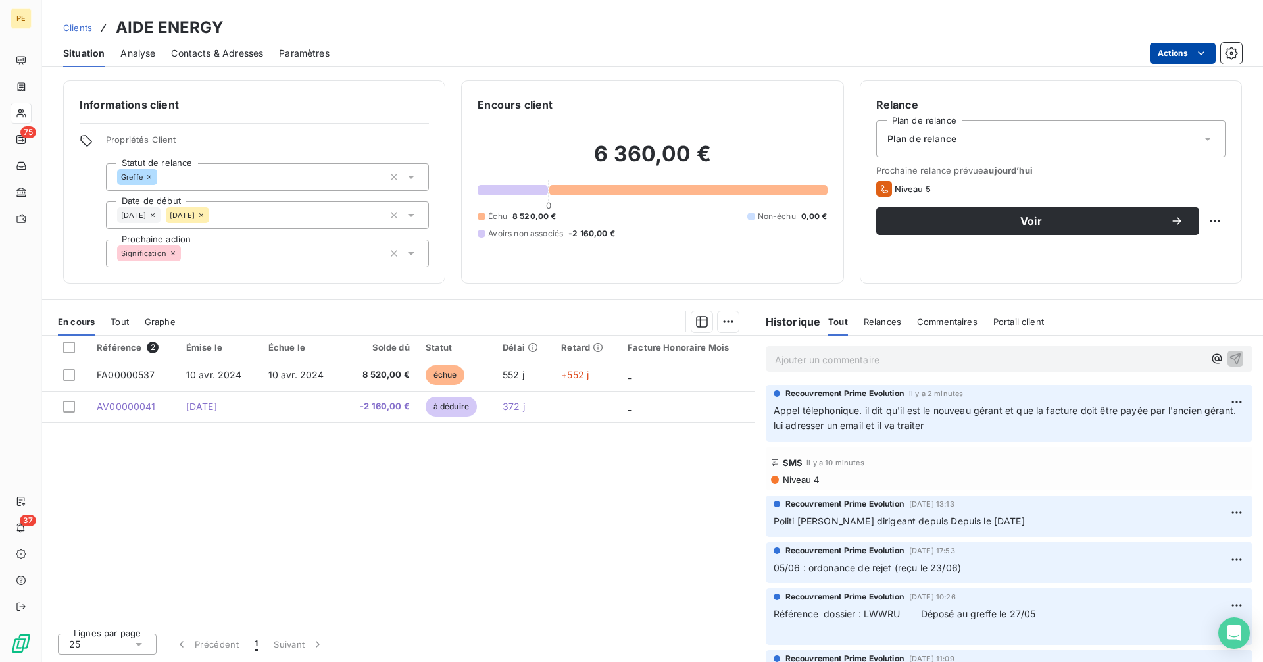
click at [1180, 58] on html "PE 75 37 Clients AIDE ENERGY Situation Analyse Contacts & Adresses Paramètres A…" at bounding box center [631, 331] width 1263 height 662
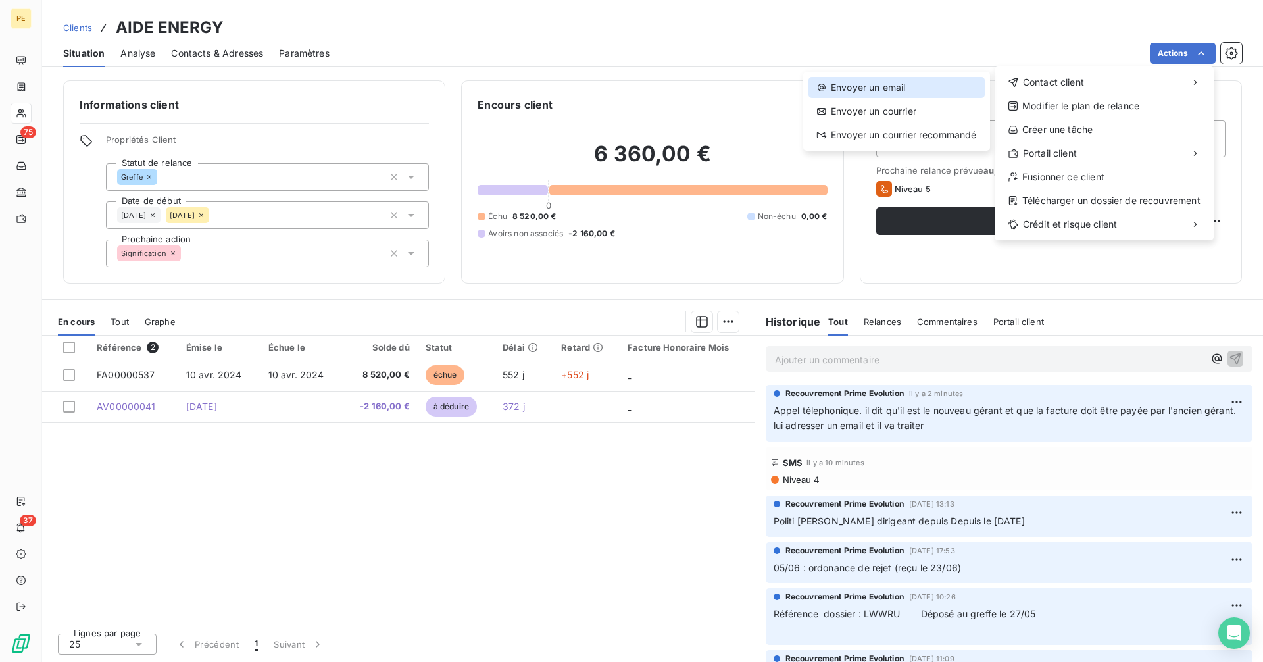
click at [926, 97] on div "Envoyer un email" at bounding box center [897, 87] width 176 height 21
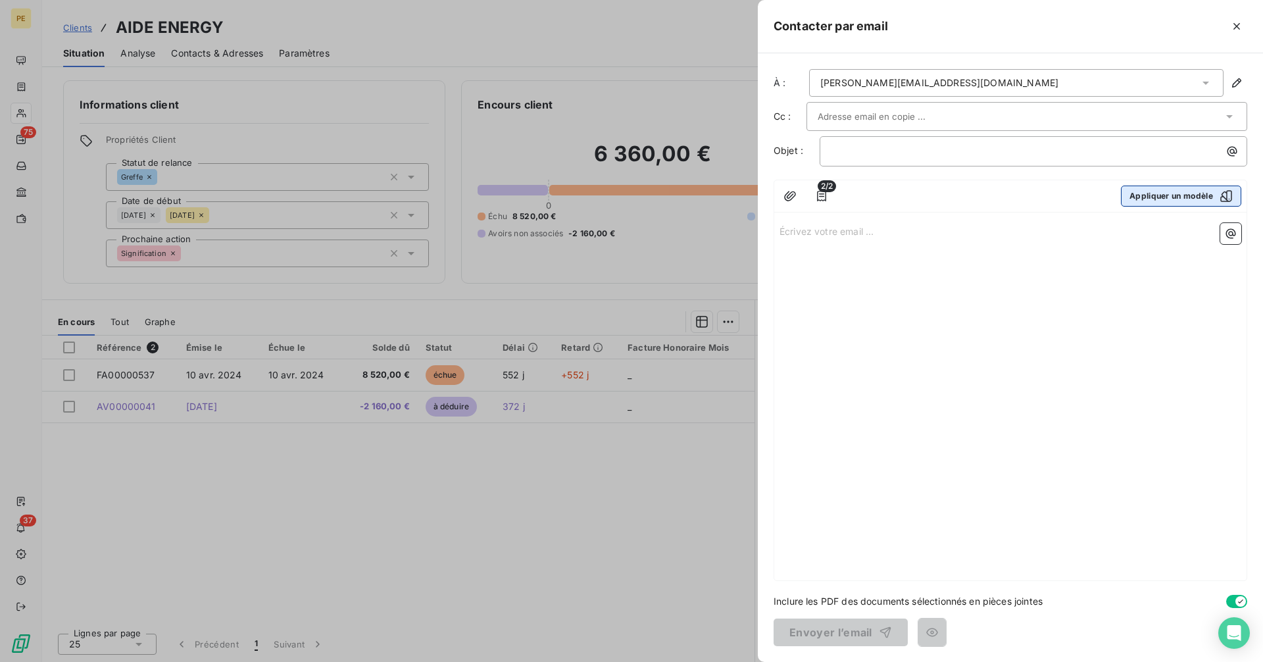
click at [1159, 203] on button "Appliquer un modèle" at bounding box center [1181, 196] width 120 height 21
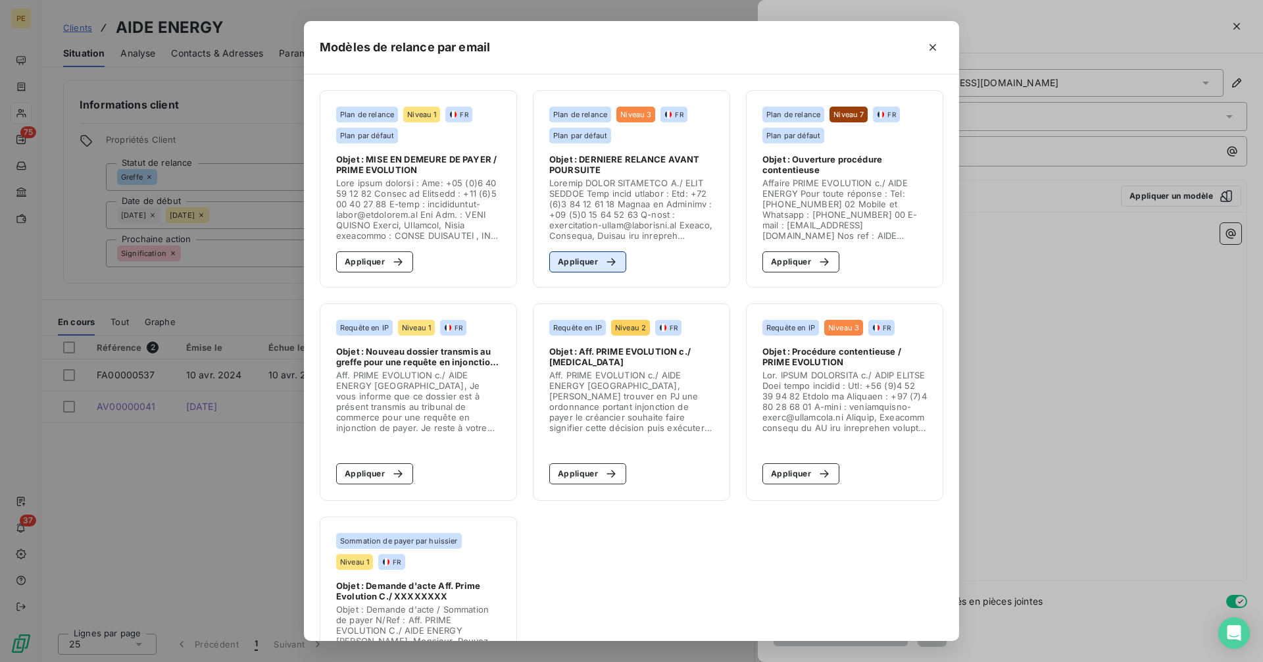
click at [584, 261] on button "Appliquer" at bounding box center [587, 261] width 77 height 21
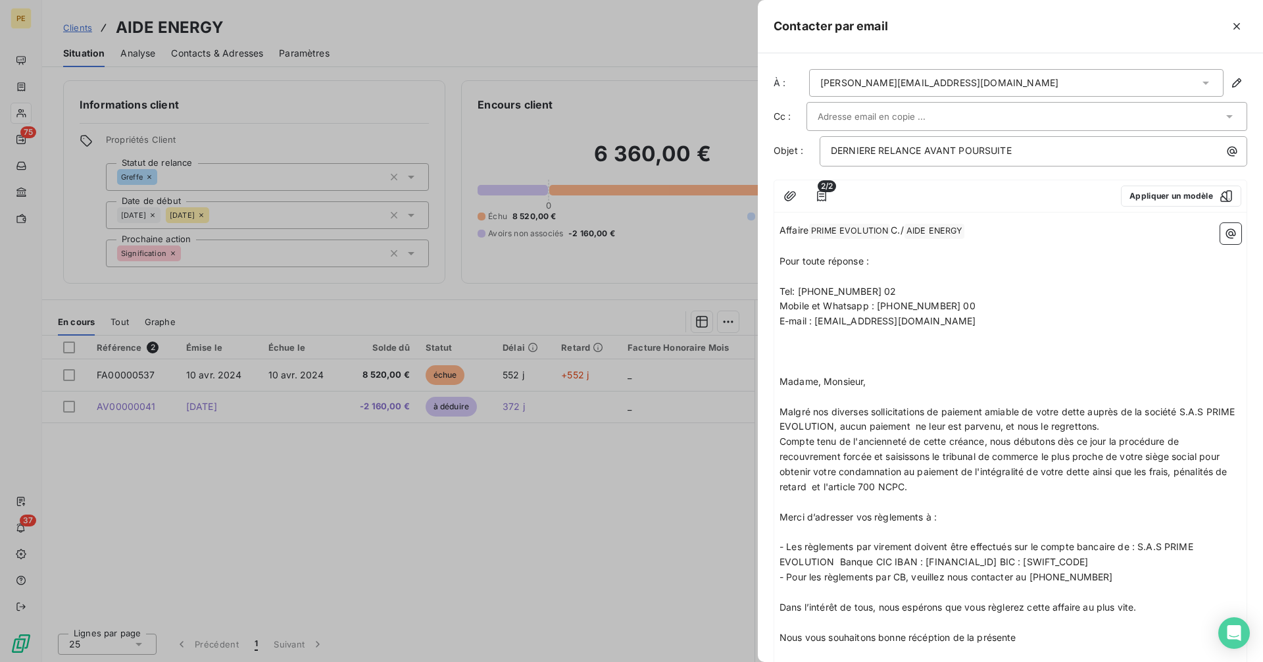
click at [928, 129] on div at bounding box center [1027, 116] width 441 height 29
click at [975, 83] on div "[PERSON_NAME][EMAIL_ADDRESS][DOMAIN_NAME]" at bounding box center [1016, 83] width 414 height 28
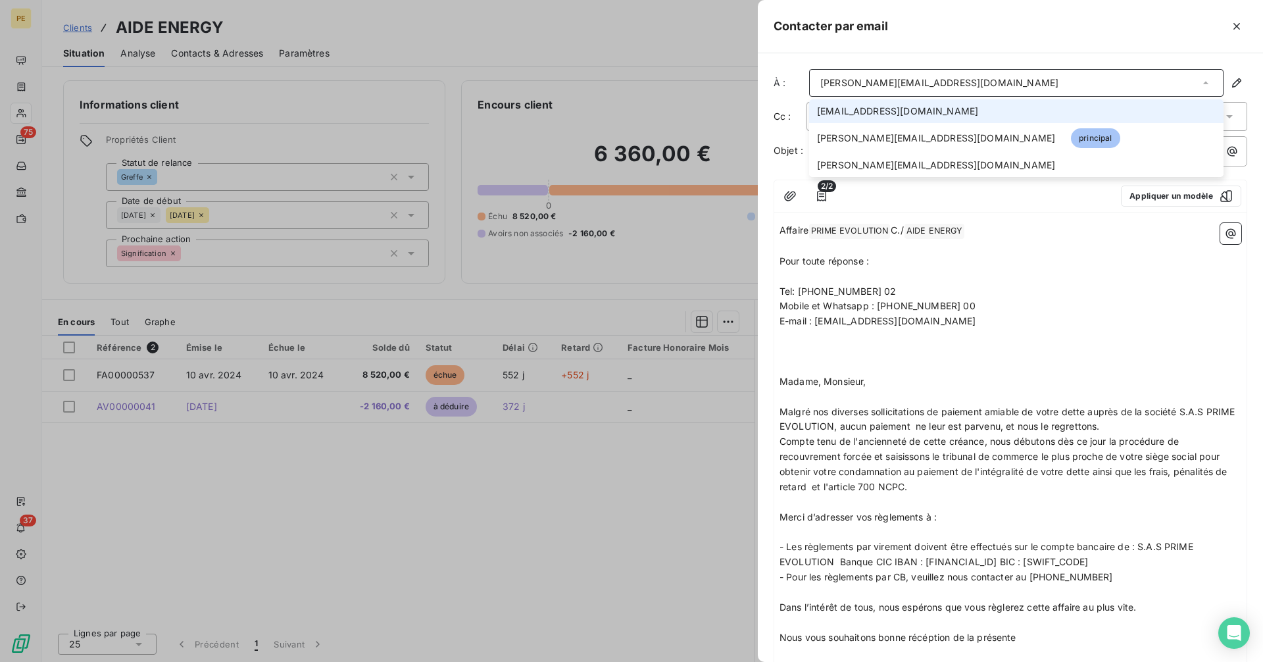
click at [907, 112] on span "[EMAIL_ADDRESS][DOMAIN_NAME]" at bounding box center [897, 111] width 161 height 13
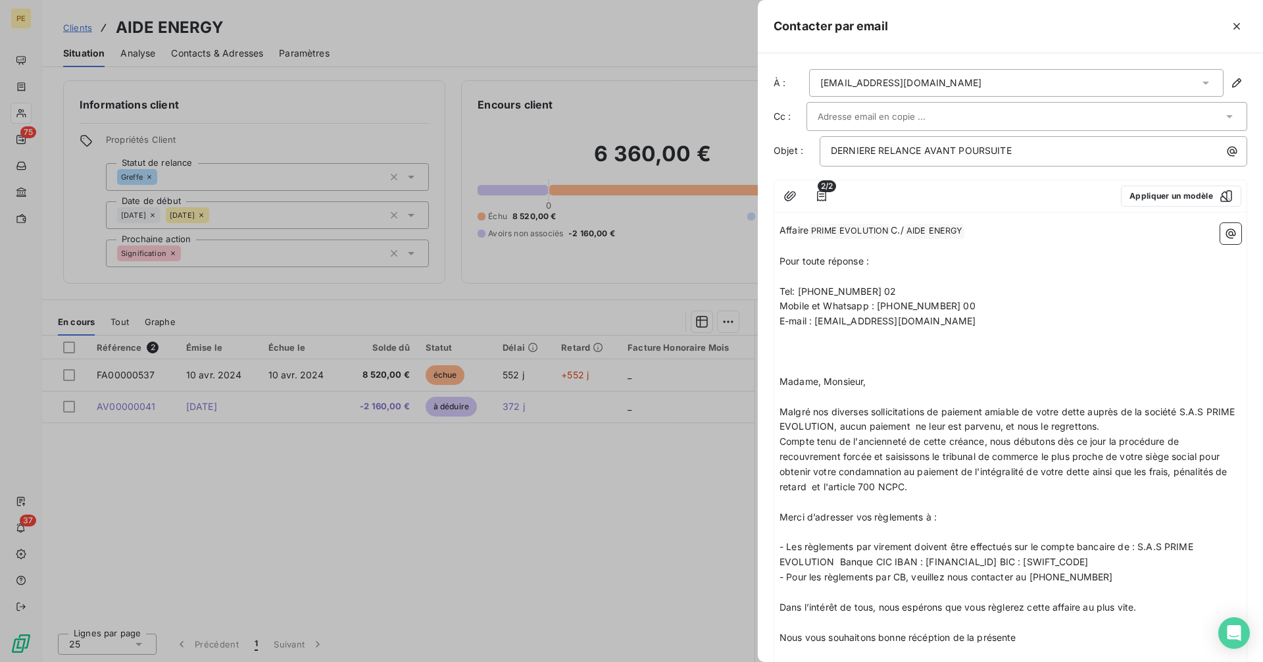
click at [913, 117] on input "text" at bounding box center [888, 117] width 141 height 20
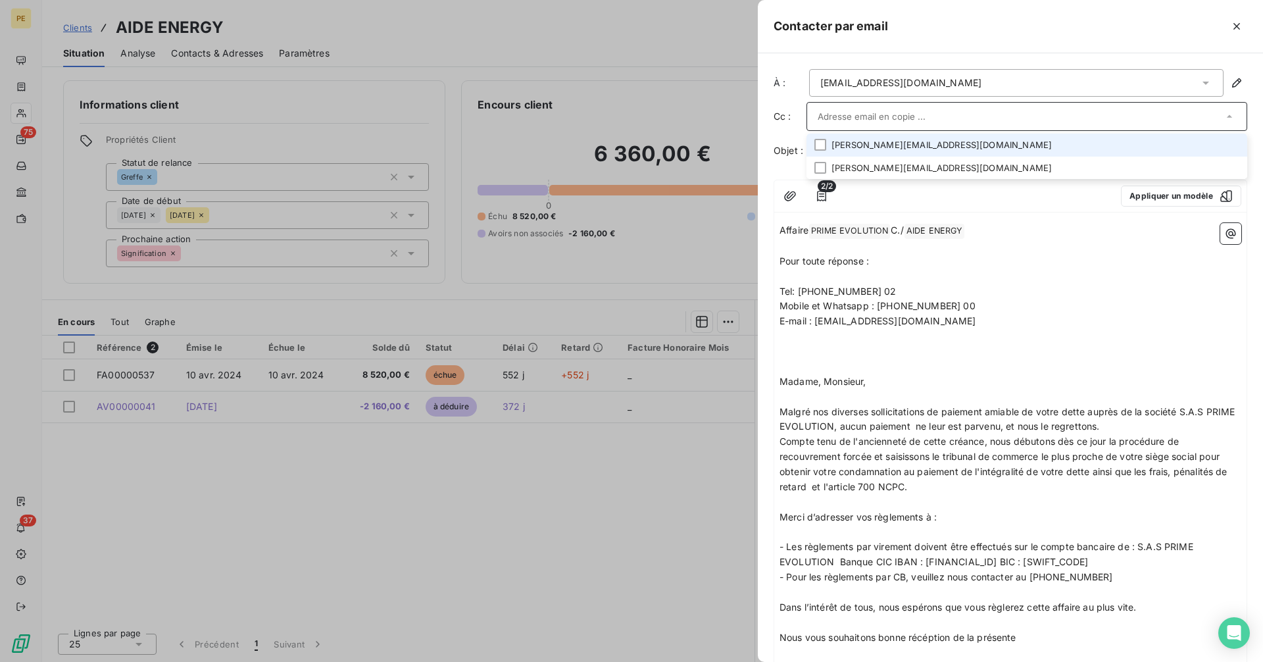
click at [912, 149] on li "[PERSON_NAME][EMAIL_ADDRESS][DOMAIN_NAME]" at bounding box center [1027, 145] width 441 height 23
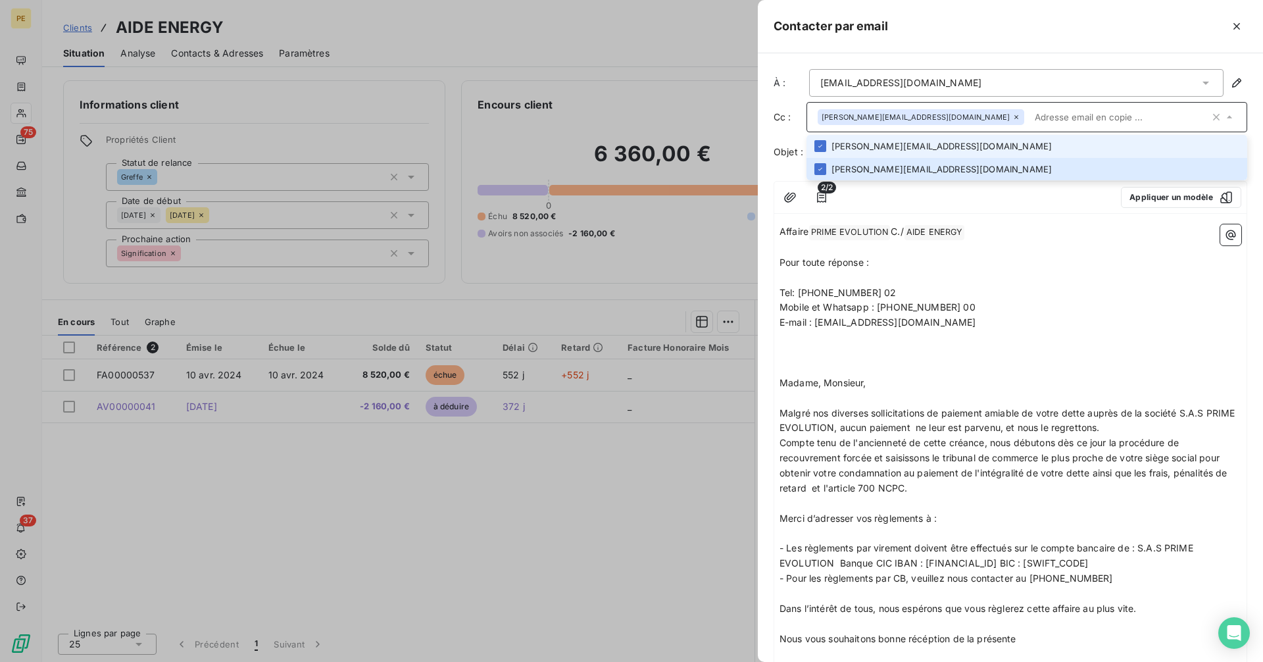
click at [1053, 266] on p "Pour toute réponse :" at bounding box center [1011, 262] width 462 height 15
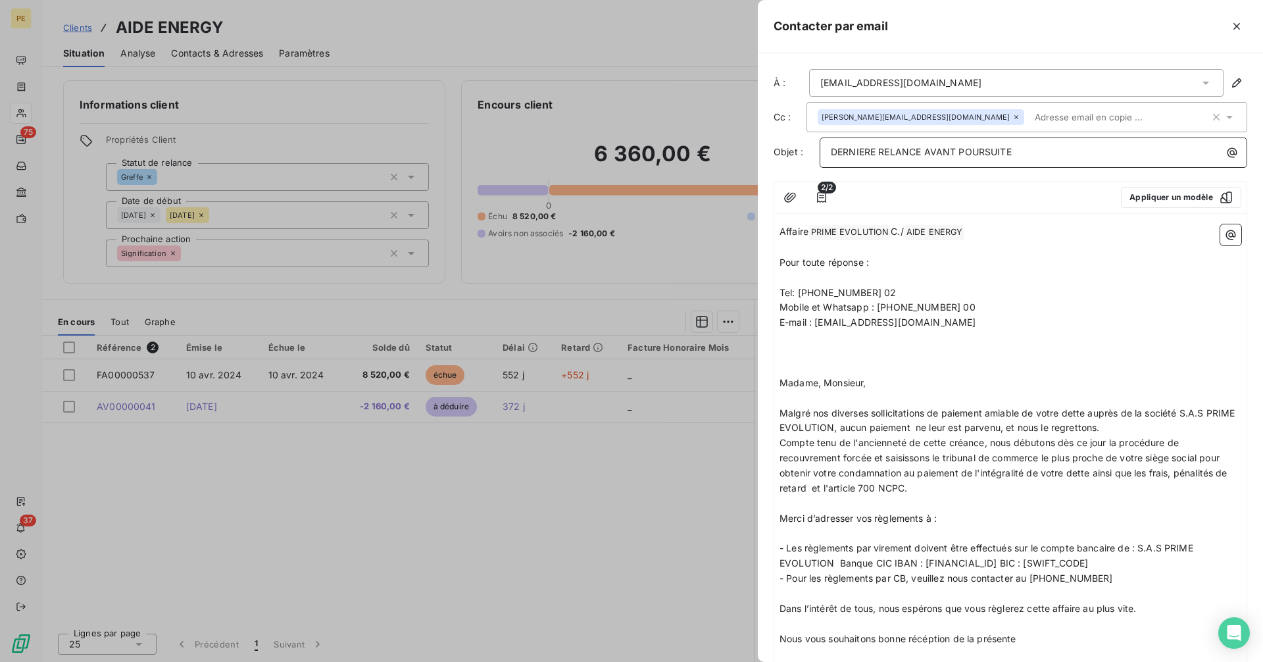
click at [1033, 151] on p "DERNIERE RELANCE AVANT POURSUITE" at bounding box center [1037, 152] width 412 height 15
click at [1228, 157] on icon "button" at bounding box center [1233, 153] width 10 height 10
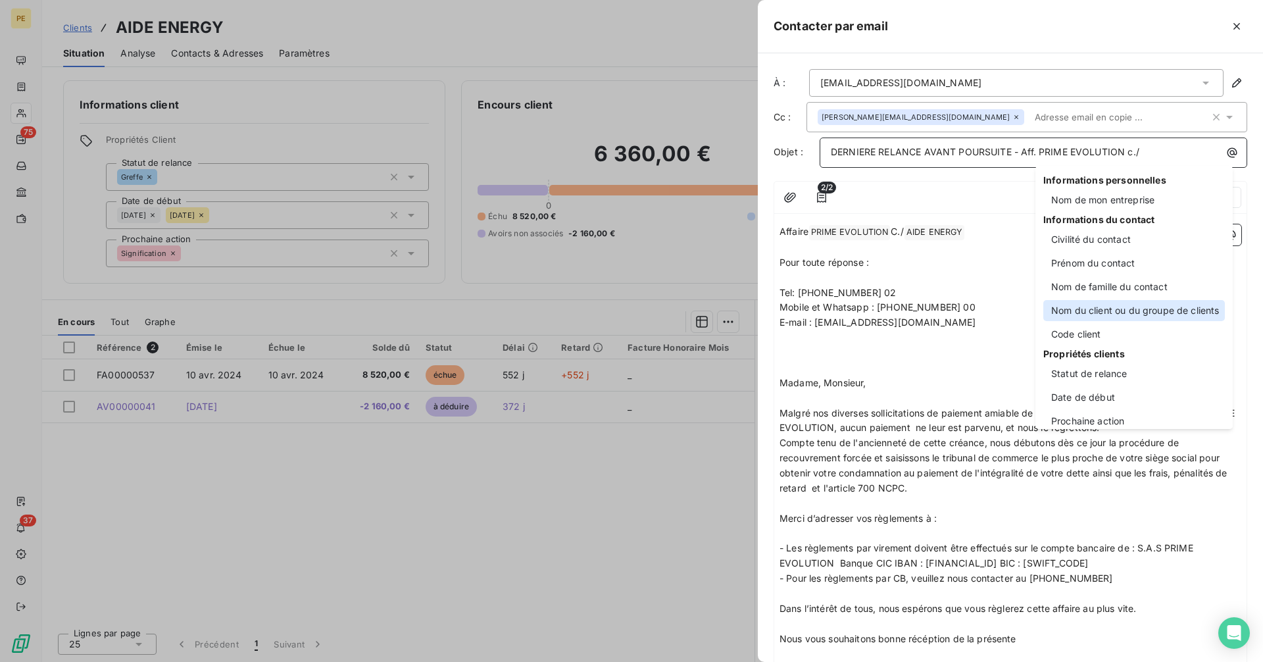
click at [1152, 306] on div "Nom du client ou du groupe de clients" at bounding box center [1134, 310] width 182 height 21
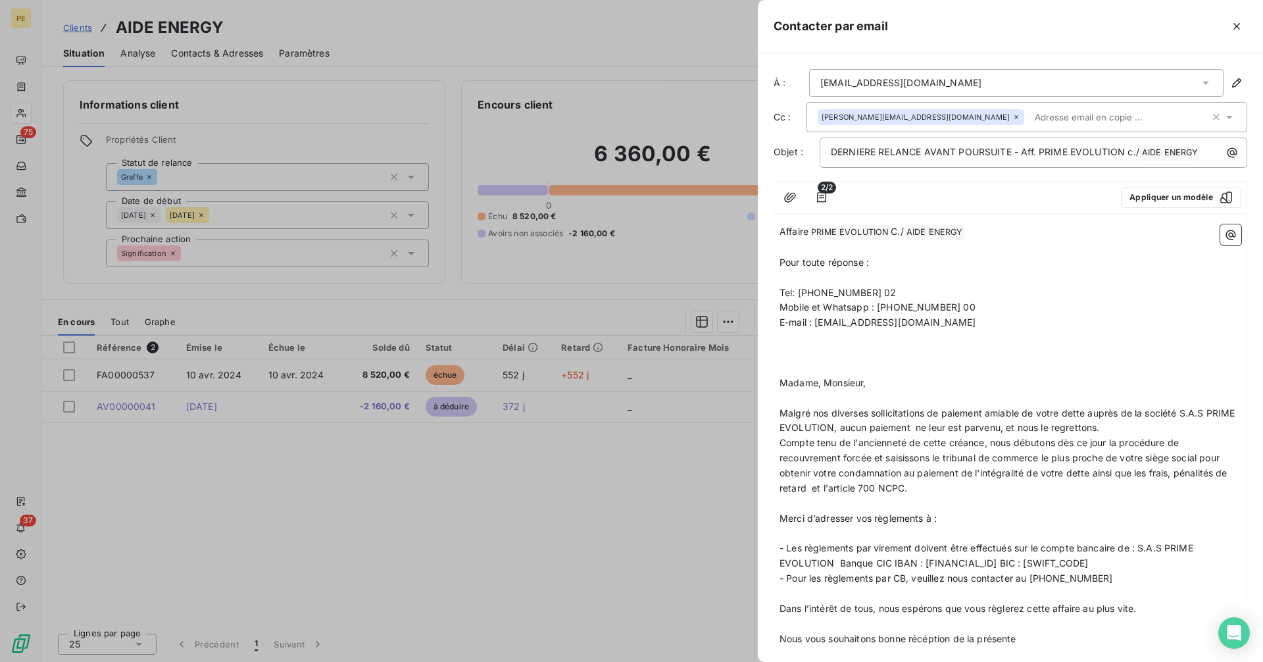
click at [1030, 122] on input "text" at bounding box center [1106, 117] width 152 height 20
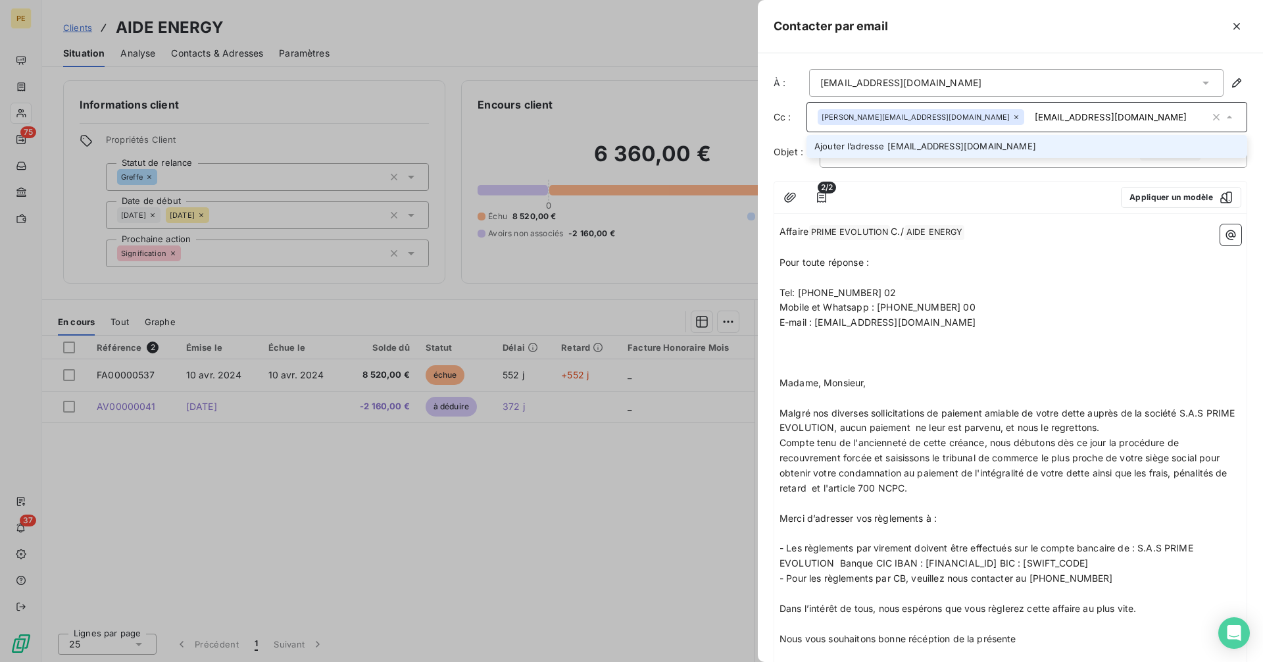
type input "[EMAIL_ADDRESS][DOMAIN_NAME]"
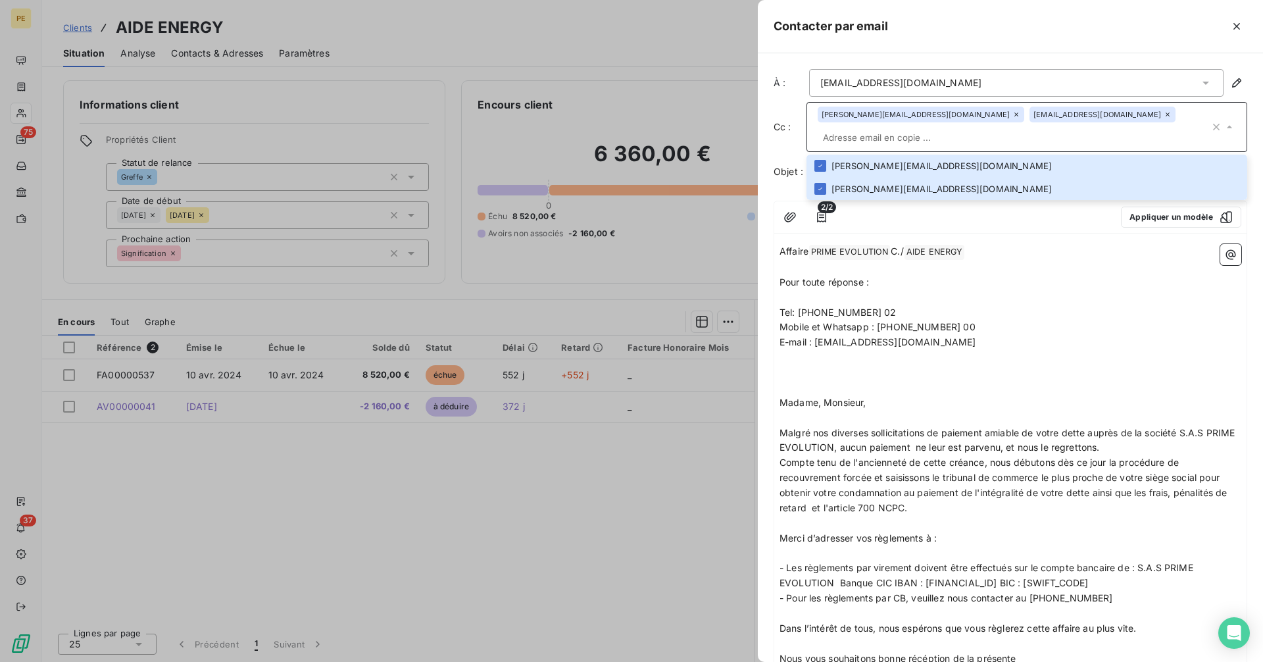
click at [1037, 291] on p "﻿" at bounding box center [1011, 297] width 462 height 15
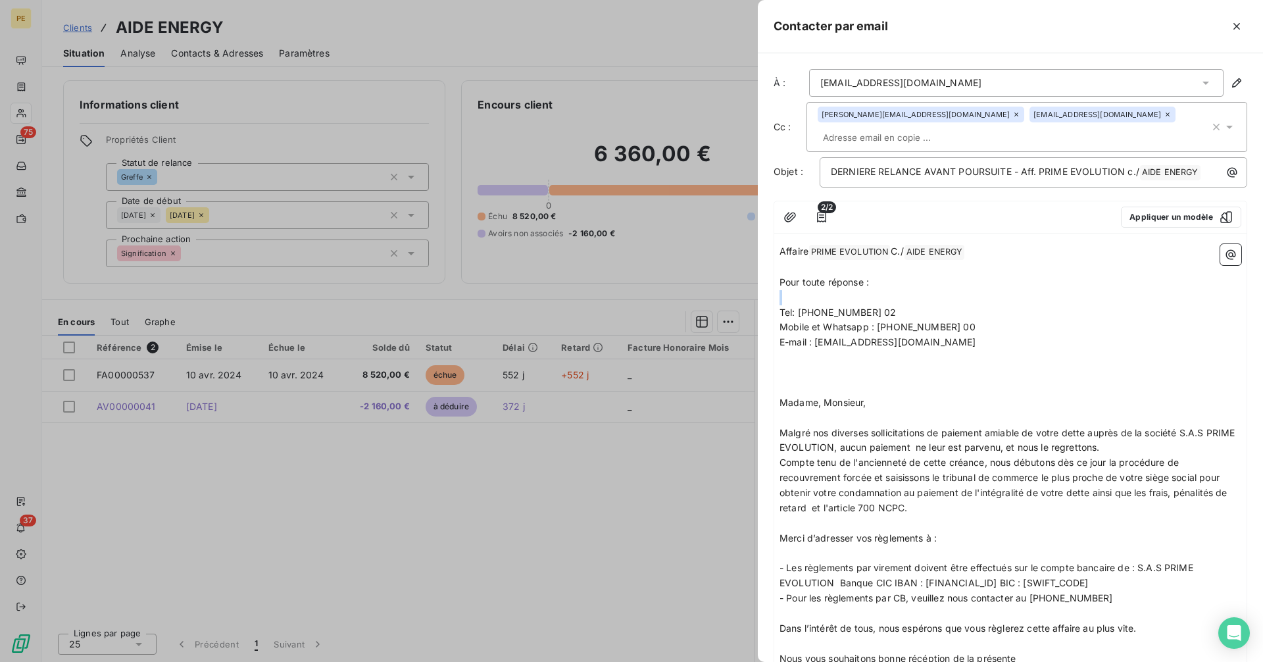
click at [1037, 291] on p "﻿" at bounding box center [1011, 297] width 462 height 15
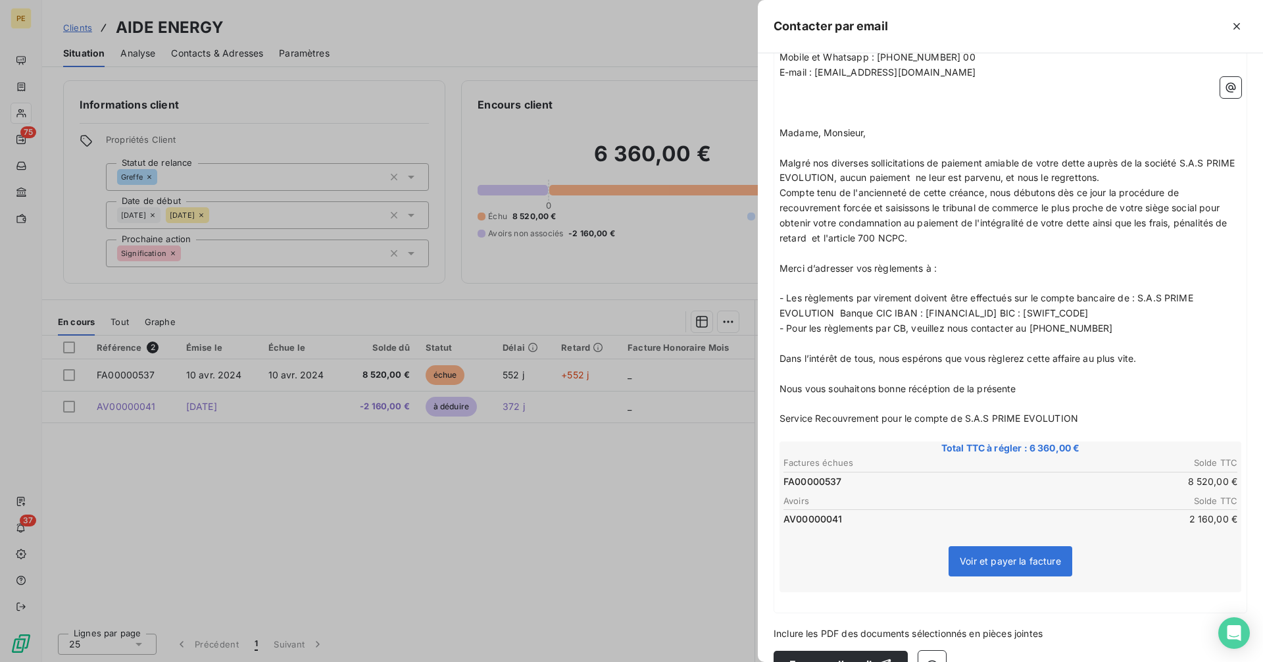
scroll to position [302, 0]
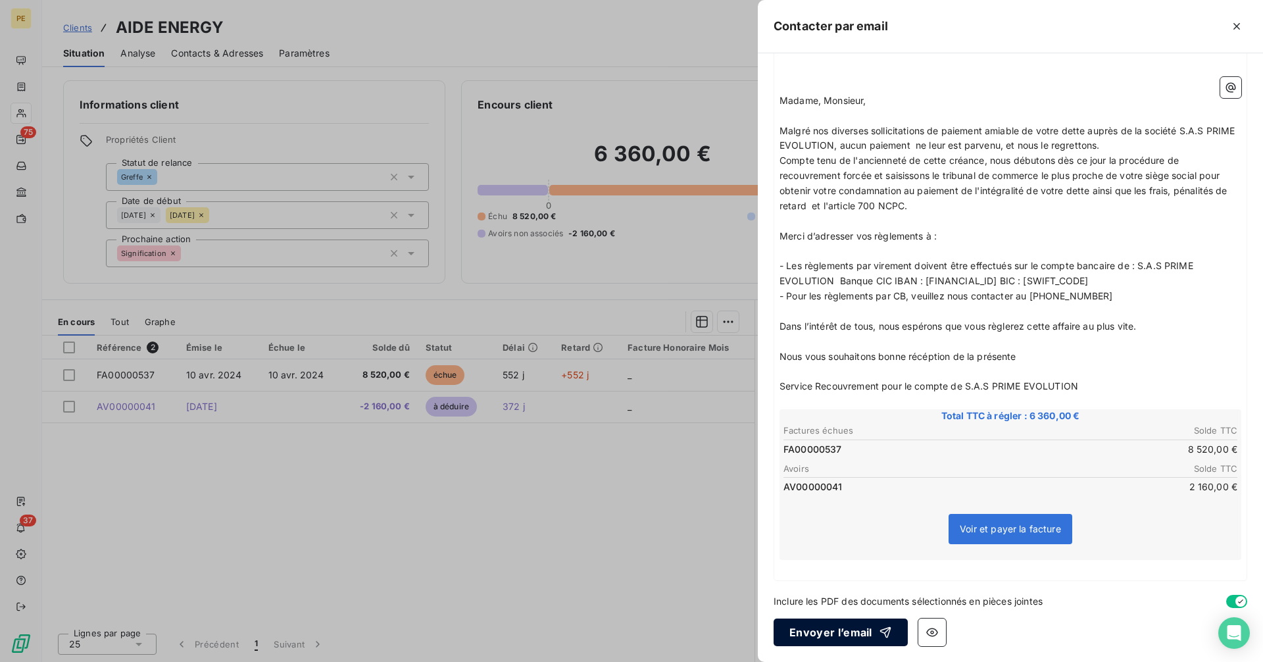
click at [863, 640] on button "Envoyer l’email" at bounding box center [841, 632] width 134 height 28
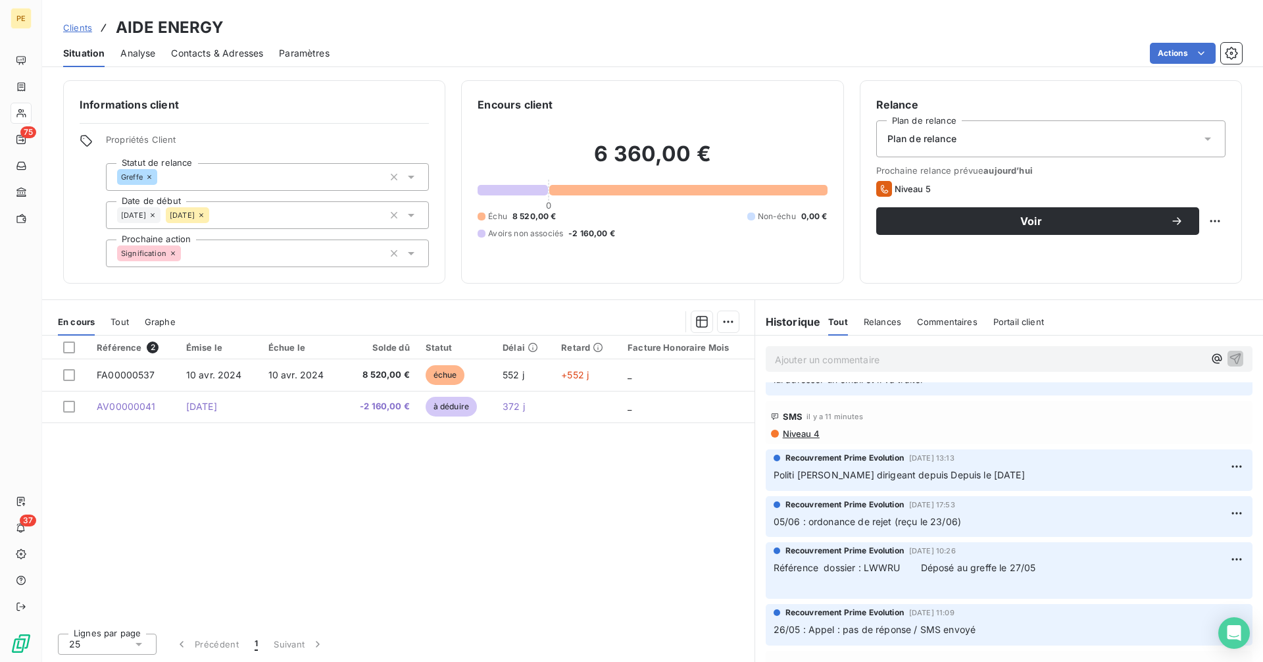
scroll to position [0, 0]
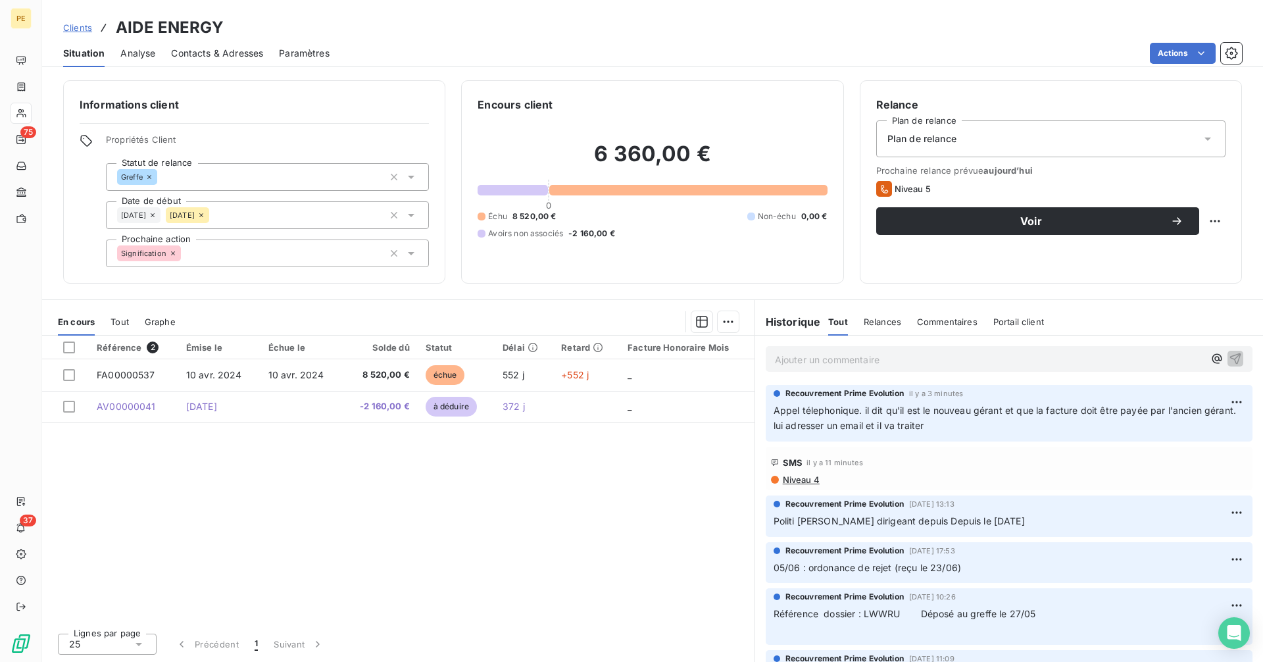
click at [80, 26] on span "Clients" at bounding box center [77, 27] width 29 height 11
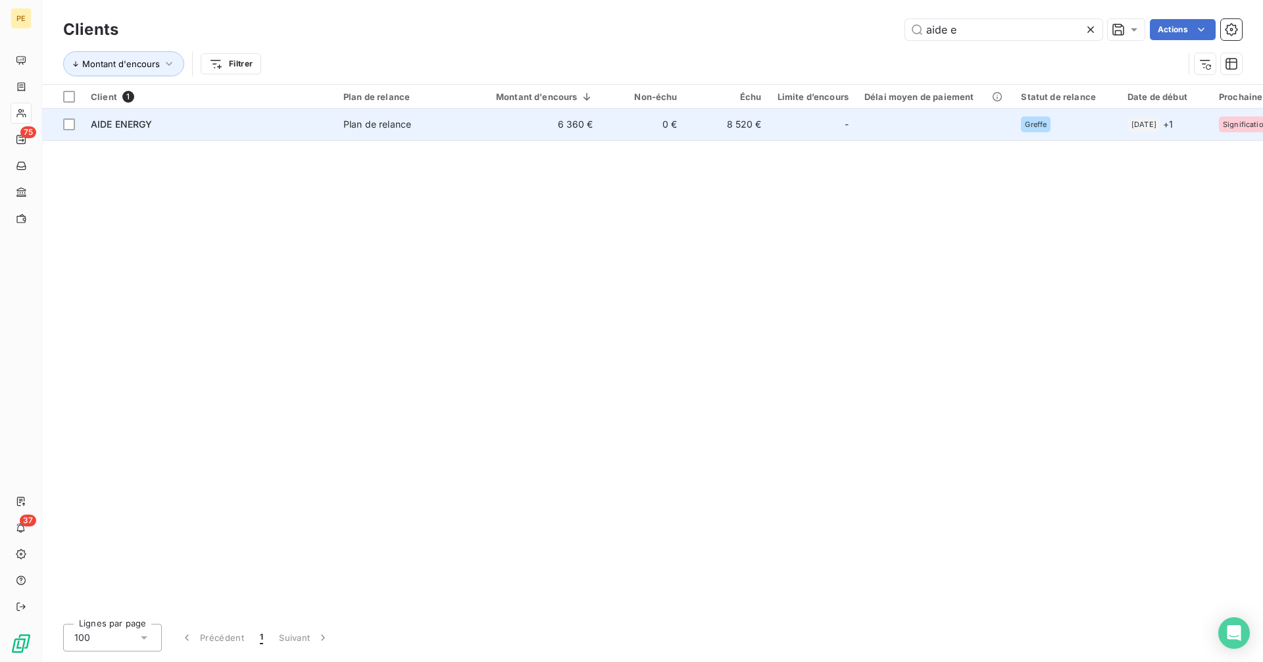
click at [774, 122] on td "-" at bounding box center [813, 125] width 87 height 32
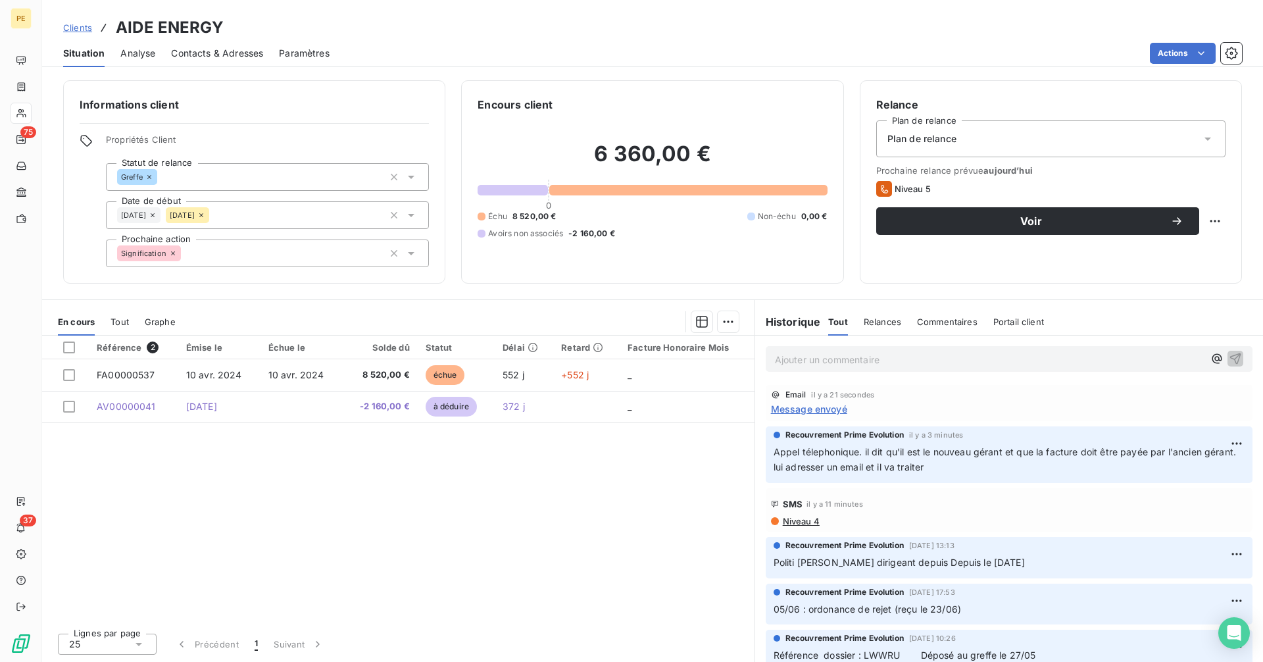
drag, startPoint x: 872, startPoint y: 449, endPoint x: 880, endPoint y: 449, distance: 8.6
click at [872, 449] on span "Appel télephonique. il dit qu'il est le nouveau gérant et que la facture doit ê…" at bounding box center [1007, 459] width 466 height 26
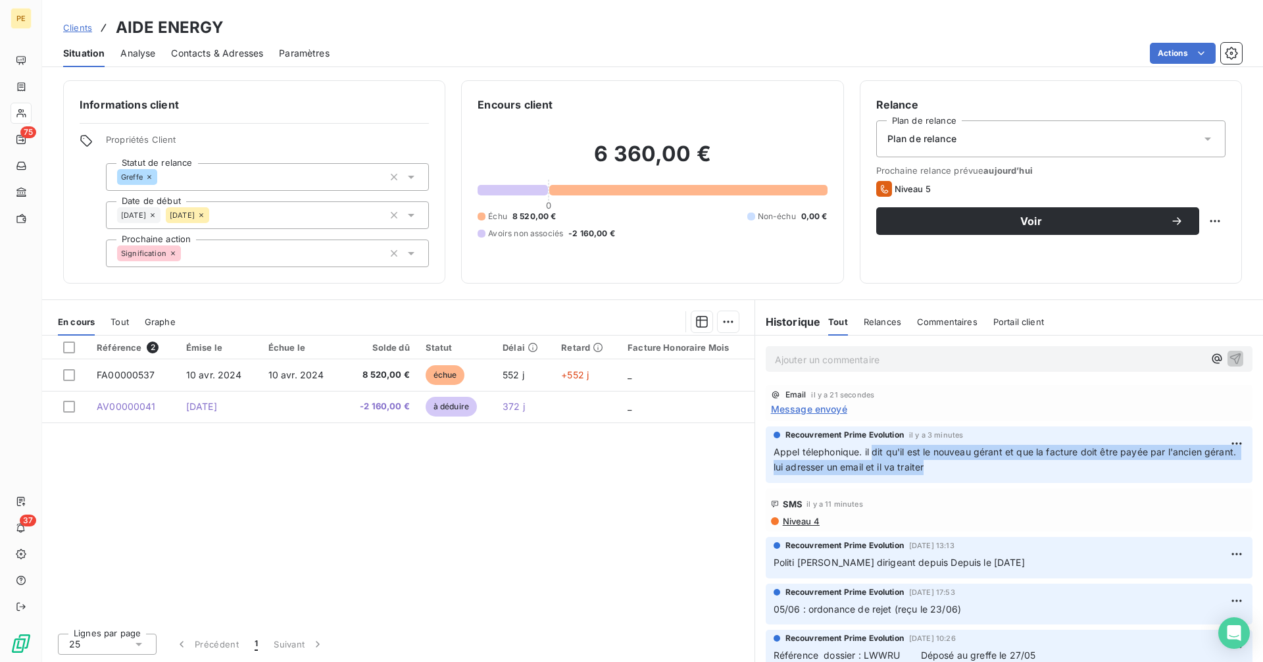
click at [974, 467] on p "Appel télephonique. il dit qu'il est le nouveau gérant et que la facture doit ê…" at bounding box center [1009, 460] width 471 height 30
copy span "dit qu'il est le nouveau gérant et que la facture doit être payée par l'ancien …"
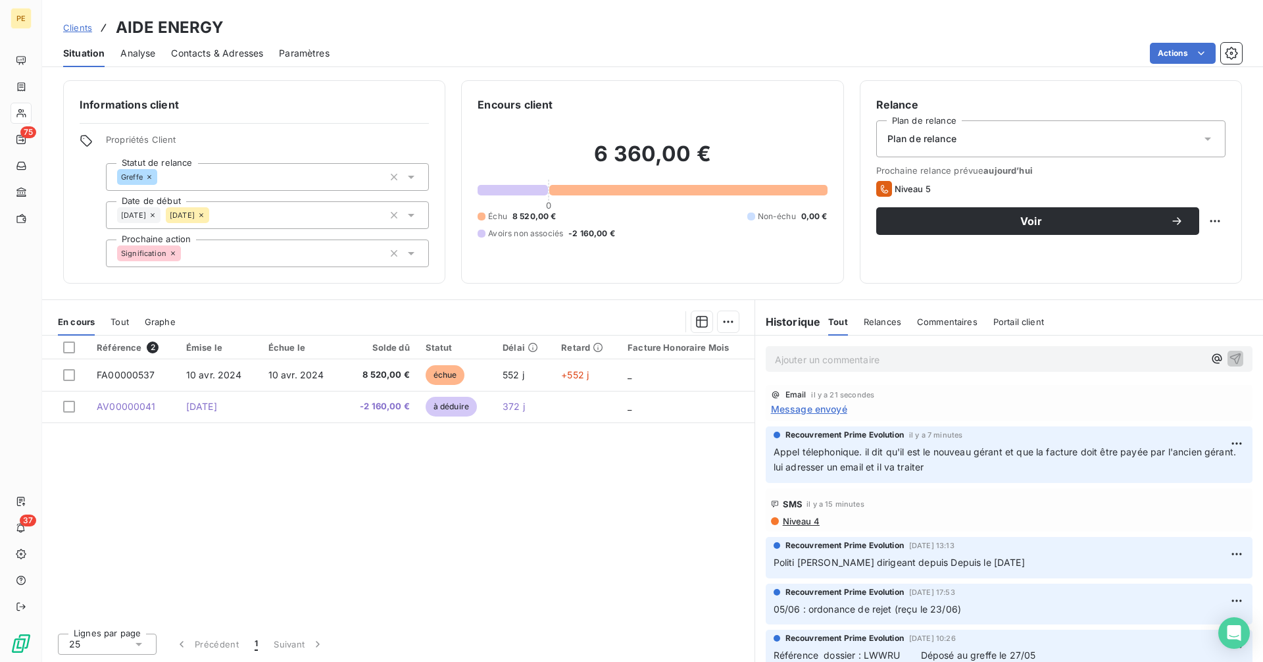
click at [919, 399] on div "Email il y a 21 secondes Message envoyé" at bounding box center [1009, 403] width 476 height 26
click at [68, 29] on span "Clients" at bounding box center [77, 27] width 29 height 11
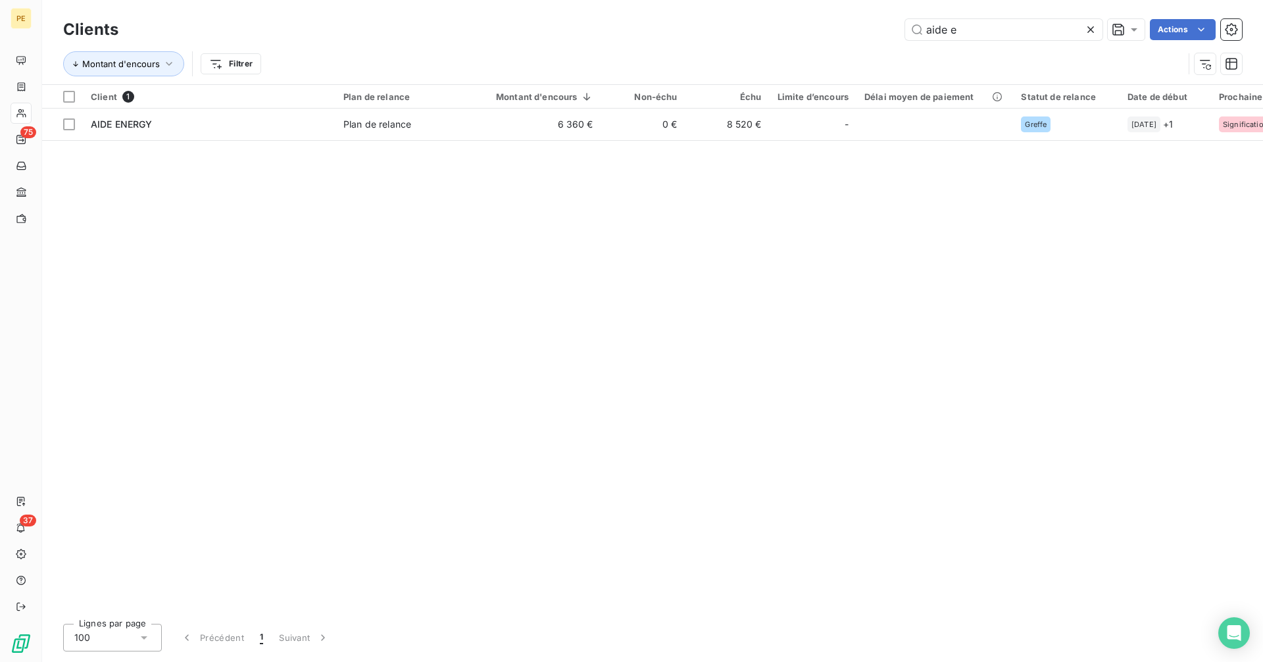
click at [1085, 28] on icon at bounding box center [1090, 29] width 13 height 13
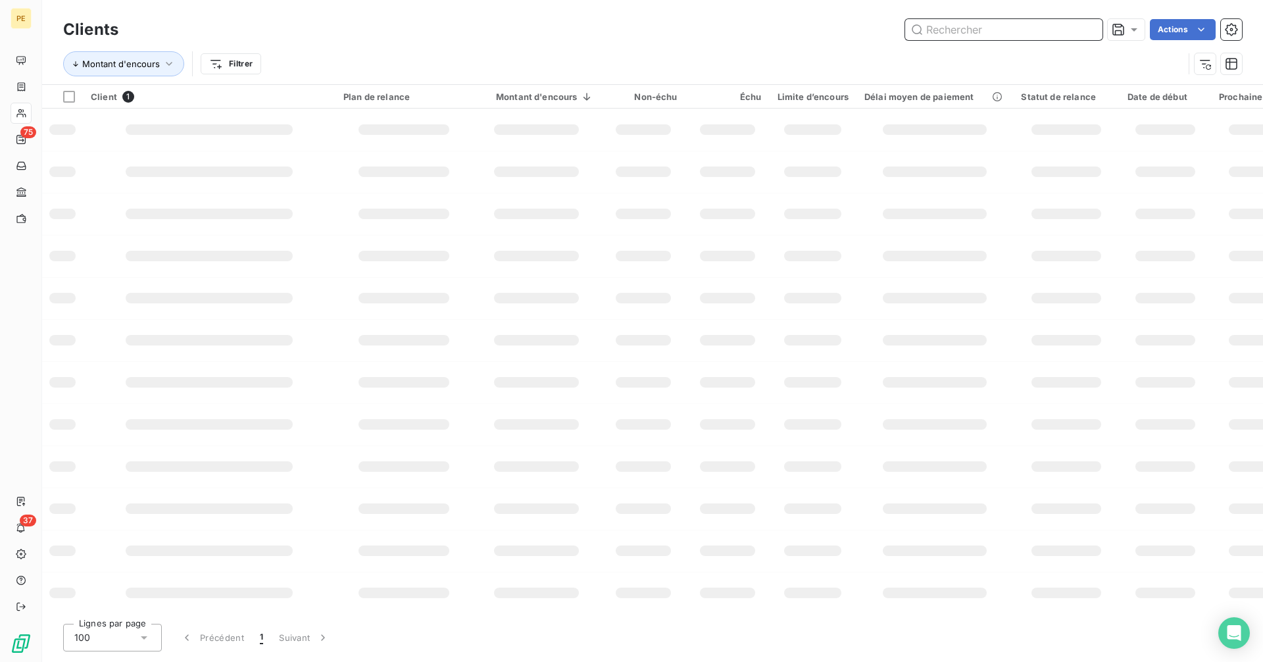
click at [1033, 33] on input "text" at bounding box center [1003, 29] width 197 height 21
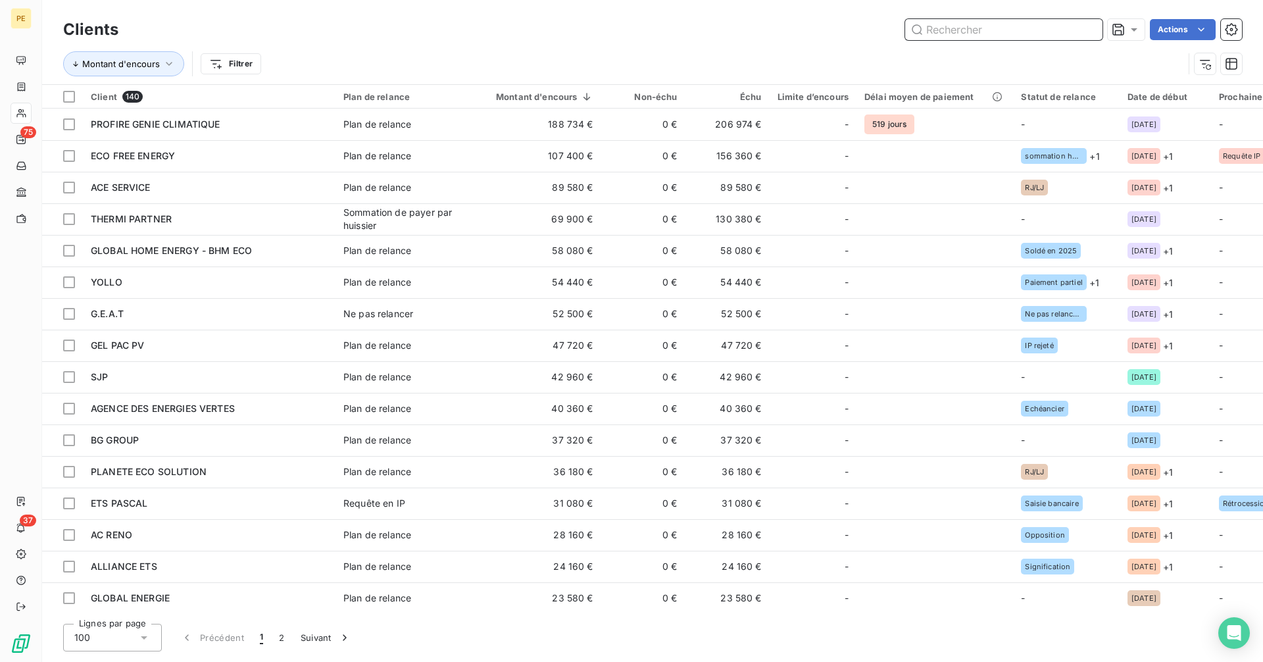
paste input "ECO PERFORM"
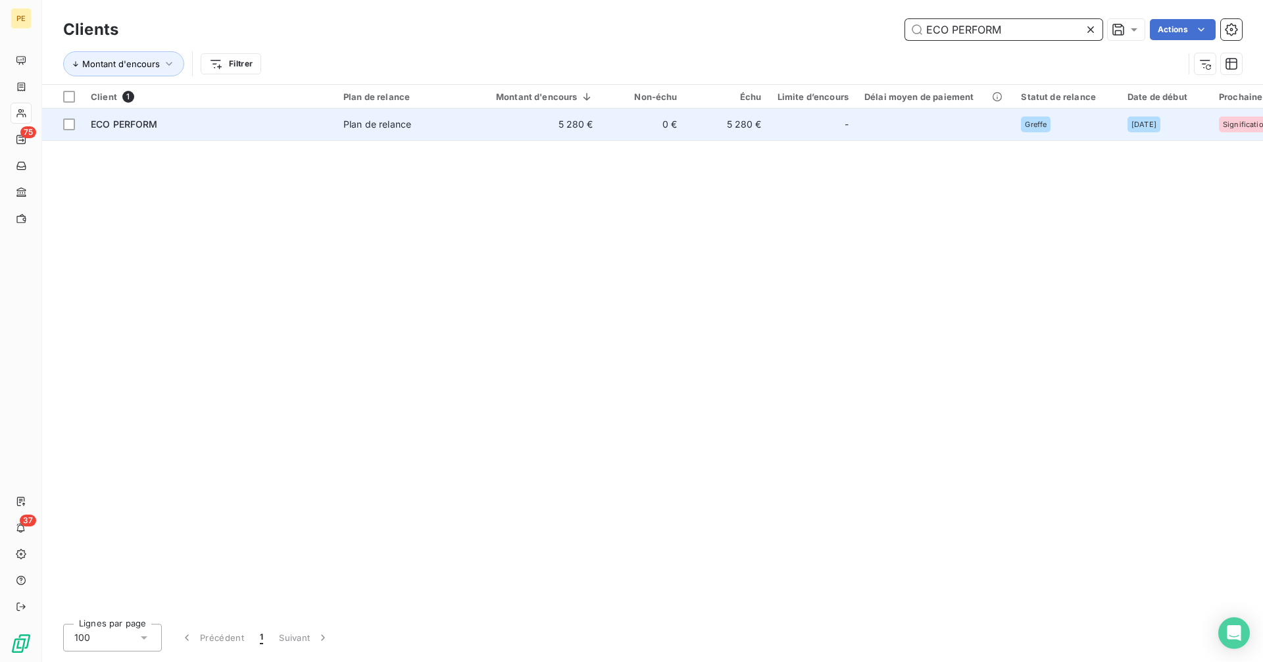
type input "ECO PERFORM"
click at [485, 131] on td "5 280 €" at bounding box center [536, 125] width 129 height 32
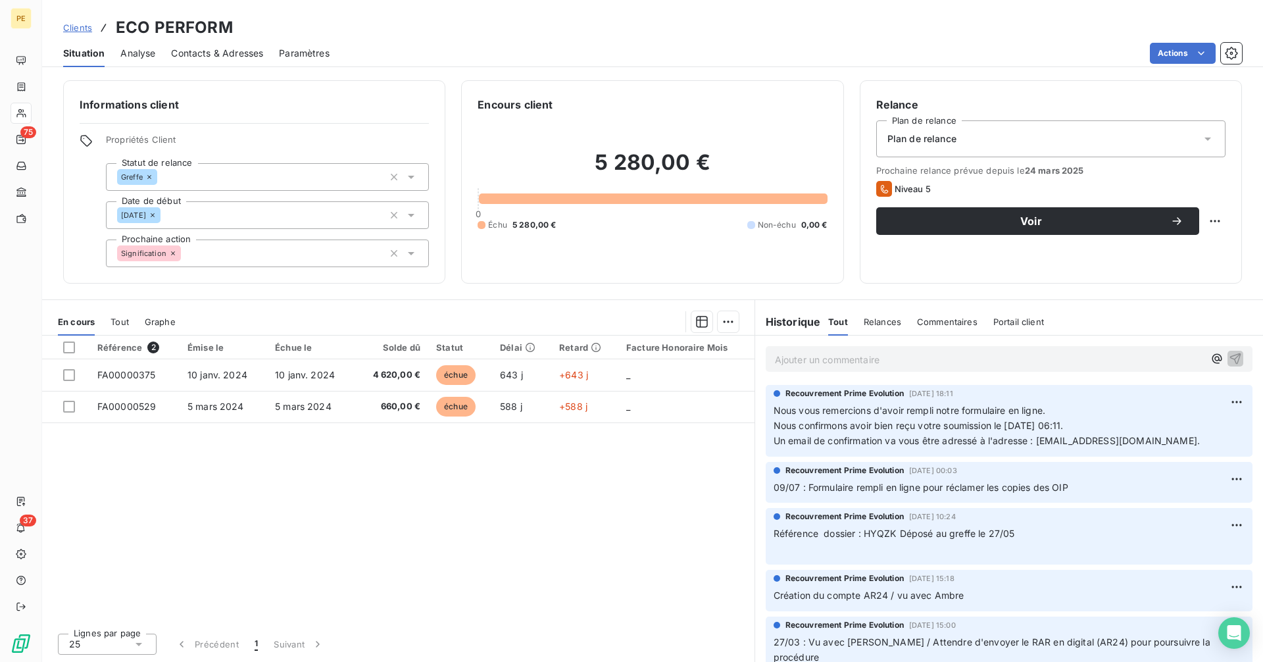
click at [897, 535] on span "Référence dossier : HYQZK Déposé au greffe le 27/05" at bounding box center [894, 533] width 241 height 11
click at [862, 533] on span "Référence dossier : HYQZK Déposé au greffe le 27/05" at bounding box center [894, 533] width 241 height 11
click at [78, 34] on link "Clients" at bounding box center [77, 27] width 29 height 13
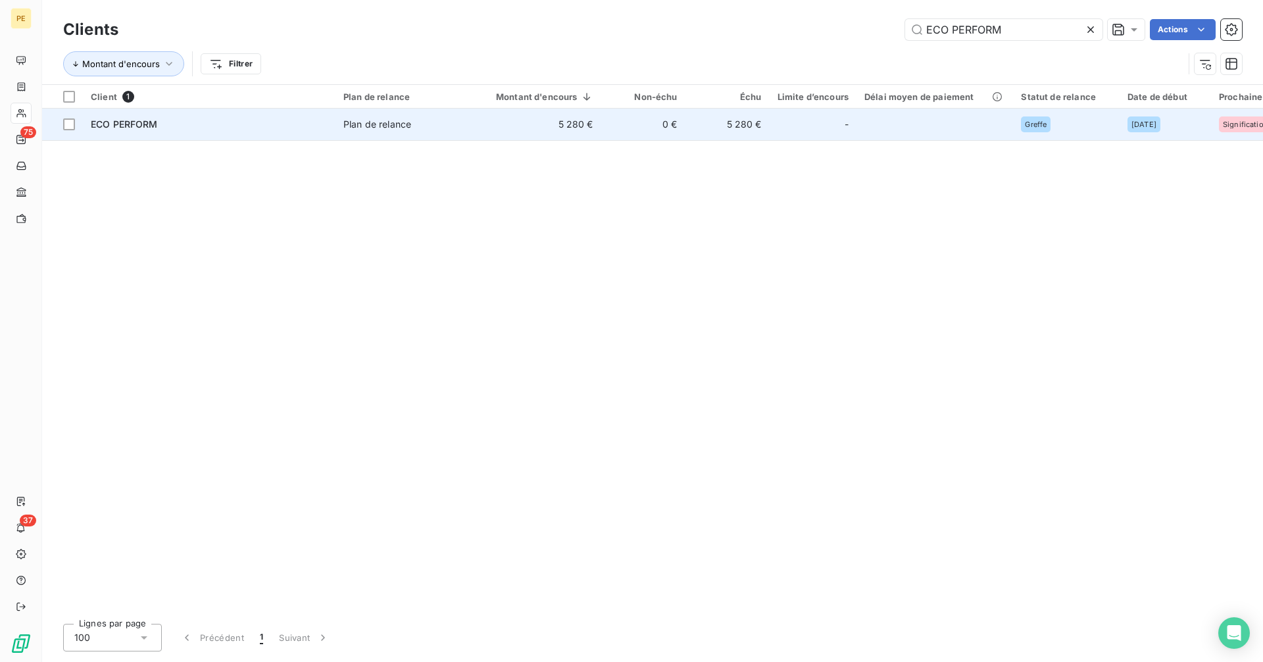
click at [507, 132] on td "5 280 €" at bounding box center [536, 125] width 129 height 32
